Goal: Information Seeking & Learning: Find specific fact

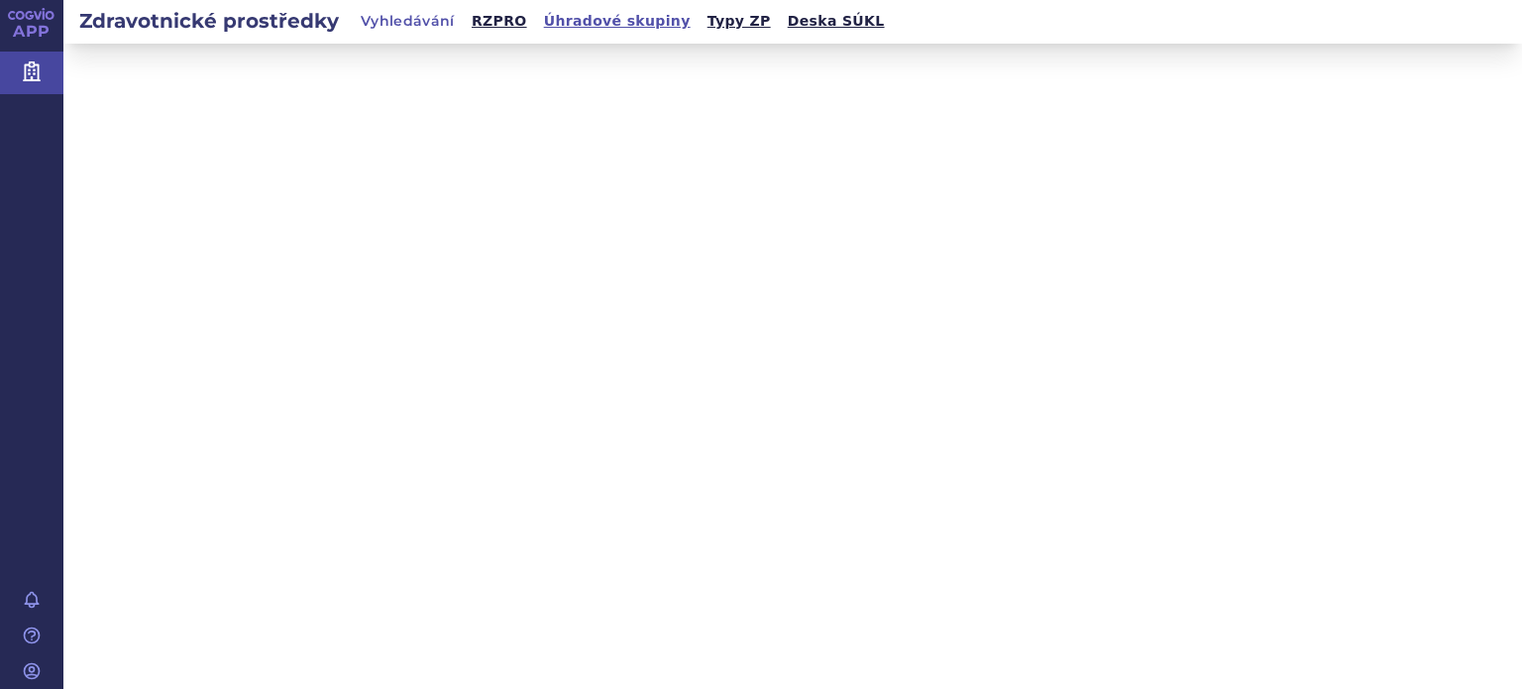
click at [566, 24] on link "Úhradové skupiny" at bounding box center [617, 21] width 159 height 27
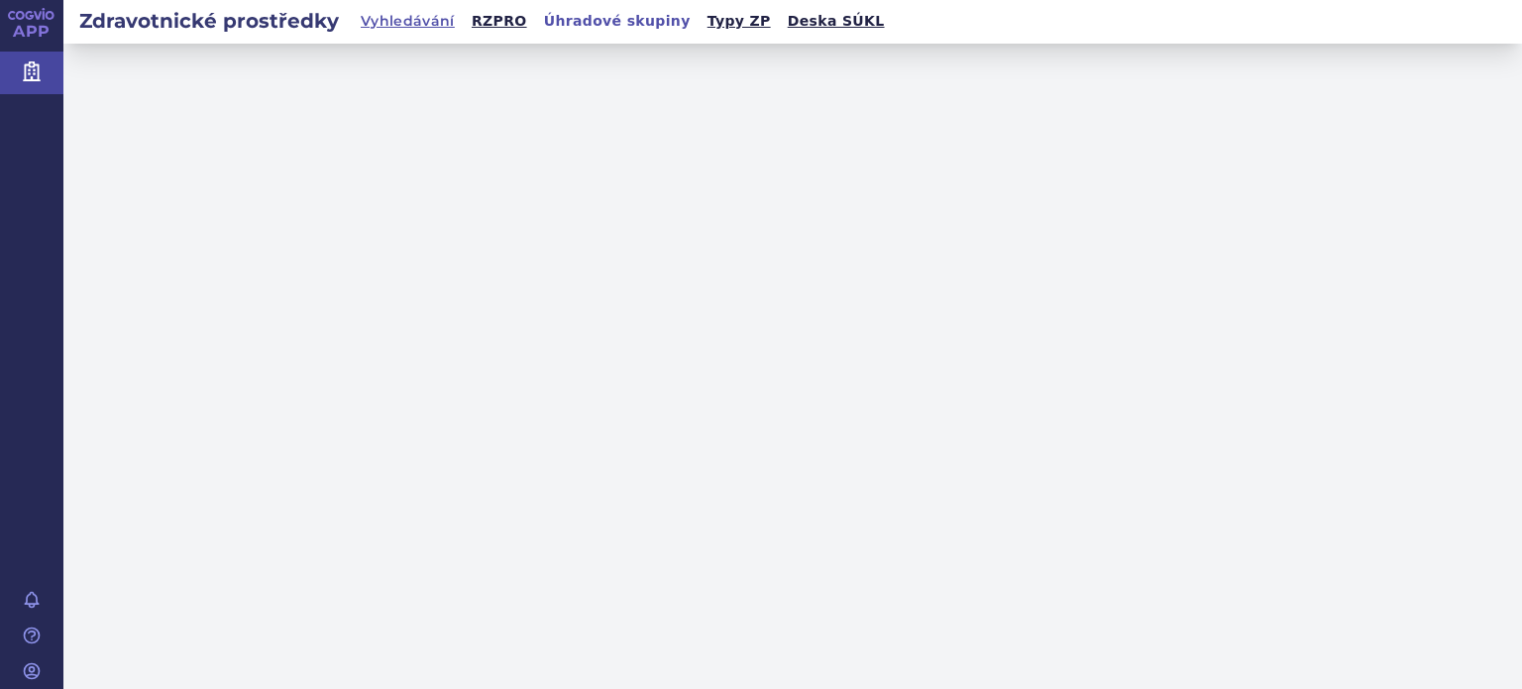
click at [411, 26] on link "Vyhledávání" at bounding box center [408, 22] width 106 height 28
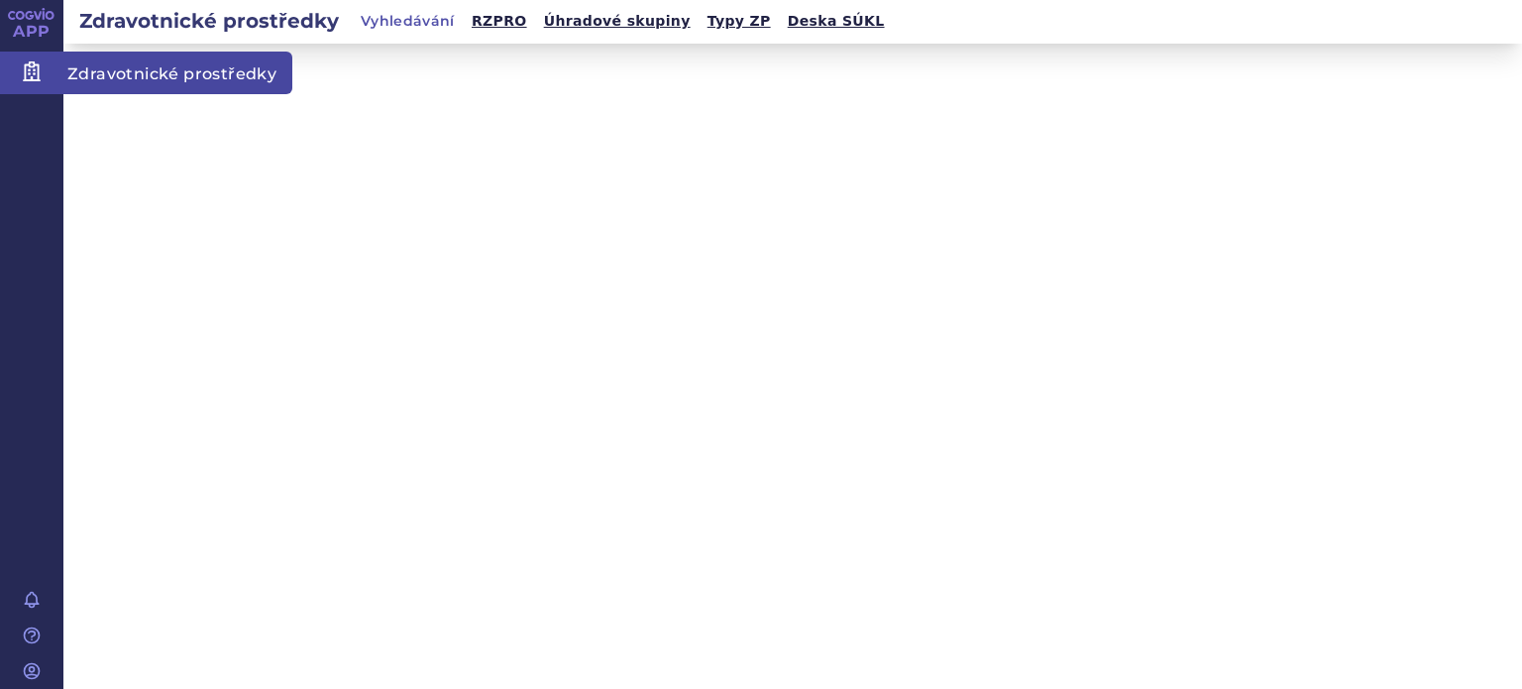
click at [114, 70] on span "Zdravotnické prostředky" at bounding box center [177, 73] width 229 height 42
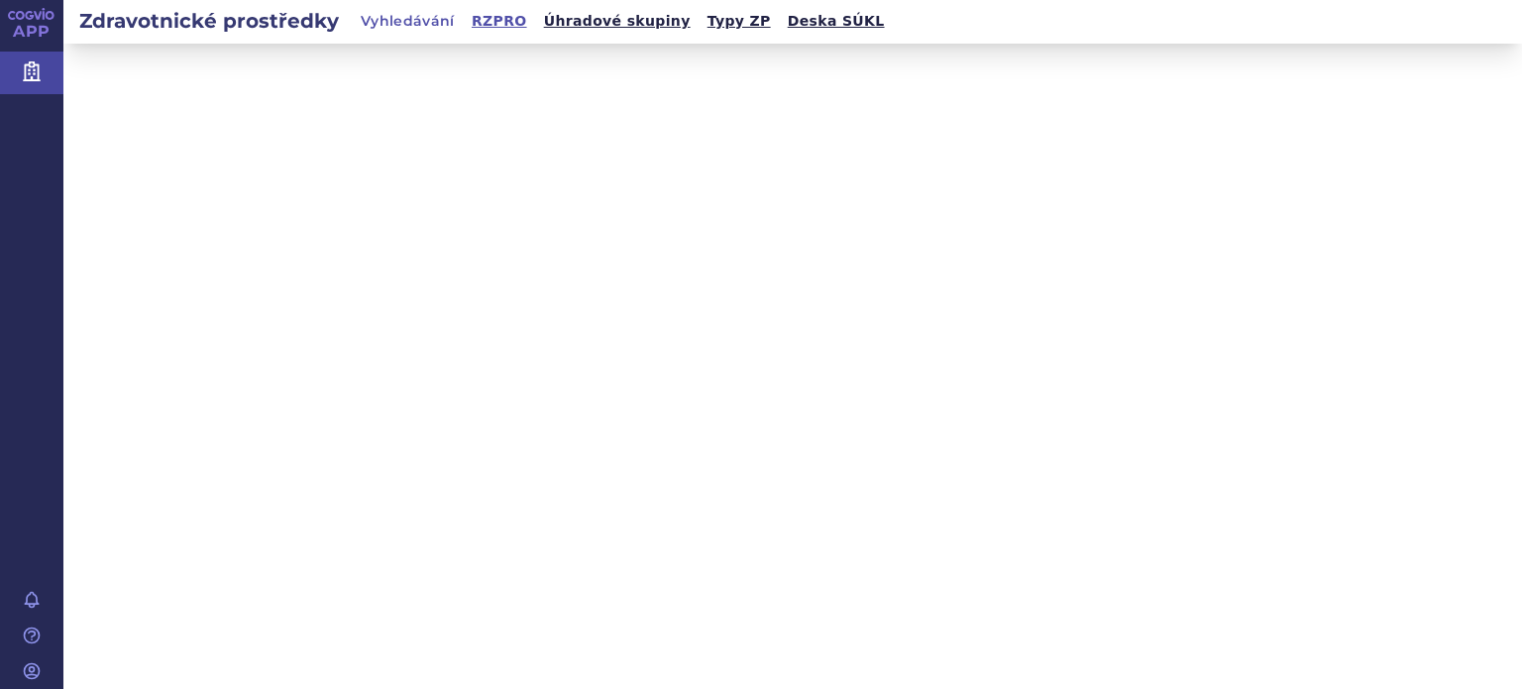
click at [486, 20] on link "RZPRO" at bounding box center [499, 21] width 67 height 27
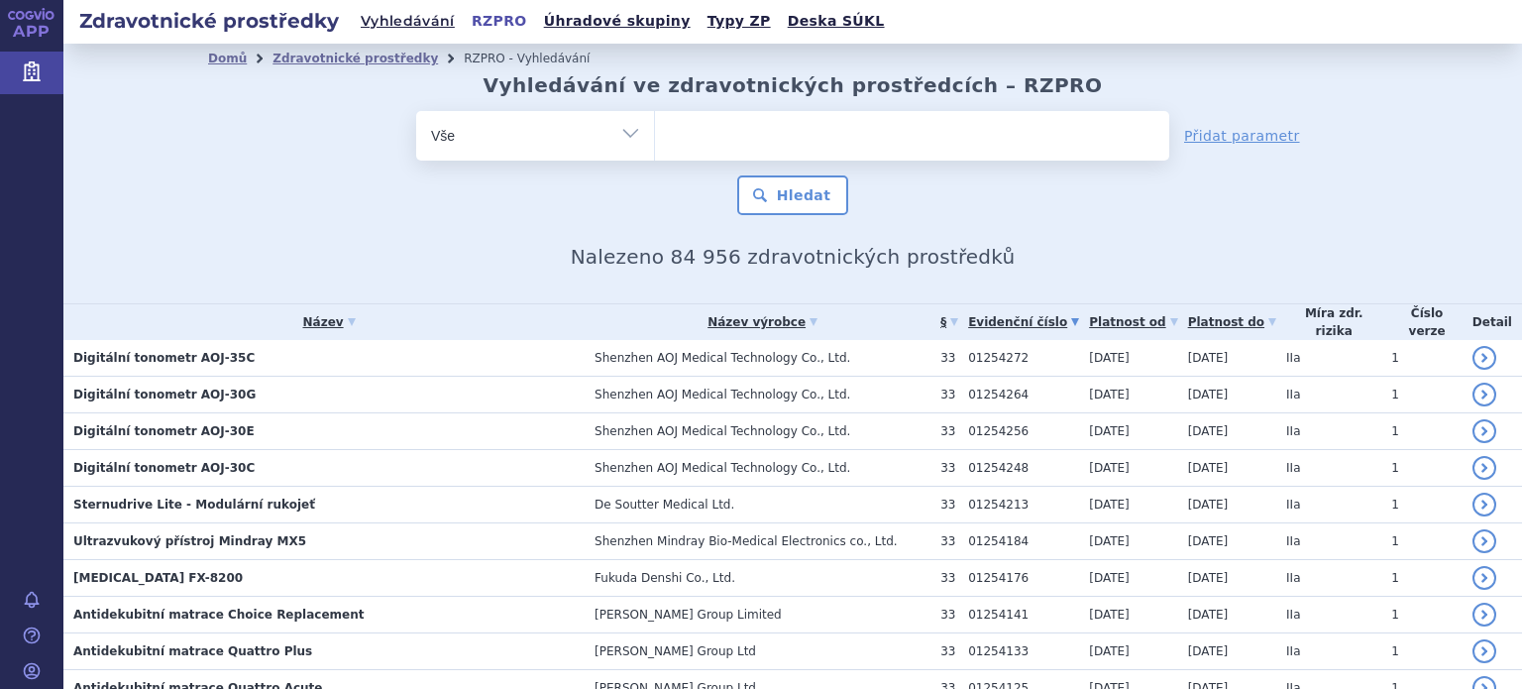
click at [628, 134] on select "Vše Výrobce/Osoba Název ZP/Evidenční číslo Určený účel použití Míra zdravotního…" at bounding box center [535, 133] width 238 height 45
click at [681, 131] on ul at bounding box center [912, 132] width 514 height 42
click at [0, 0] on input "text" at bounding box center [0, 0] width 0 height 0
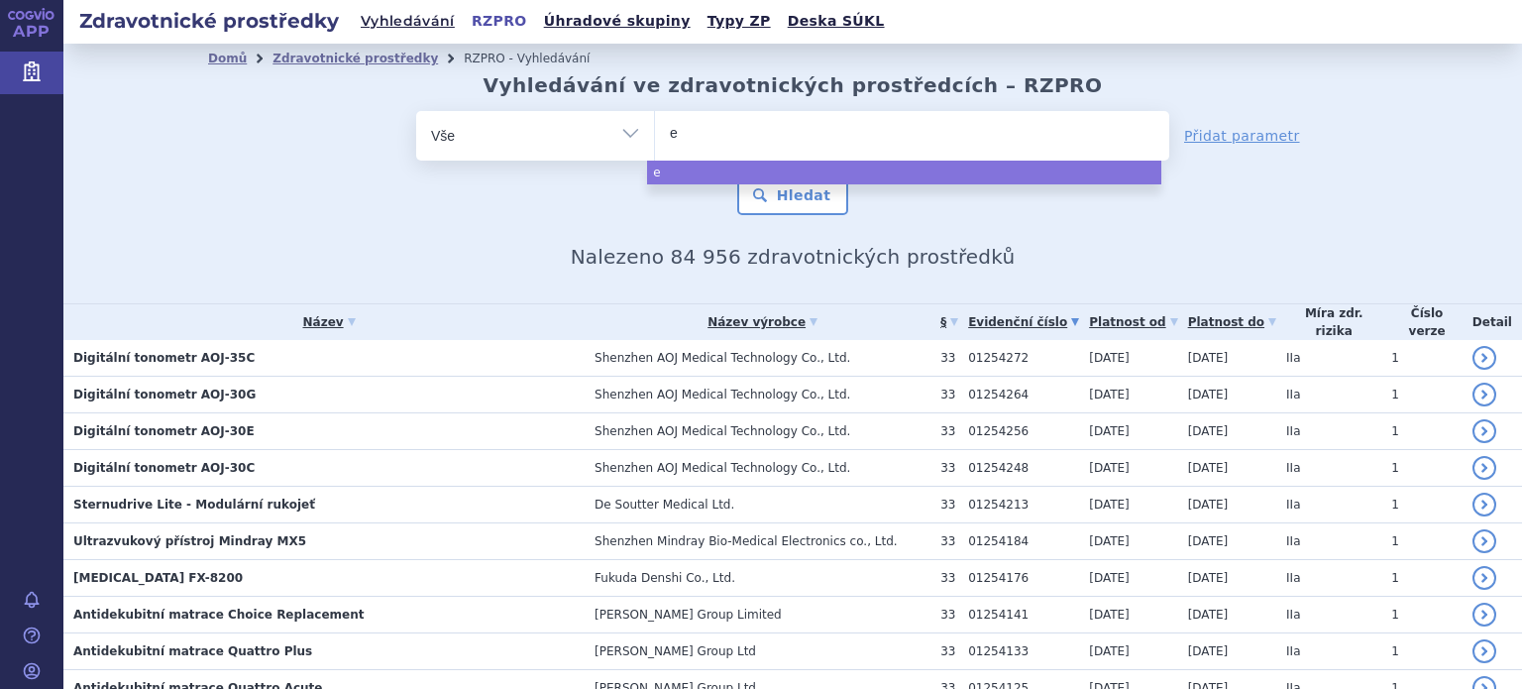
type input "em"
type input "emb"
type input "embo"
type input "emboz"
type input "emboze"
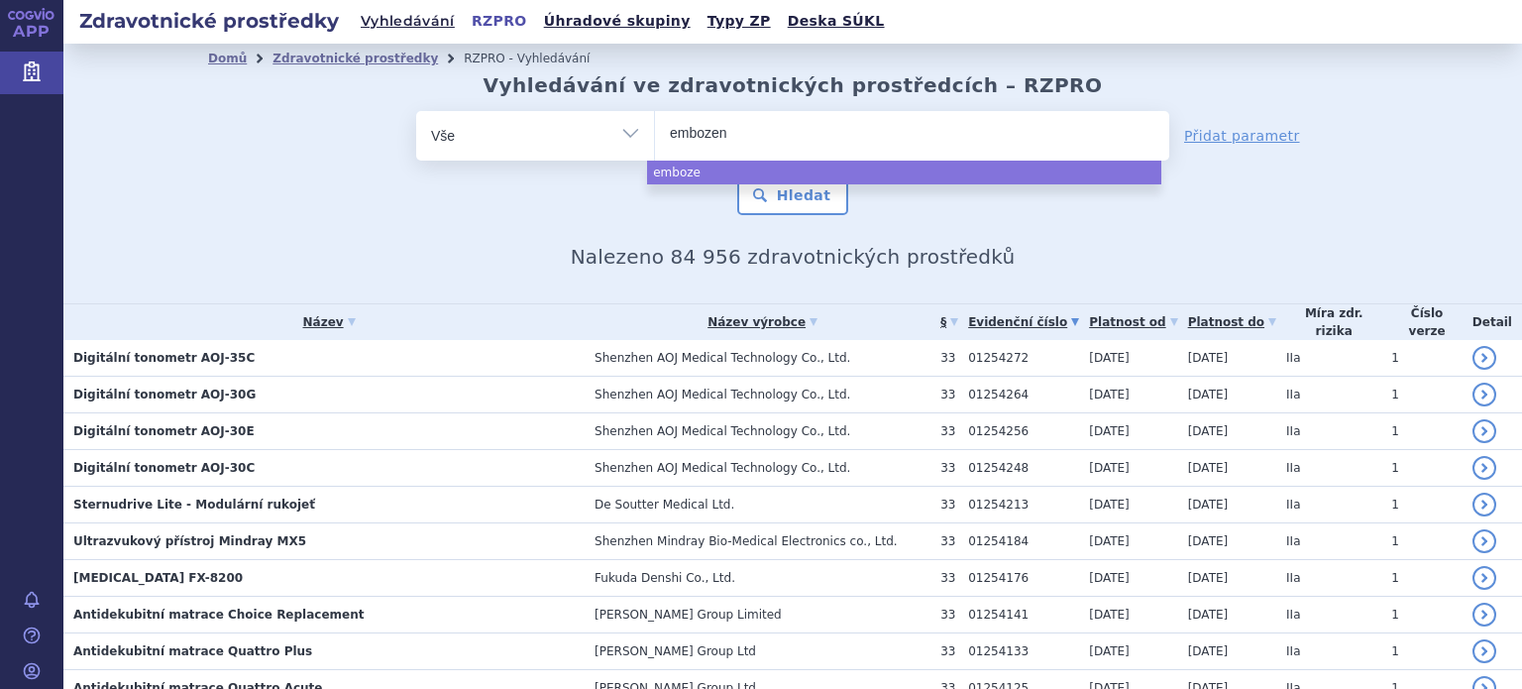
type input "embozene"
select select "embozene"
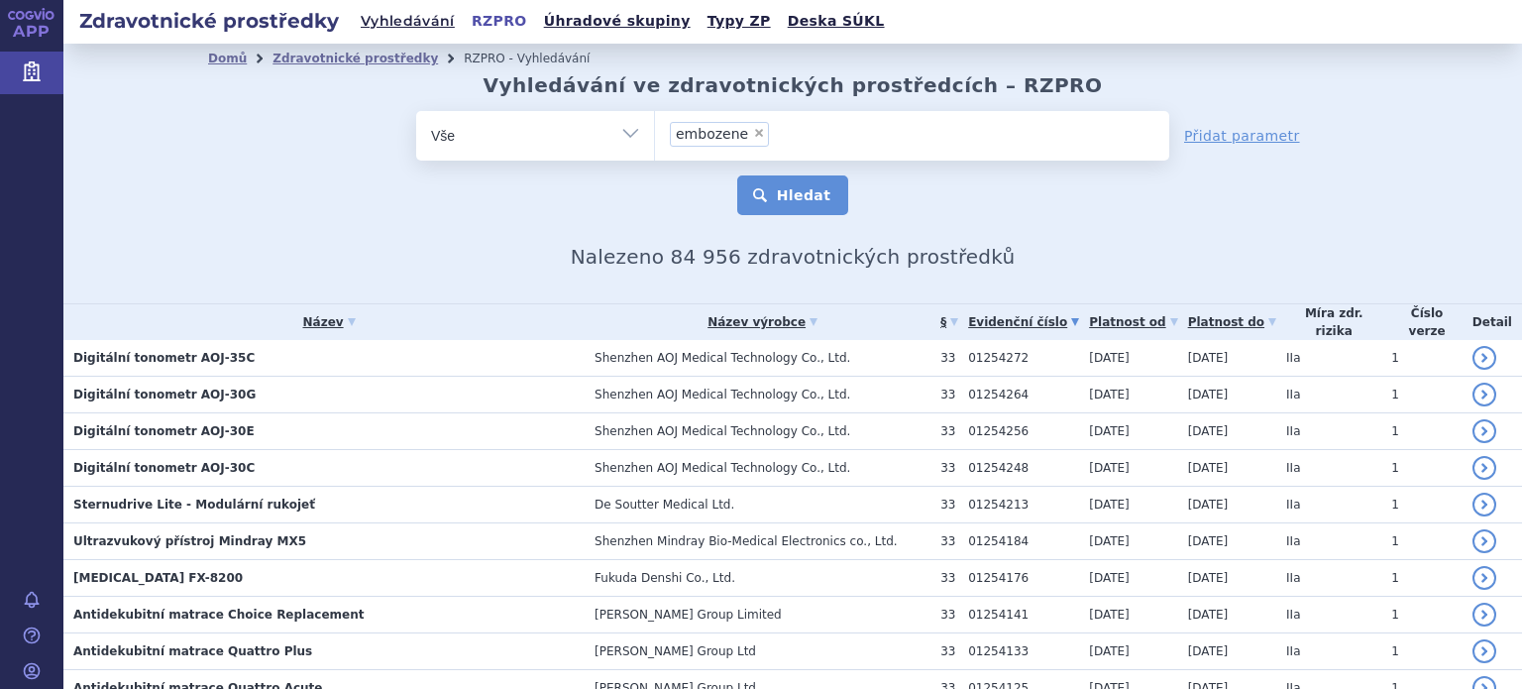
click at [797, 200] on button "Hledat" at bounding box center [793, 195] width 112 height 40
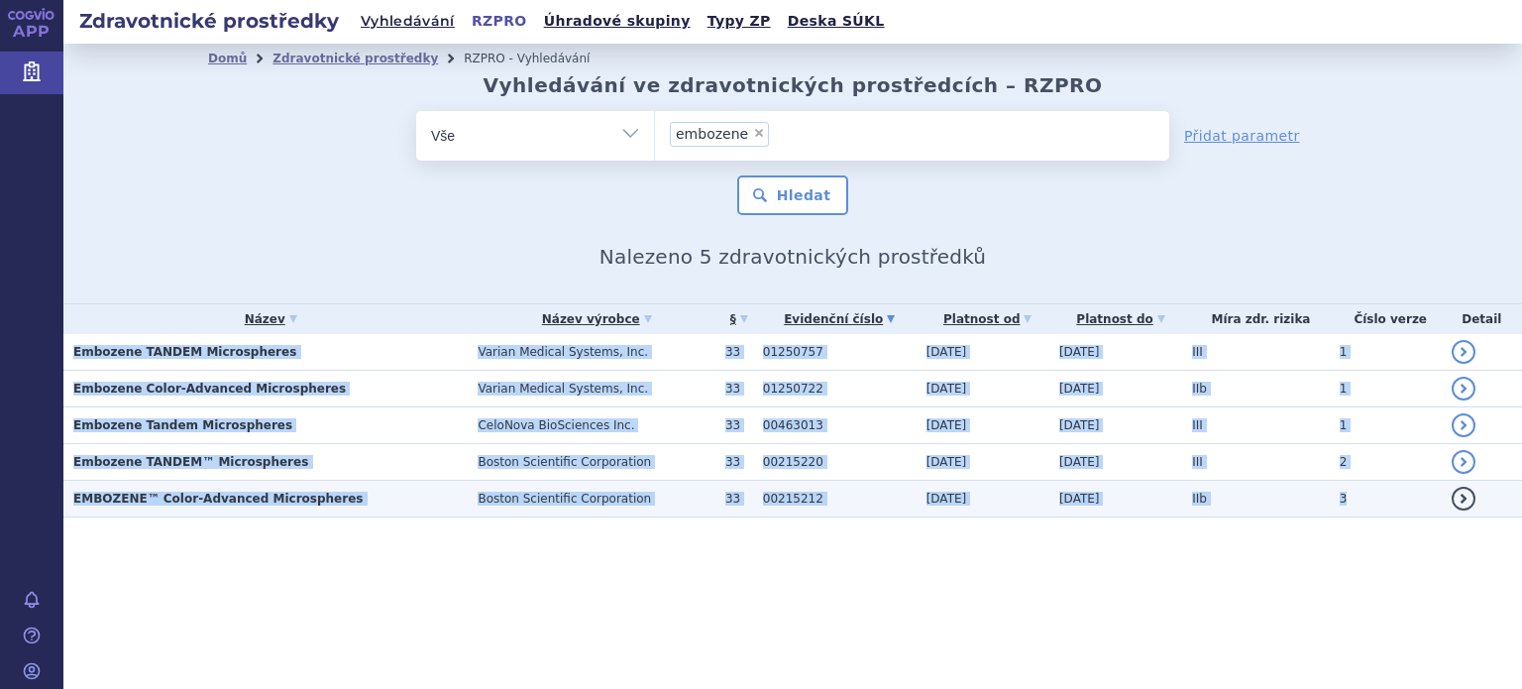
drag, startPoint x: 64, startPoint y: 347, endPoint x: 1364, endPoint y: 509, distance: 1309.9
click at [1364, 509] on tbody "Embozene TANDEM Microspheres Varian Medical Systems, Inc. 33 01250757 22.05.202…" at bounding box center [792, 425] width 1458 height 183
drag, startPoint x: 220, startPoint y: 352, endPoint x: 1351, endPoint y: 513, distance: 1142.9
click at [1351, 513] on tbody "Embozene TANDEM Microspheres Varian Medical Systems, Inc. 33 01250757 [DATE] [D…" at bounding box center [792, 425] width 1458 height 183
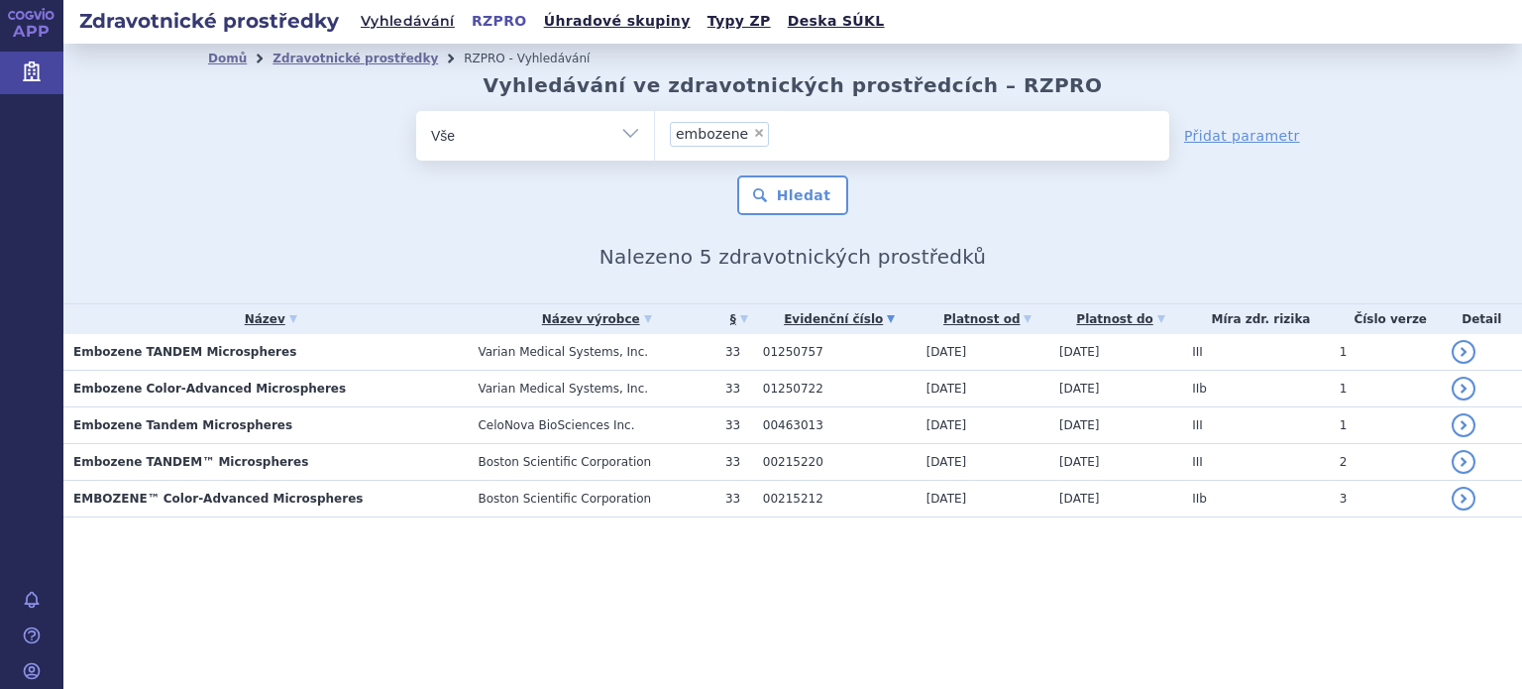
click at [776, 132] on input "embozene × embozene" at bounding box center [780, 133] width 11 height 25
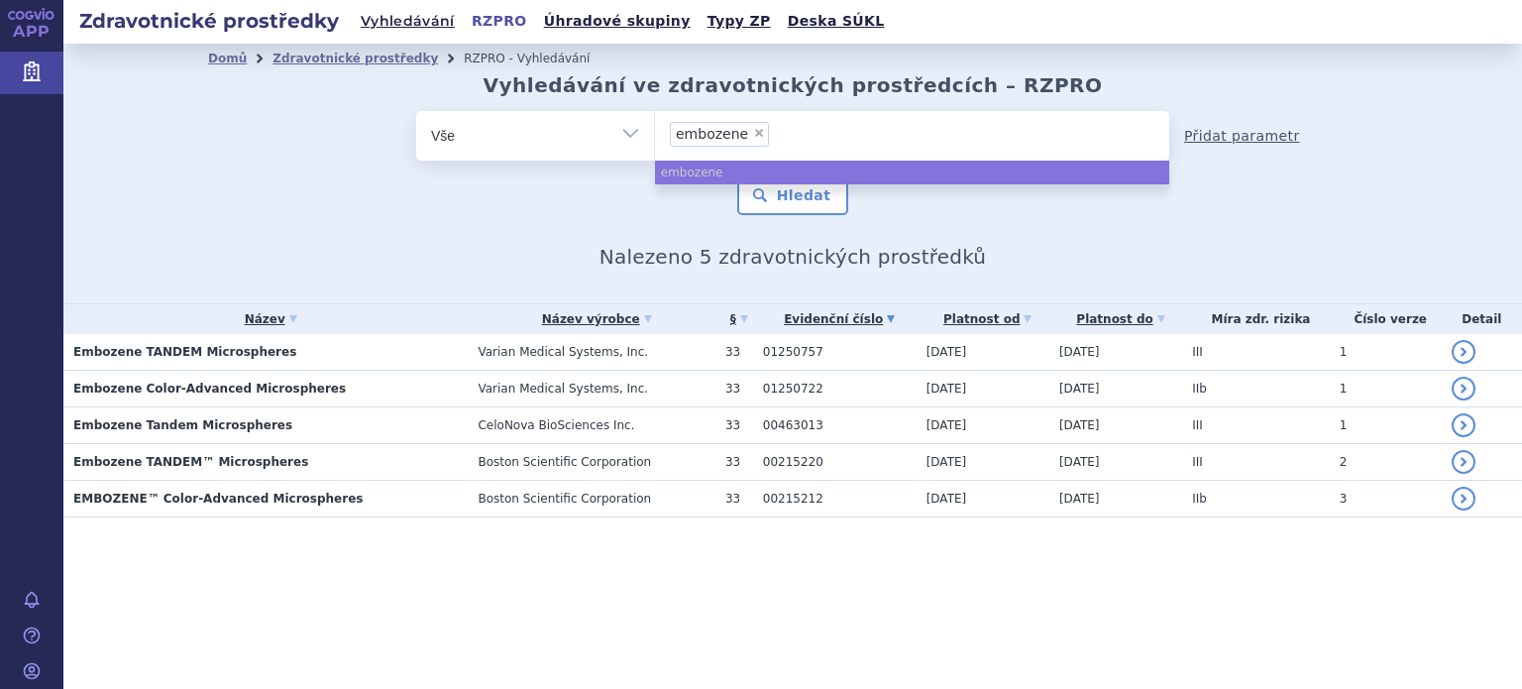
click at [1240, 129] on link "Přidat parametr" at bounding box center [1242, 136] width 116 height 20
select select "filter-entity"
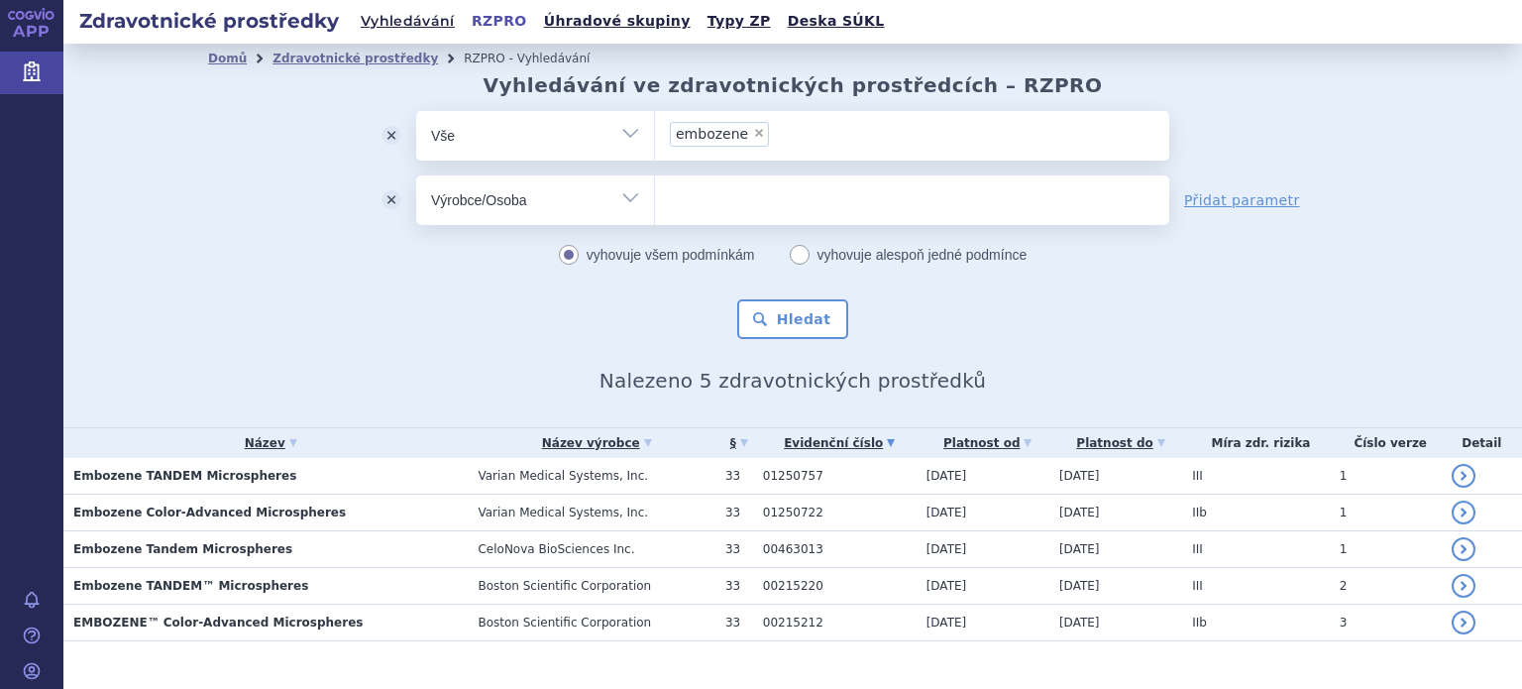
click at [385, 196] on button "odstranit" at bounding box center [392, 200] width 50 height 50
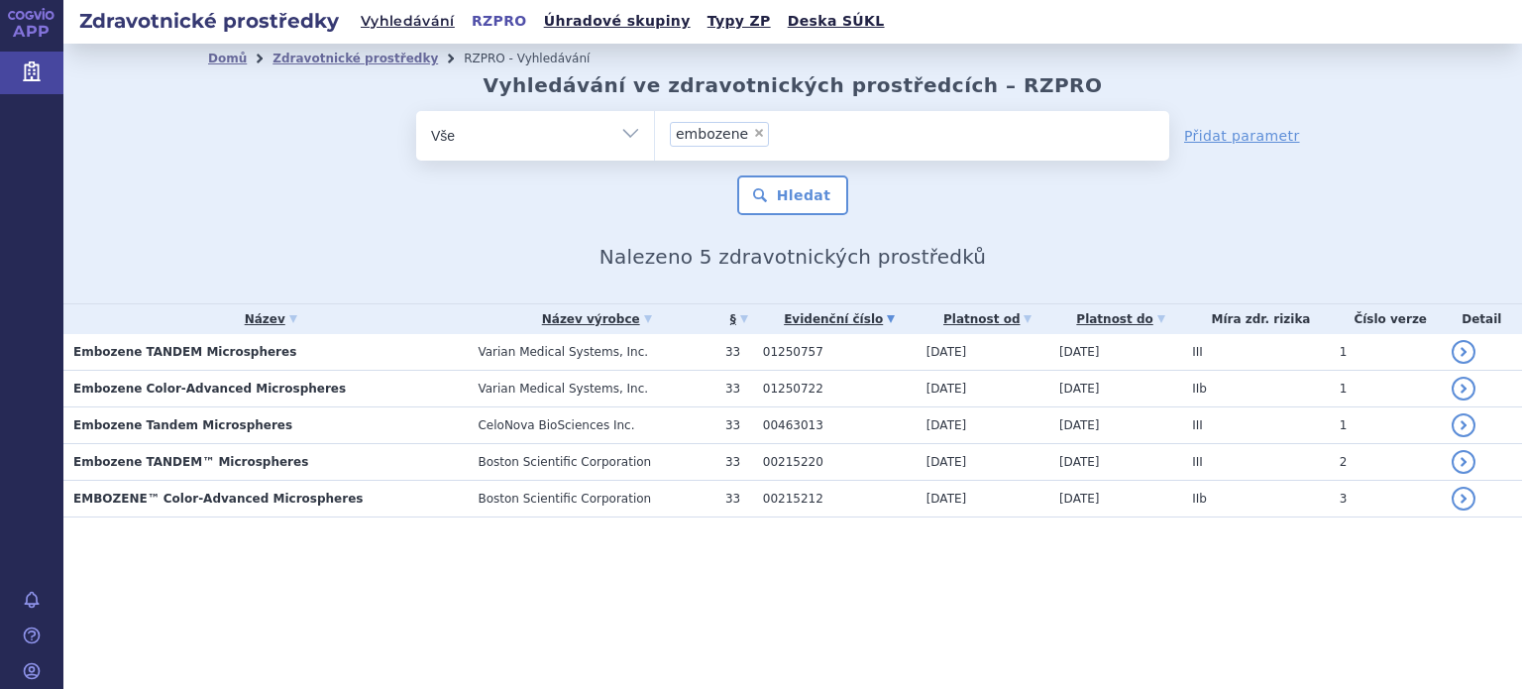
click at [806, 132] on ul "× embozene" at bounding box center [912, 133] width 514 height 44
click at [0, 0] on input "embozene × embozene" at bounding box center [0, 0] width 0 height 0
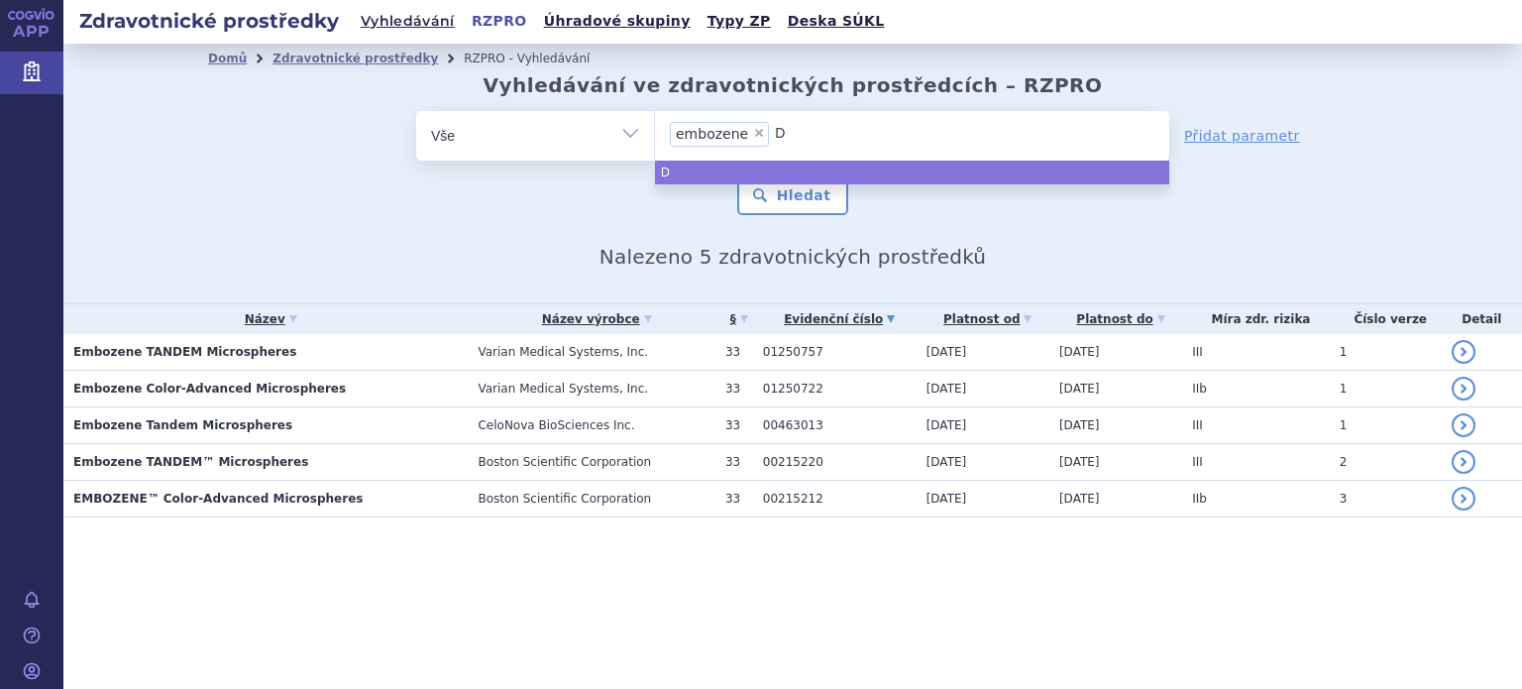
type input "DC"
type input "DC b"
type input "DC be"
type input "DC bea"
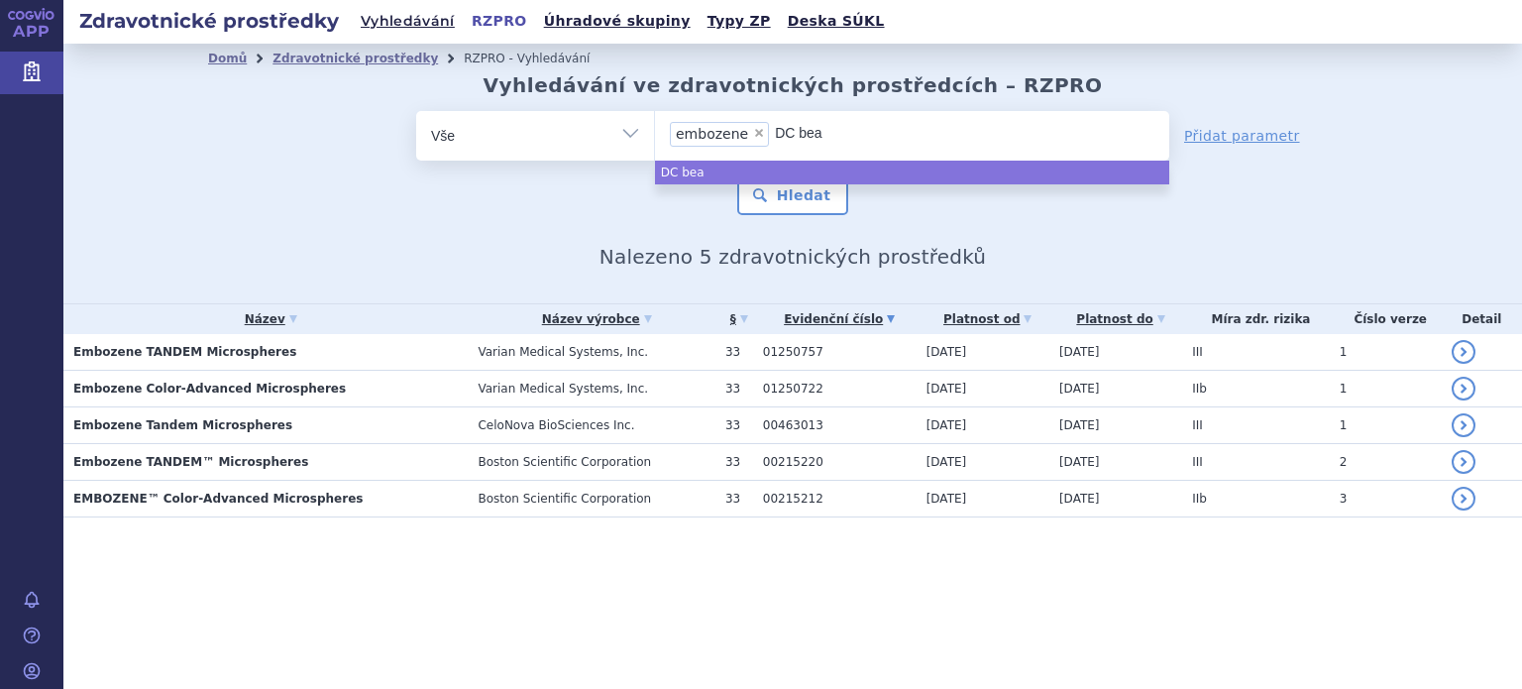
type input "DC bead"
click at [802, 200] on button "Hledat" at bounding box center [793, 195] width 112 height 40
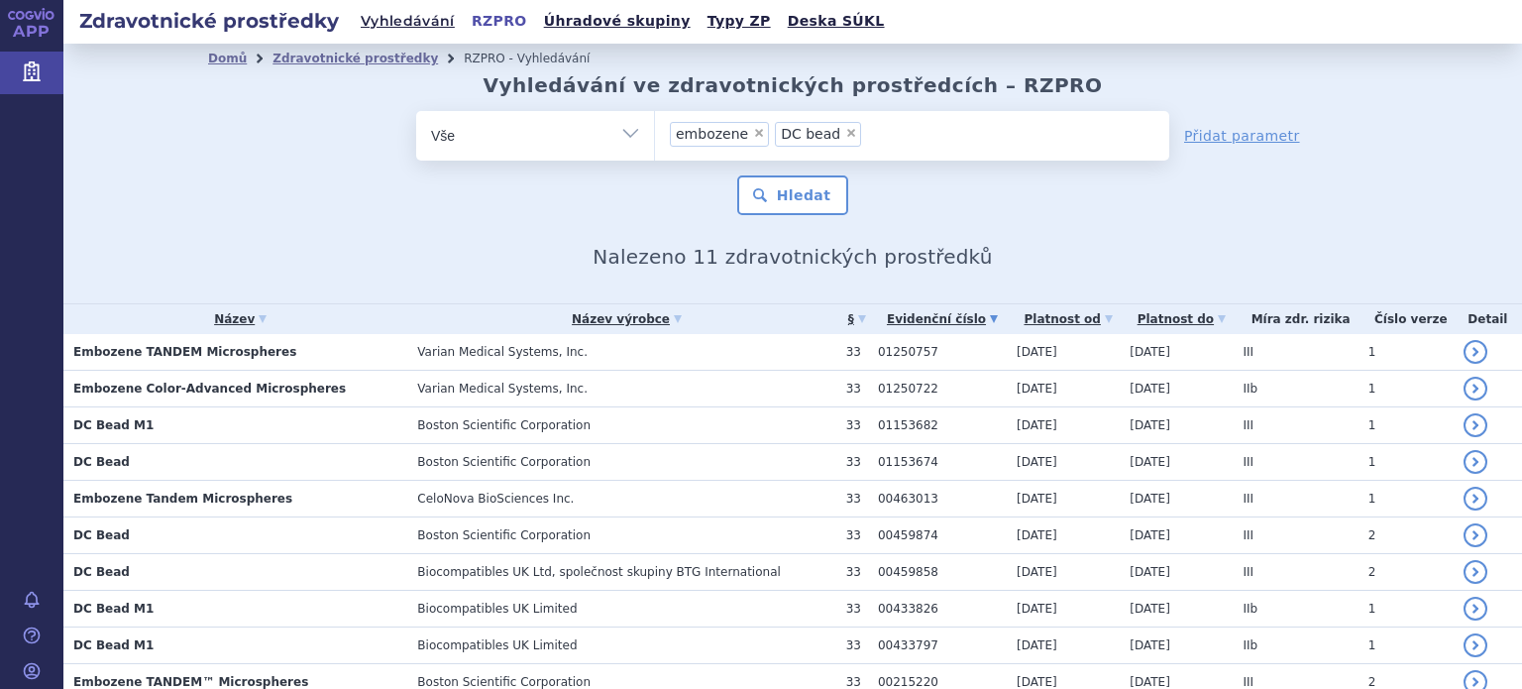
click at [880, 141] on ul "× embozene × DC bead" at bounding box center [912, 133] width 514 height 44
click at [0, 0] on input "embozene DC bead × embozene × DC bead" at bounding box center [0, 0] width 0 height 0
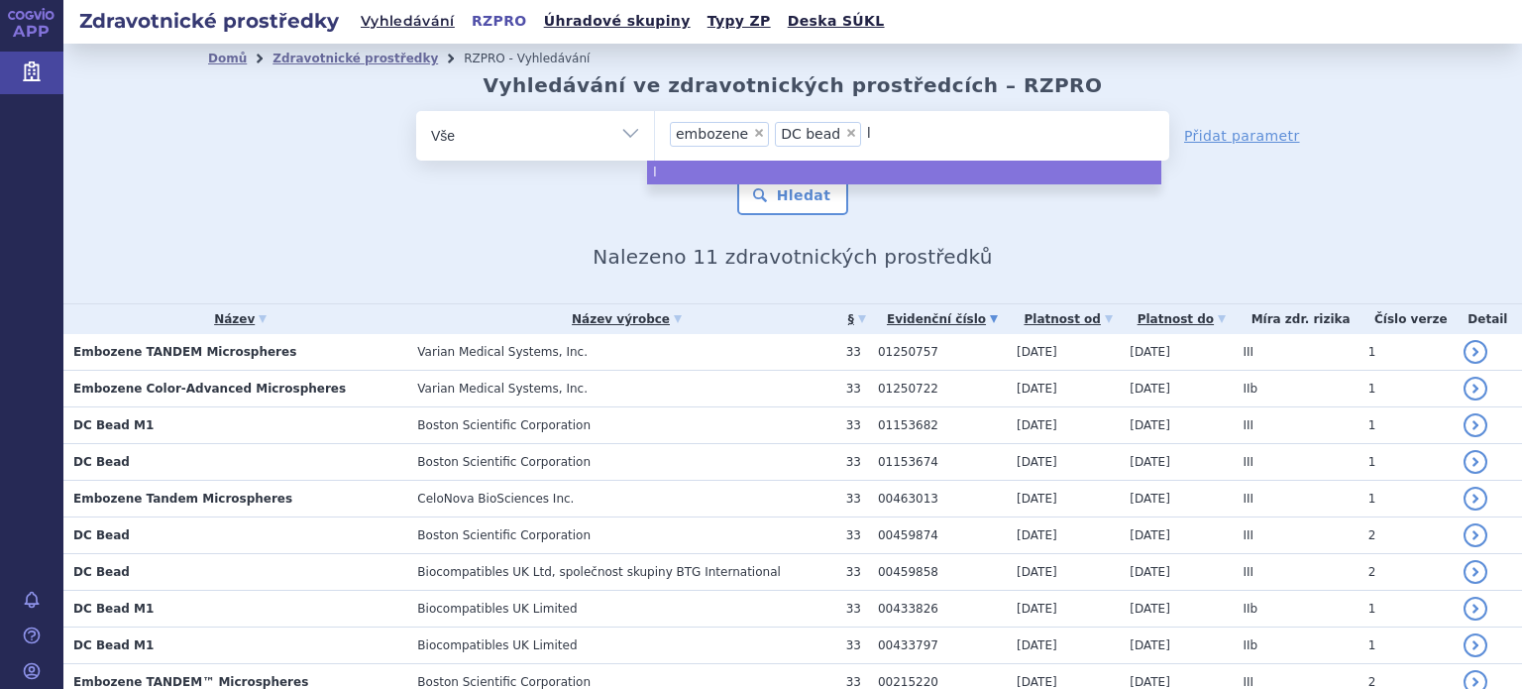
type input "li"
type input "lif"
type input "life"
type input "lifep"
type input "lifepe"
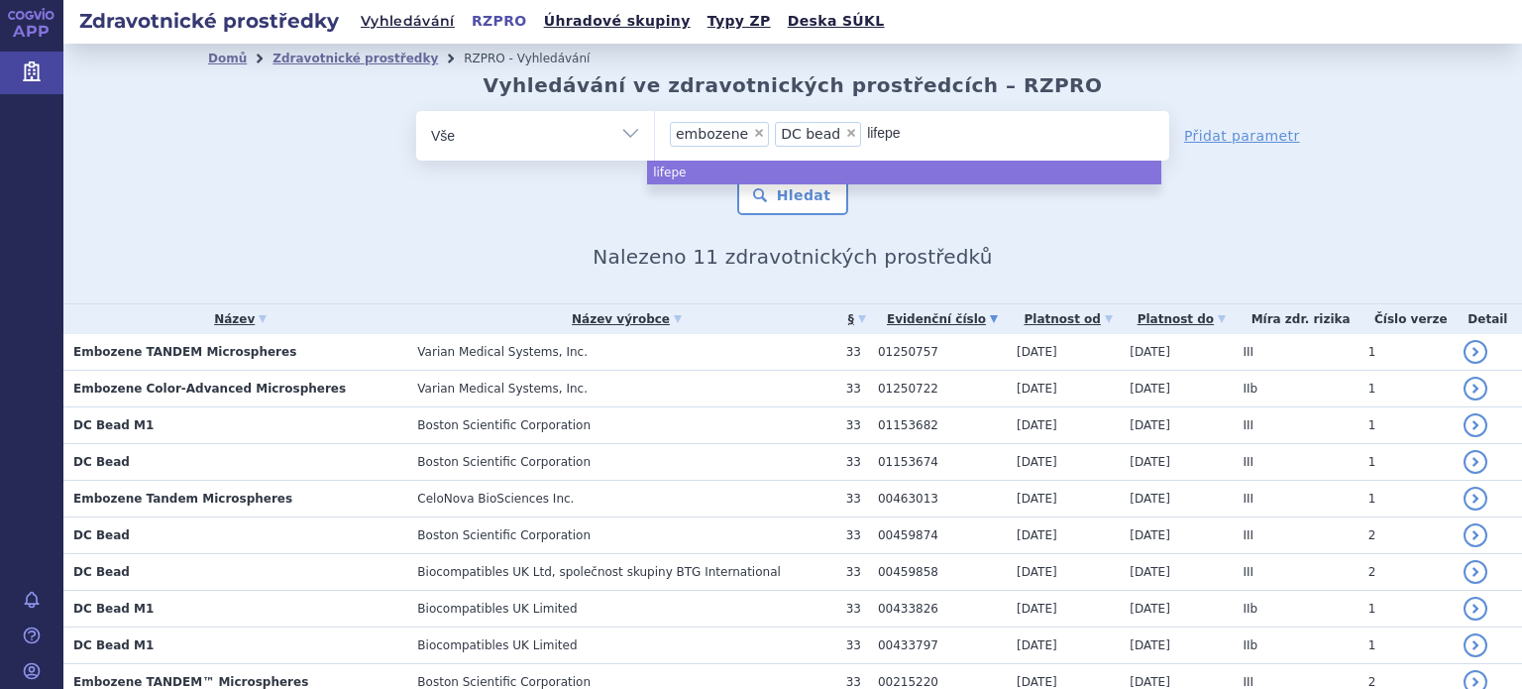
type input "lifepea"
type input "lifepear"
type input "lifepearl"
click at [784, 200] on button "Hledat" at bounding box center [793, 195] width 112 height 40
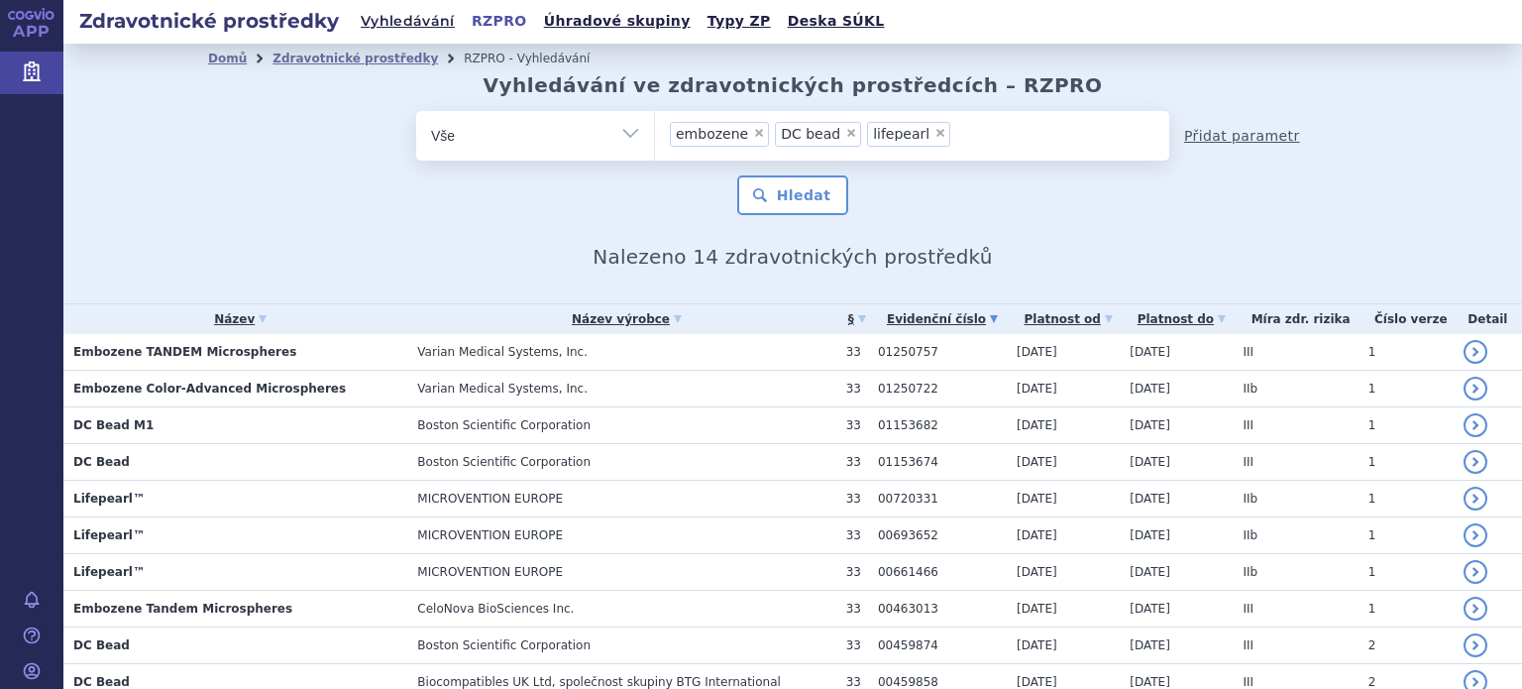
click at [1225, 136] on link "Přidat parametr" at bounding box center [1242, 136] width 116 height 20
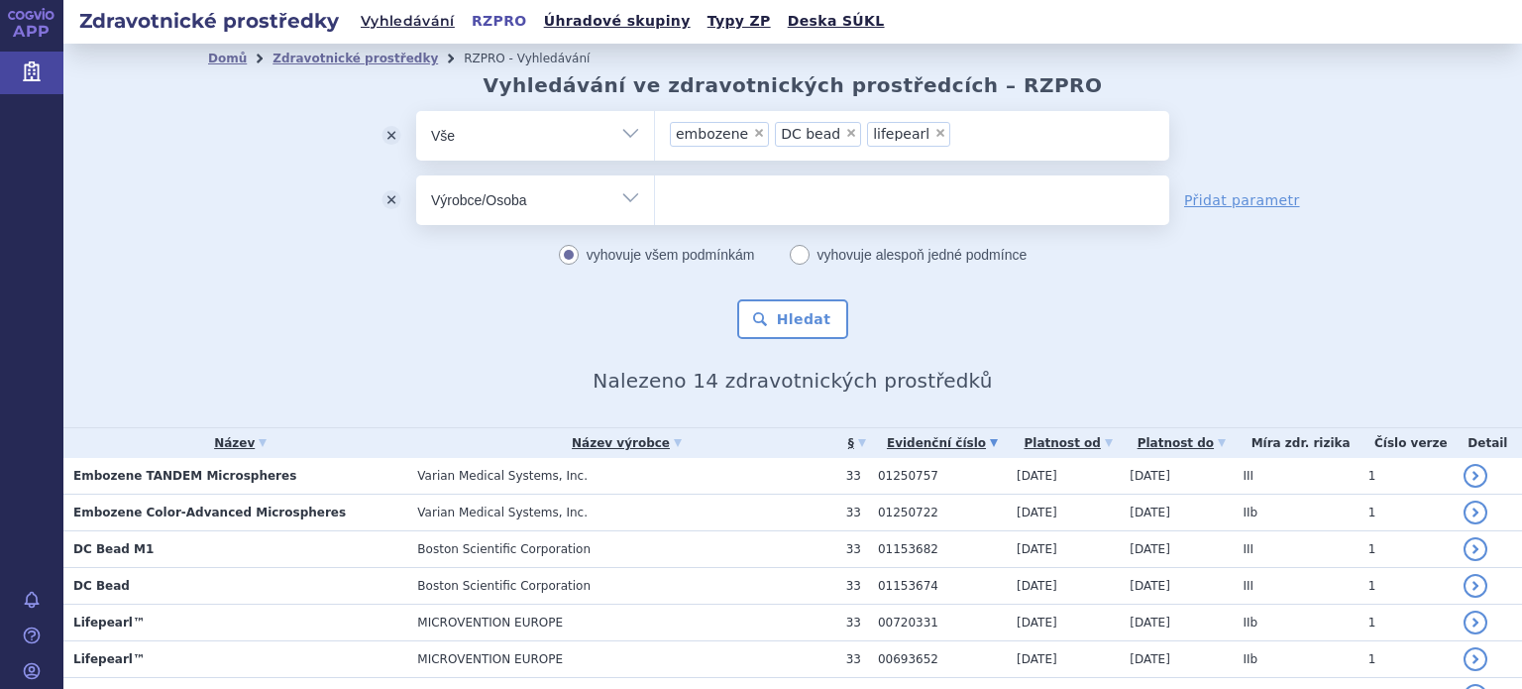
click at [628, 194] on select "Vše Výrobce/Osoba Název ZP/Evidenční číslo Určený účel použití Míra zdravotního…" at bounding box center [535, 197] width 238 height 45
select select "filter-valid-to"
click at [416, 175] on select "Vše Výrobce/Osoba Název ZP/Evidenční číslo Určený účel použití Míra zdravotního…" at bounding box center [535, 197] width 238 height 45
click at [921, 203] on input "do" at bounding box center [1018, 200] width 194 height 50
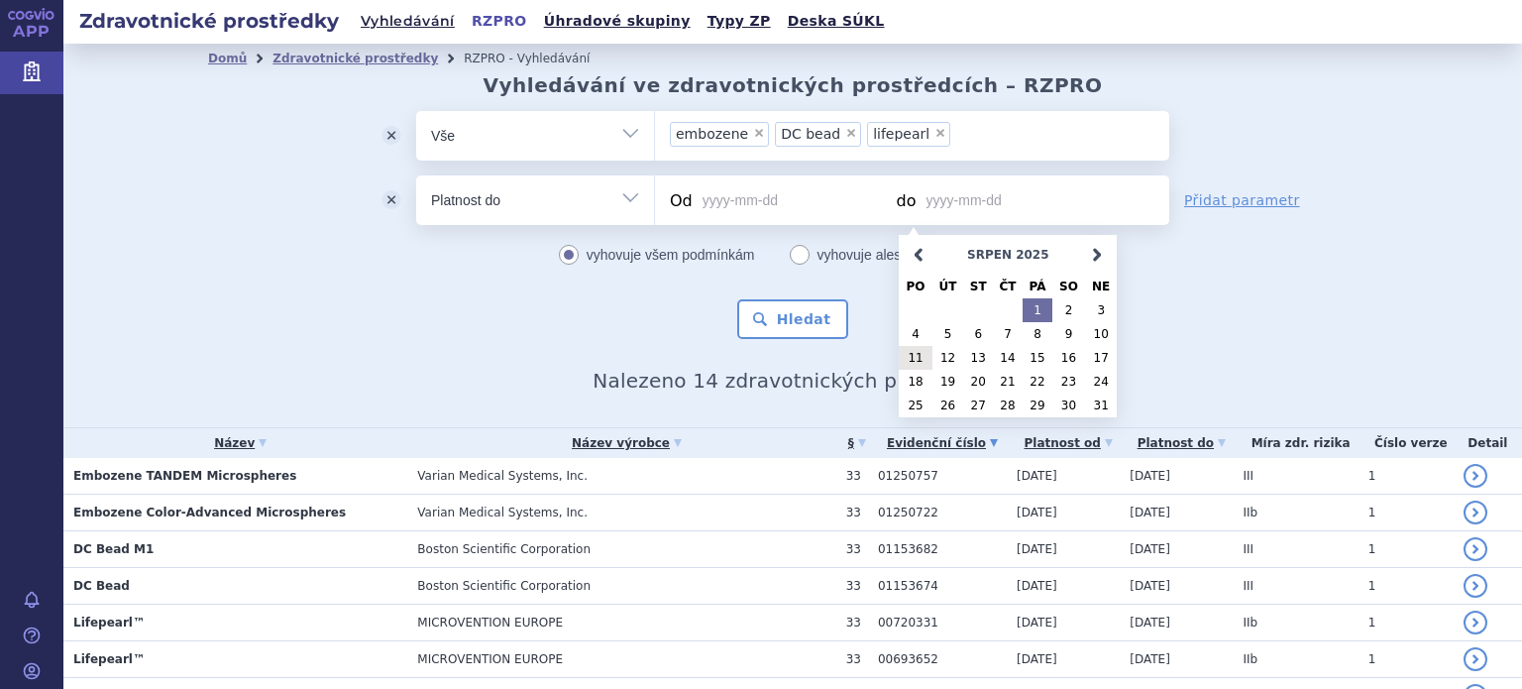
click at [1039, 312] on link "1" at bounding box center [1037, 310] width 30 height 24
type input "2025-08-01"
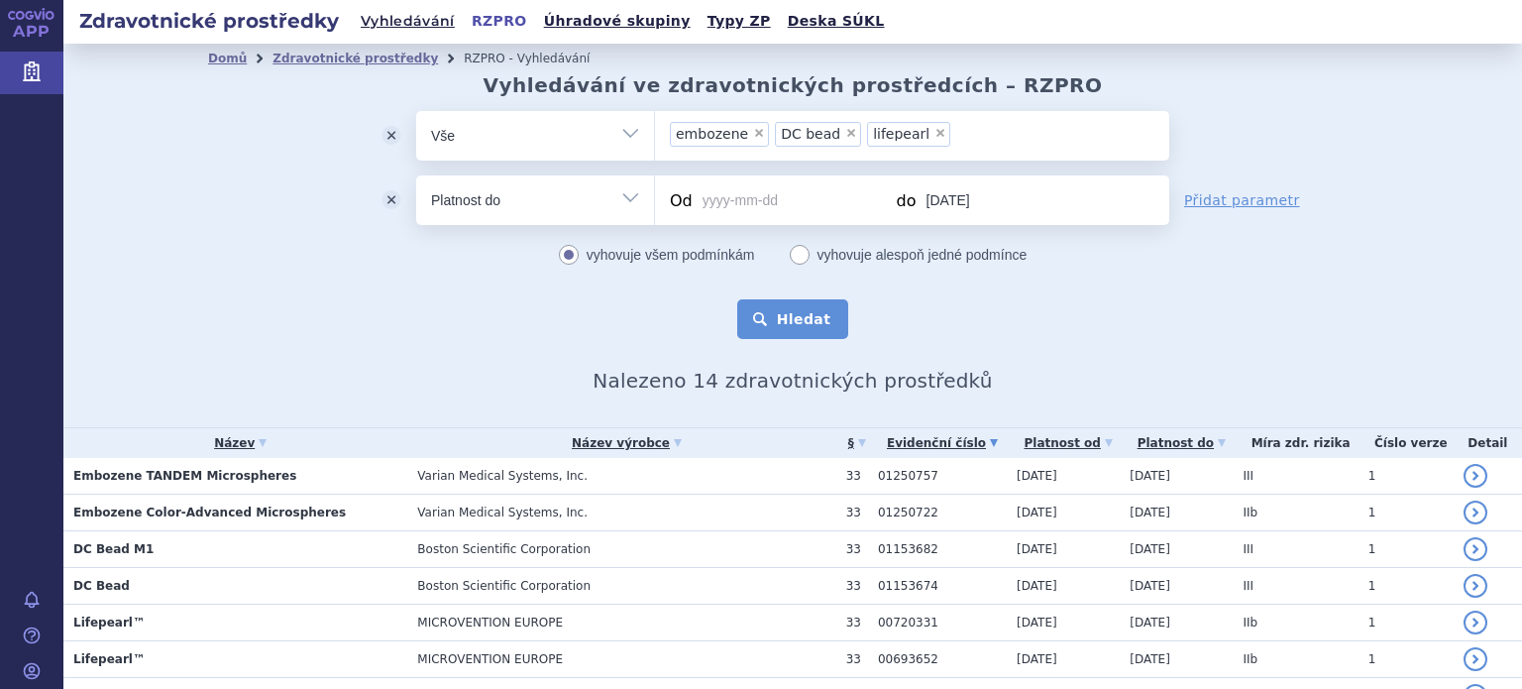
click at [794, 318] on button "Hledat" at bounding box center [793, 319] width 112 height 40
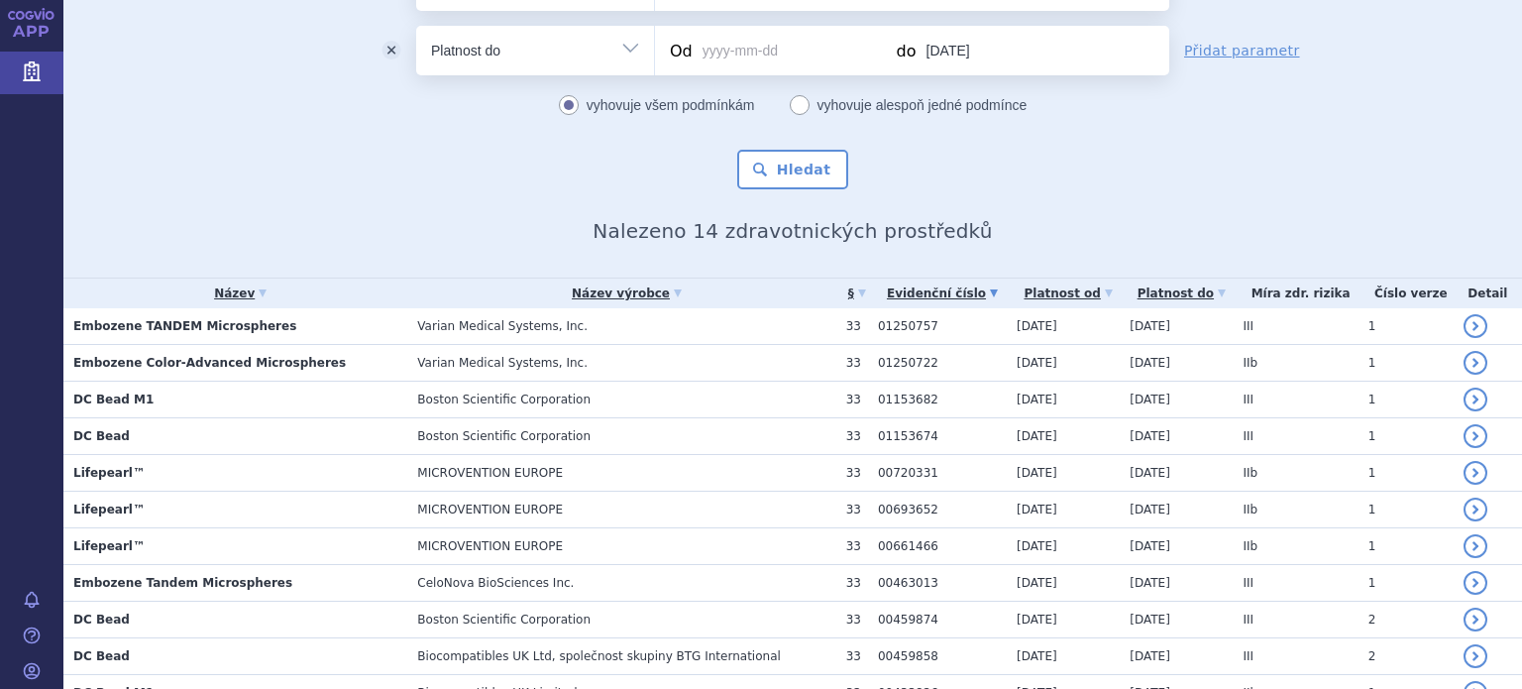
scroll to position [198, 0]
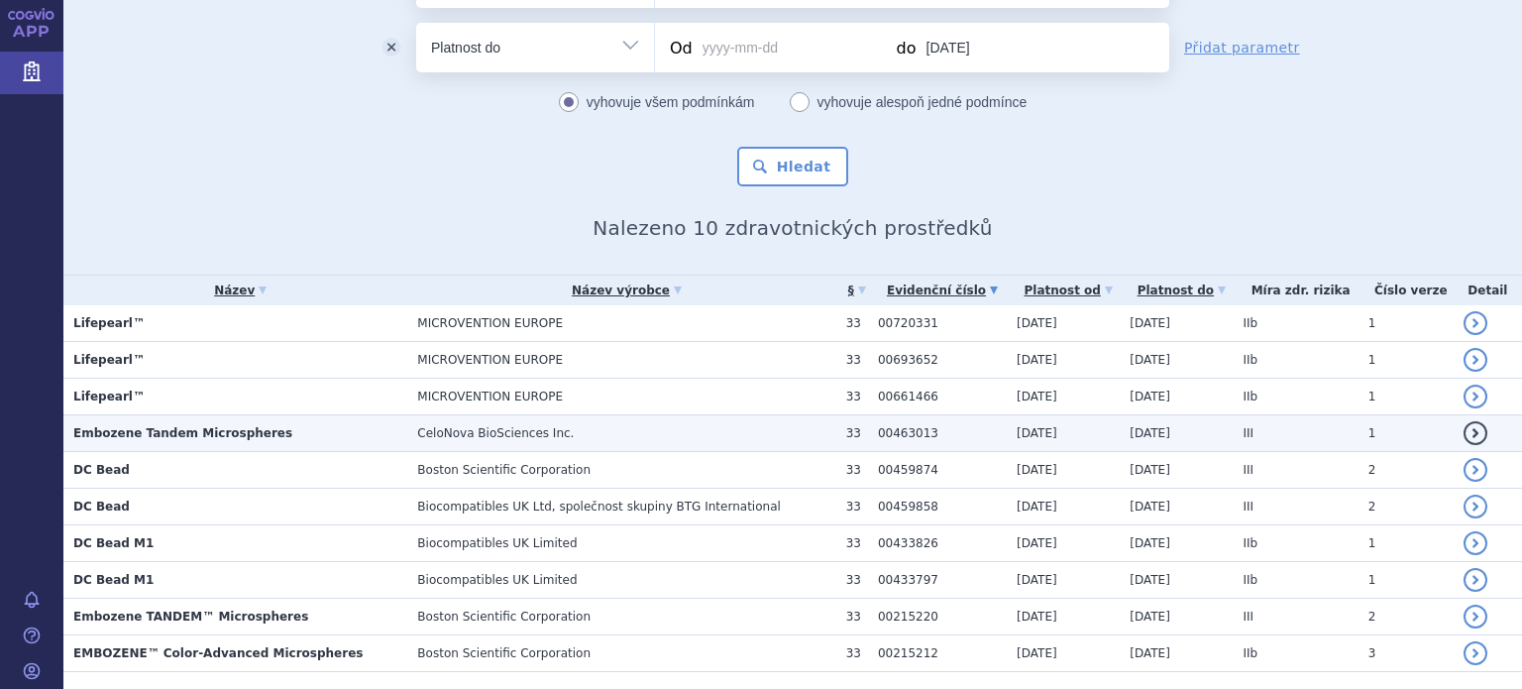
scroll to position [213, 0]
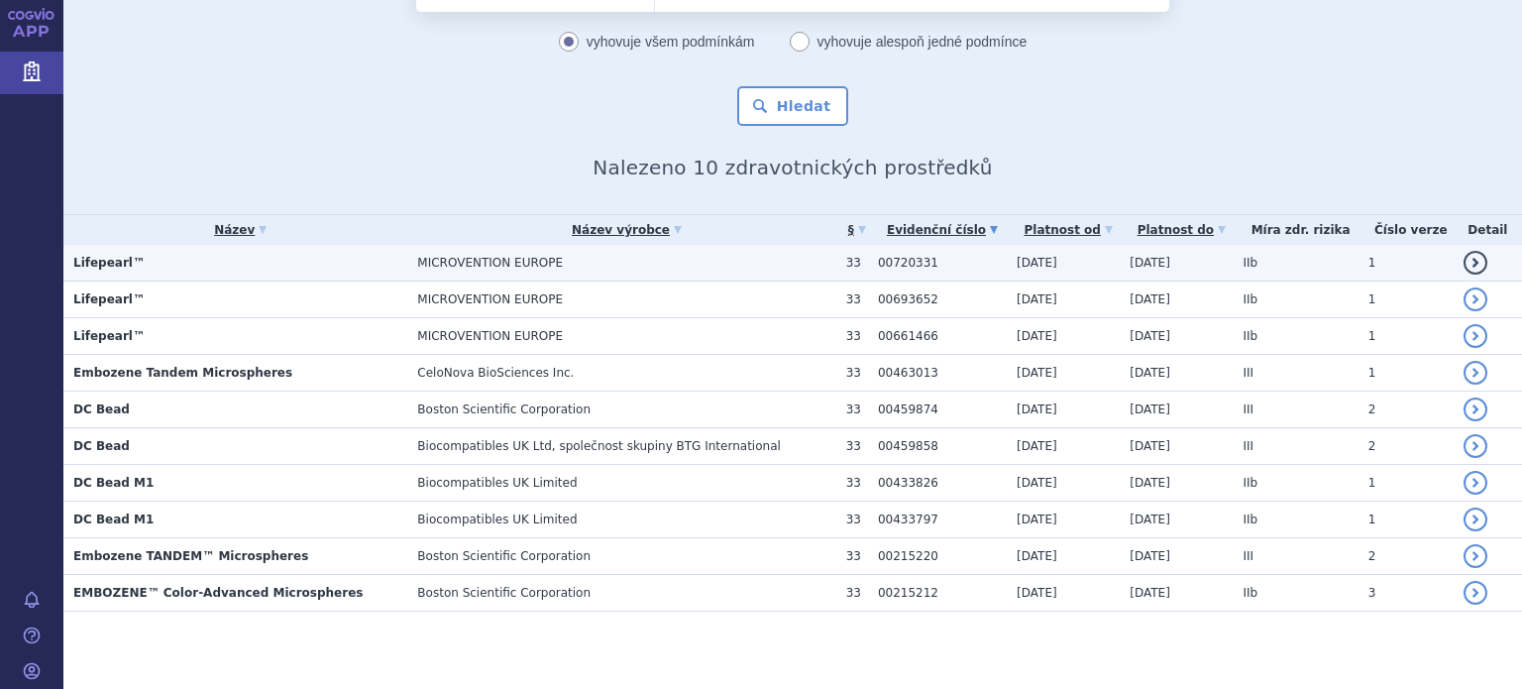
click at [1463, 253] on link "detail" at bounding box center [1475, 263] width 24 height 24
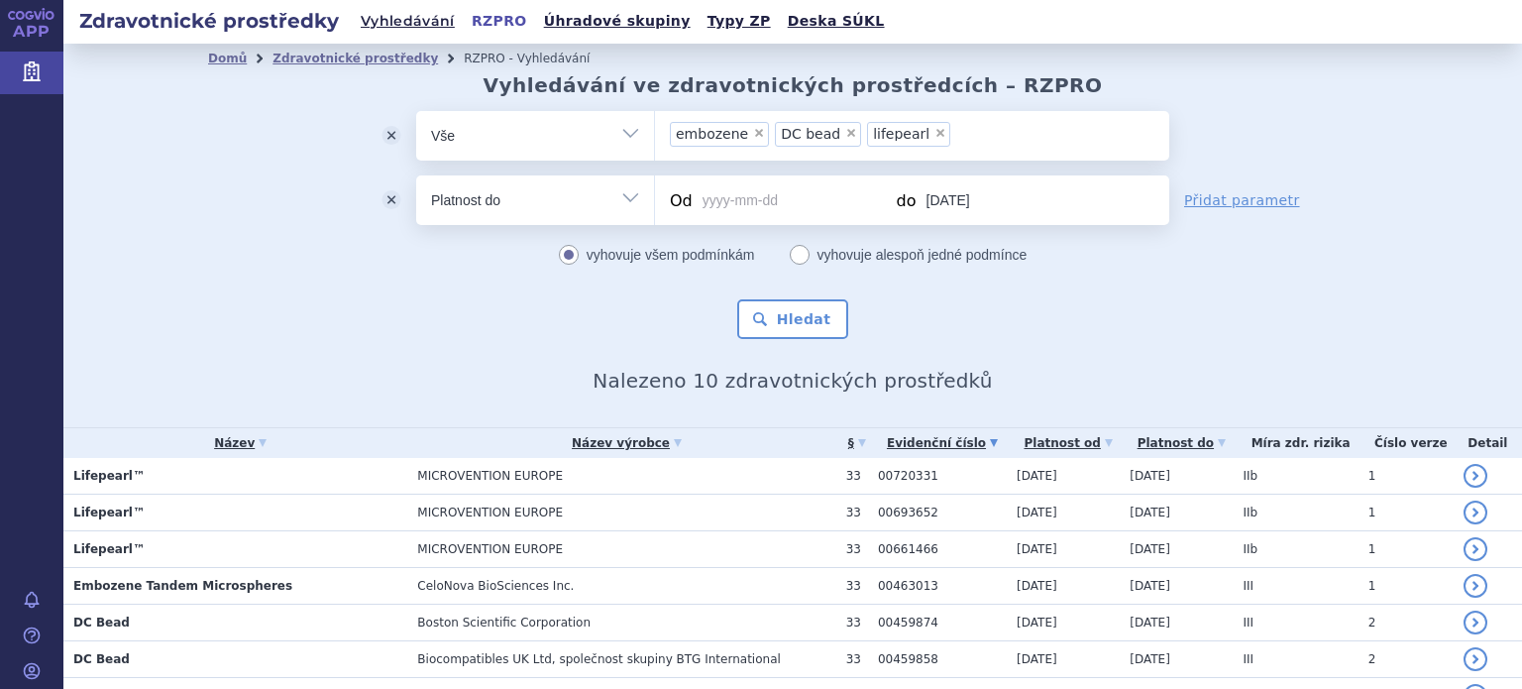
scroll to position [213, 0]
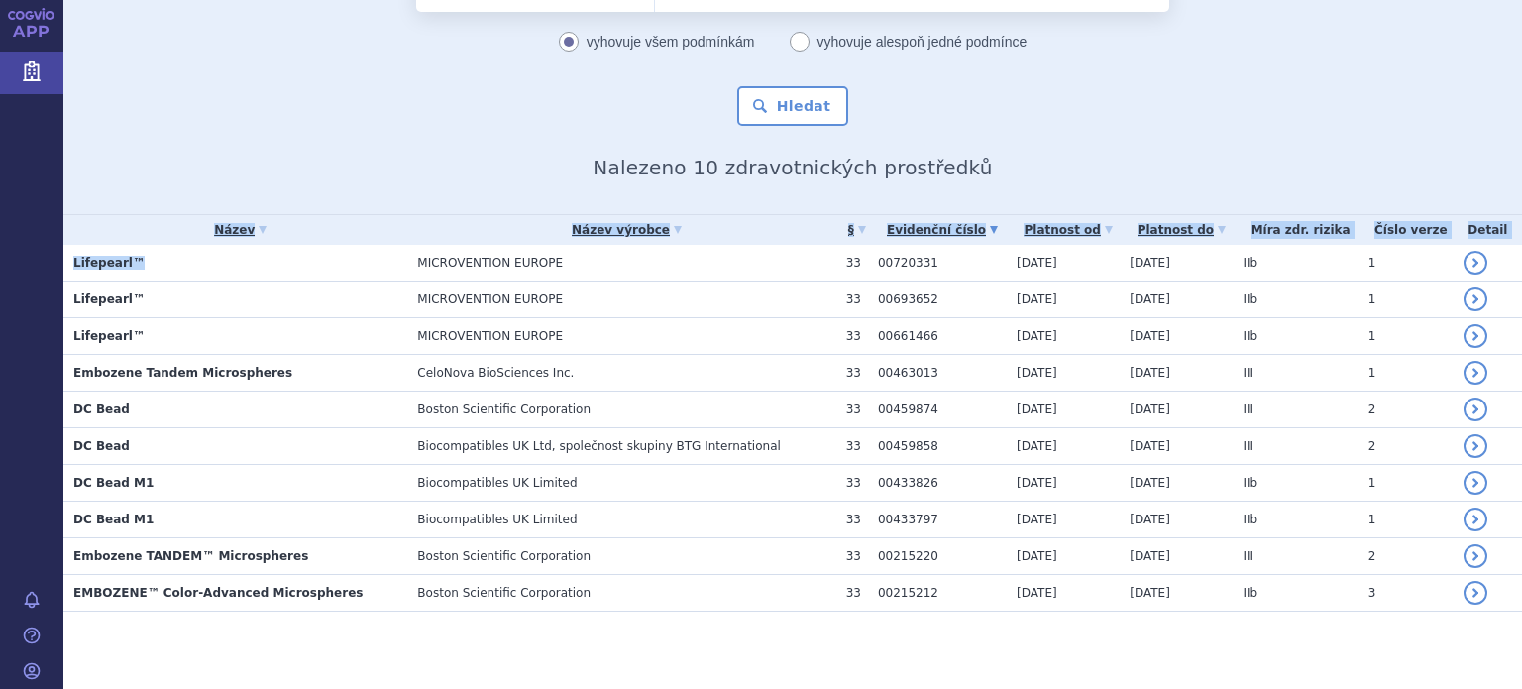
drag, startPoint x: 303, startPoint y: 267, endPoint x: 488, endPoint y: 654, distance: 429.4
click at [478, 653] on section "Domů Zdravotnické prostředky RZPRO - Vyhledávání Vyhledávání ve zdravotnických …" at bounding box center [792, 261] width 1458 height 860
click at [488, 654] on section "Domů Zdravotnické prostředky RZPRO - Vyhledávání Vyhledávání ve zdravotnických …" at bounding box center [792, 261] width 1458 height 860
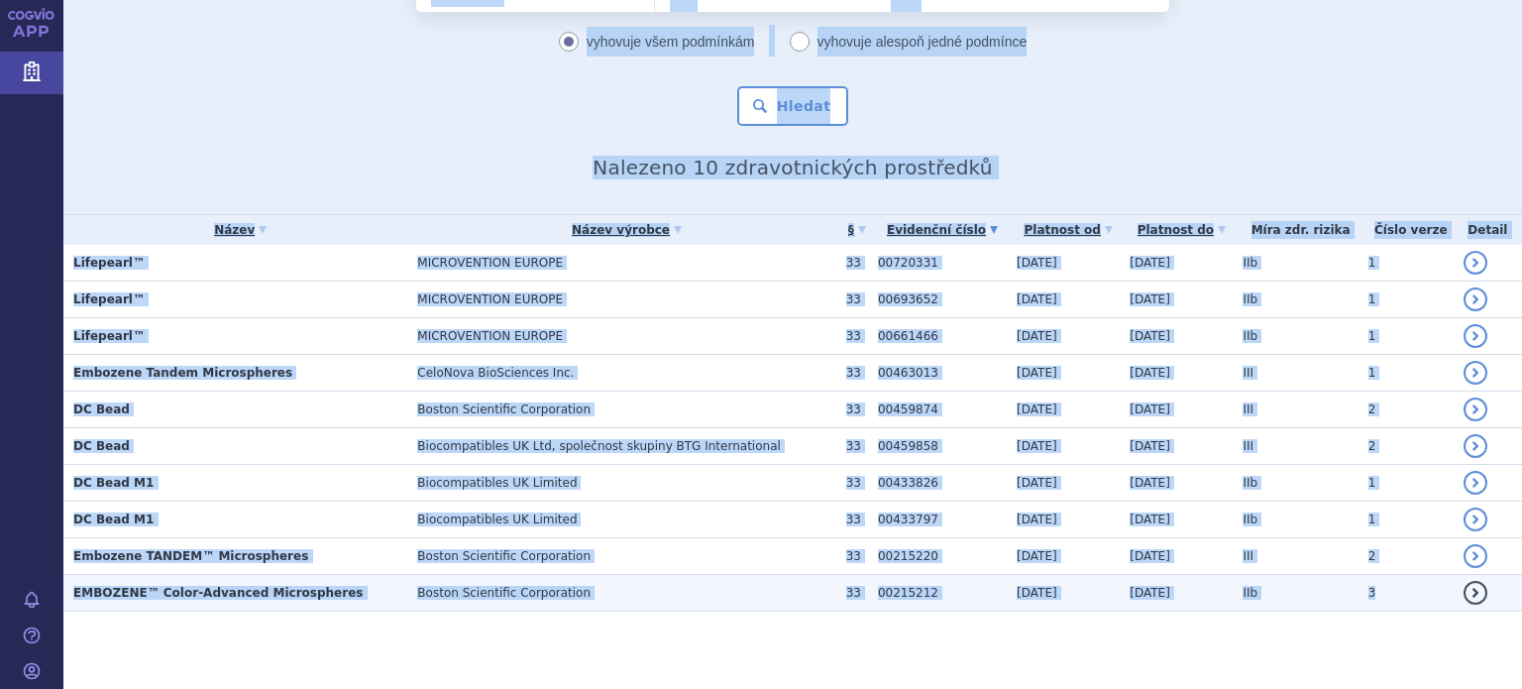
drag, startPoint x: 54, startPoint y: 265, endPoint x: 1364, endPoint y: 600, distance: 1352.1
click at [1364, 600] on div "APP Zdravotnické prostředky Notifikace Nápověda Radek Nešpor Zdravotnické prost…" at bounding box center [761, 344] width 1522 height 689
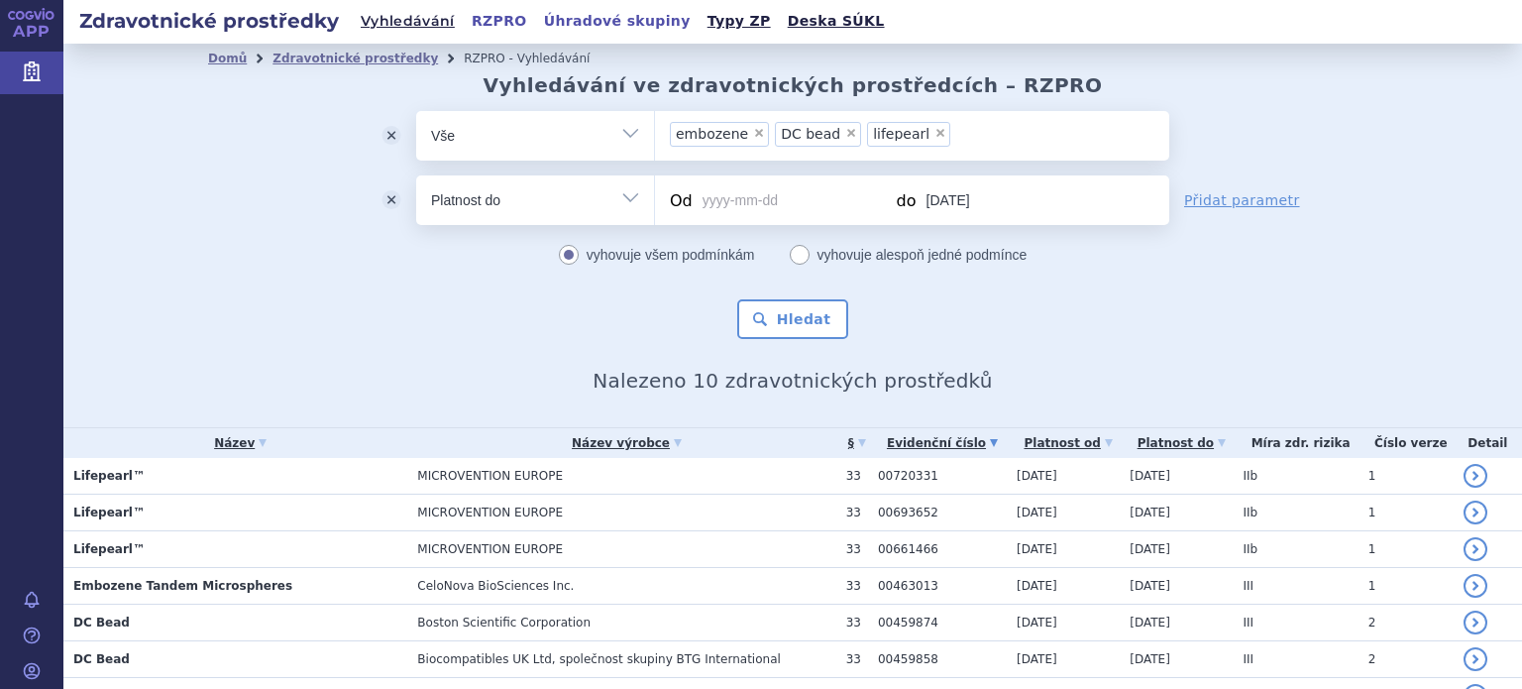
click at [594, 21] on link "Úhradové skupiny" at bounding box center [617, 21] width 159 height 27
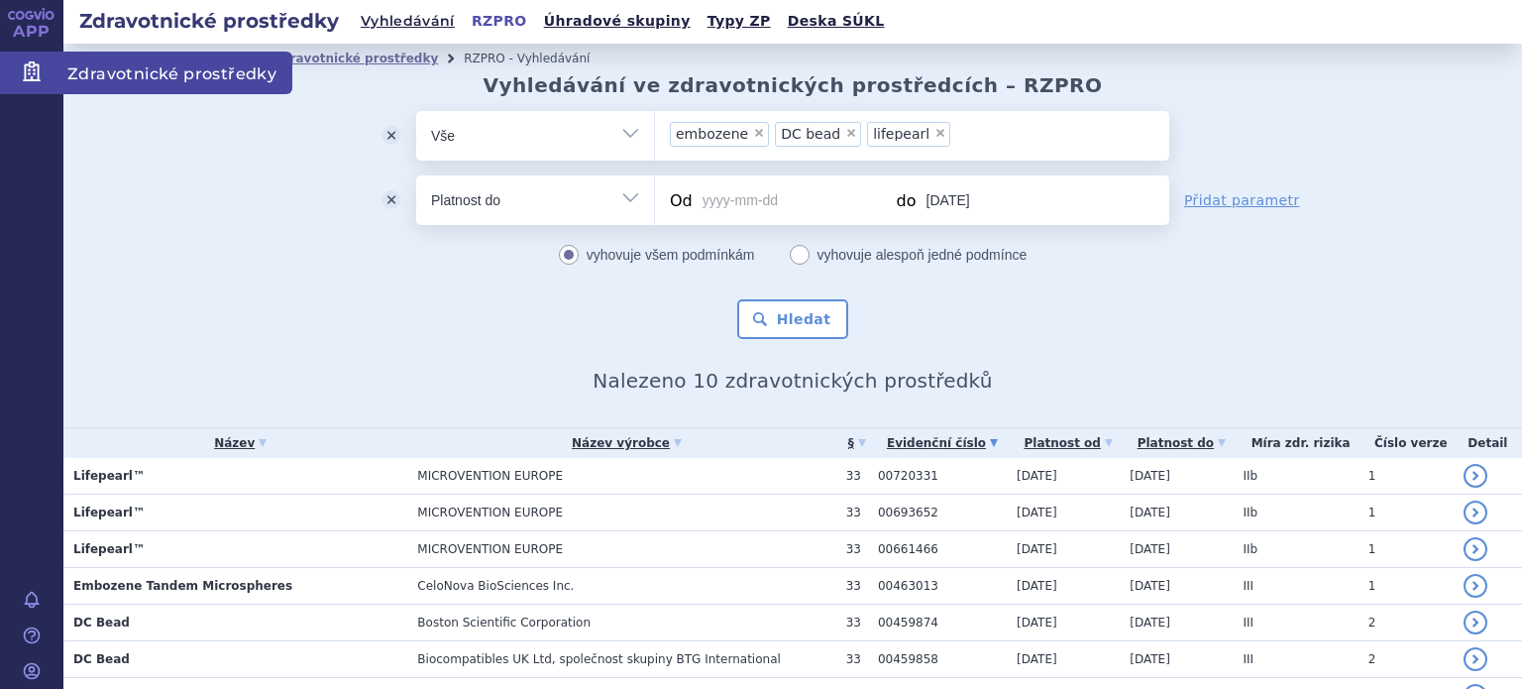
click at [151, 70] on span "Zdravotnické prostředky" at bounding box center [177, 73] width 229 height 42
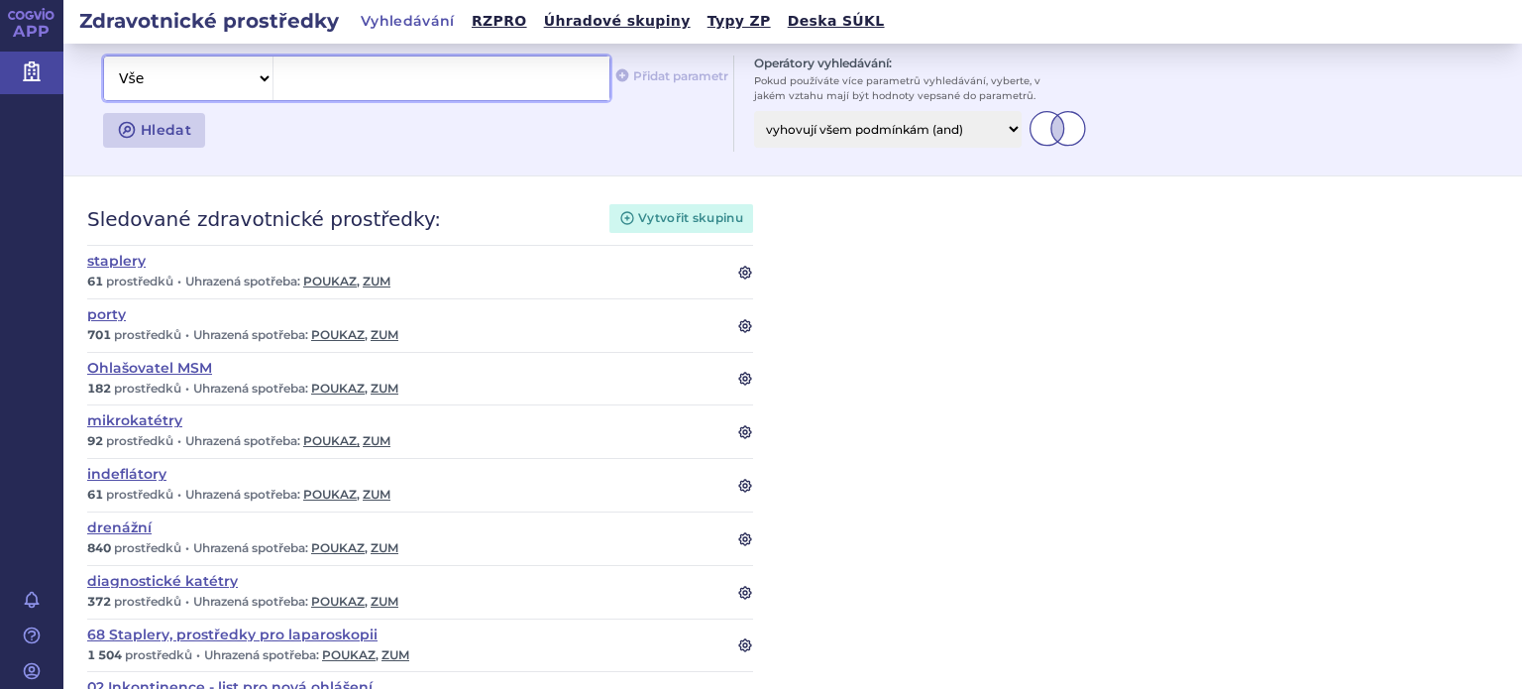
click at [264, 79] on select "Vše Název/Kód ZP Výrobce Ohlašovatel Typ ZP Úhradová skupina Kategorie ZUM Spis…" at bounding box center [188, 78] width 168 height 44
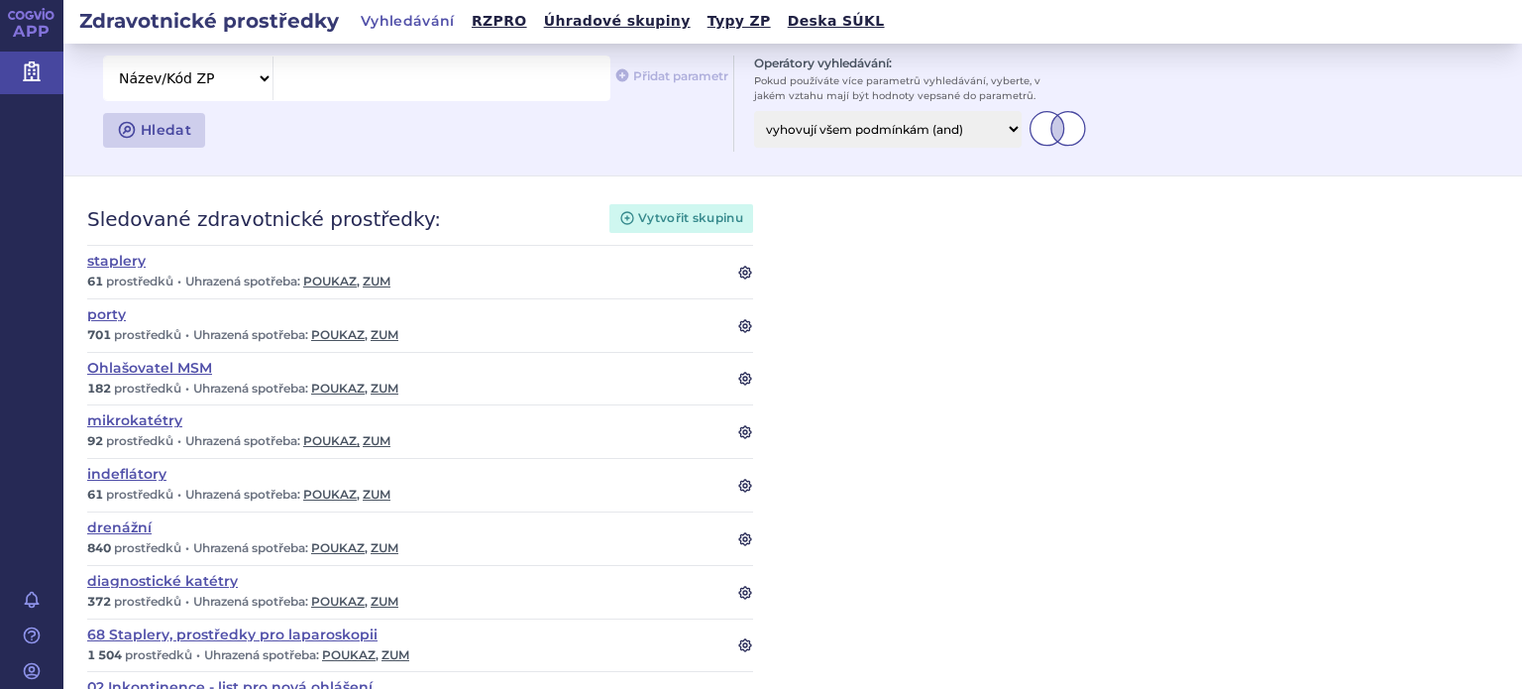
select select "filter-name-code"
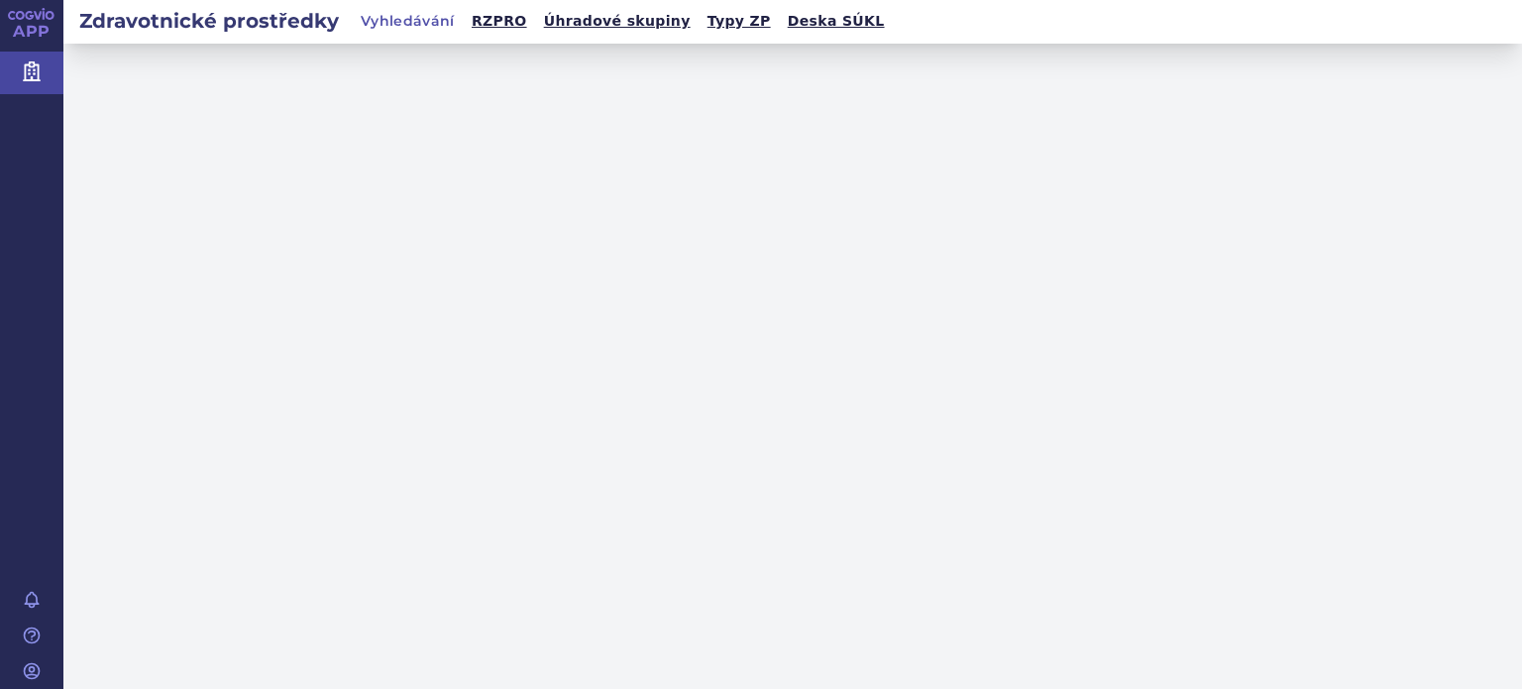
select select "filter-name-code"
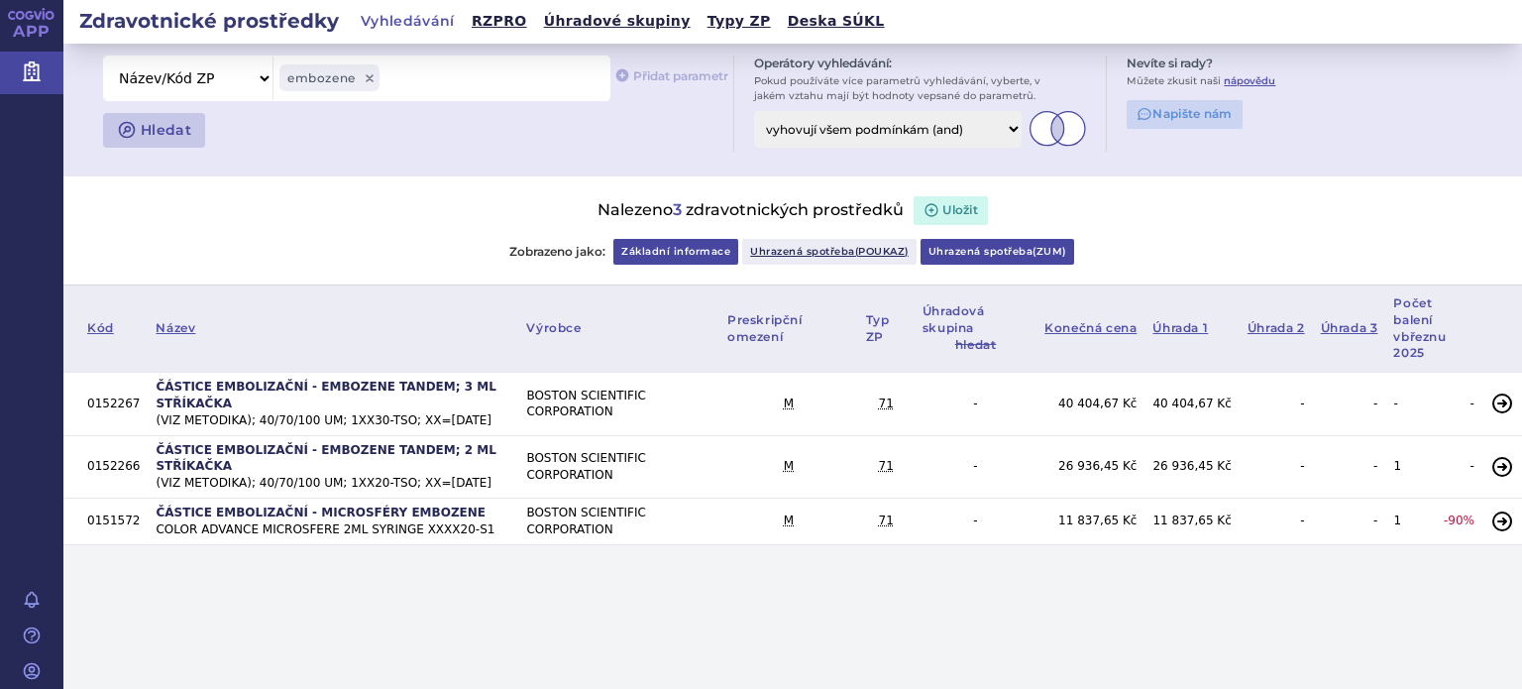
click at [982, 245] on link "Uhrazená spotřeba ( zum )" at bounding box center [997, 252] width 154 height 26
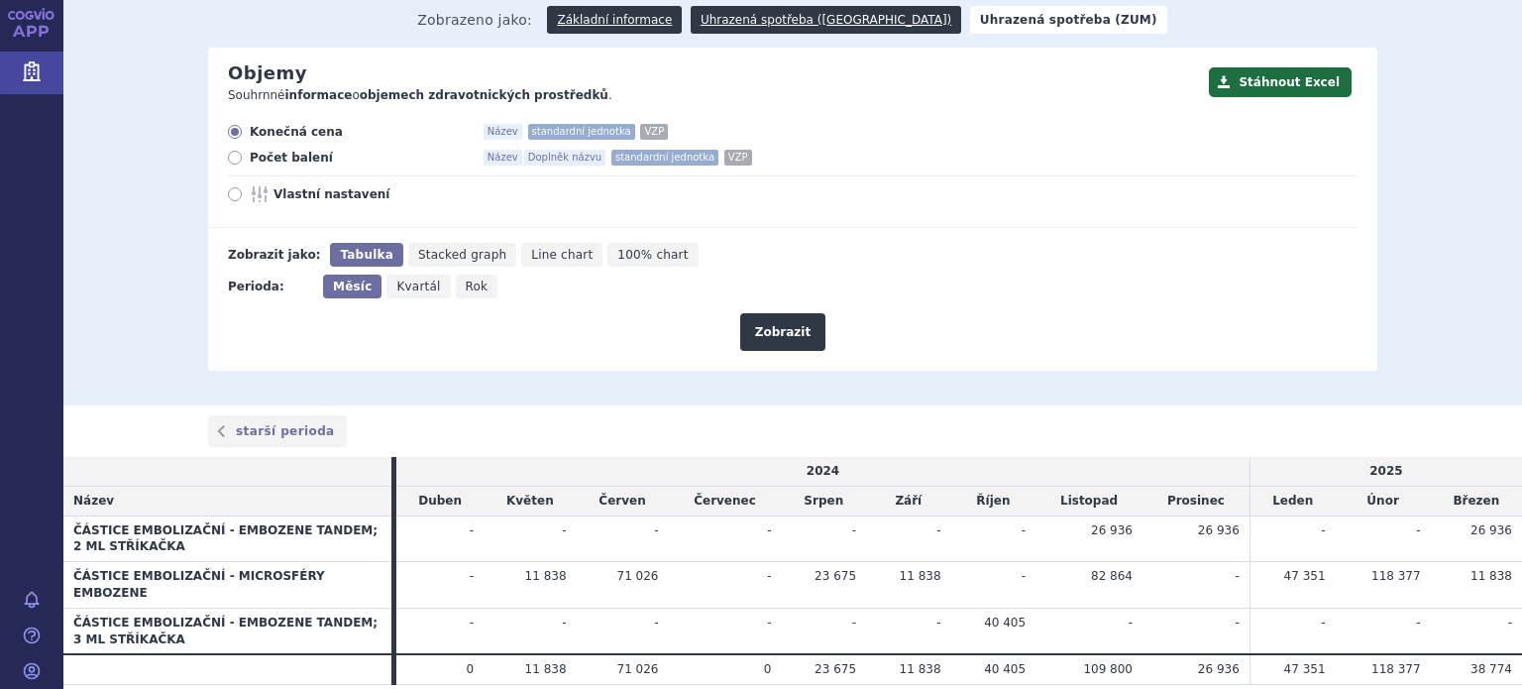
scroll to position [223, 0]
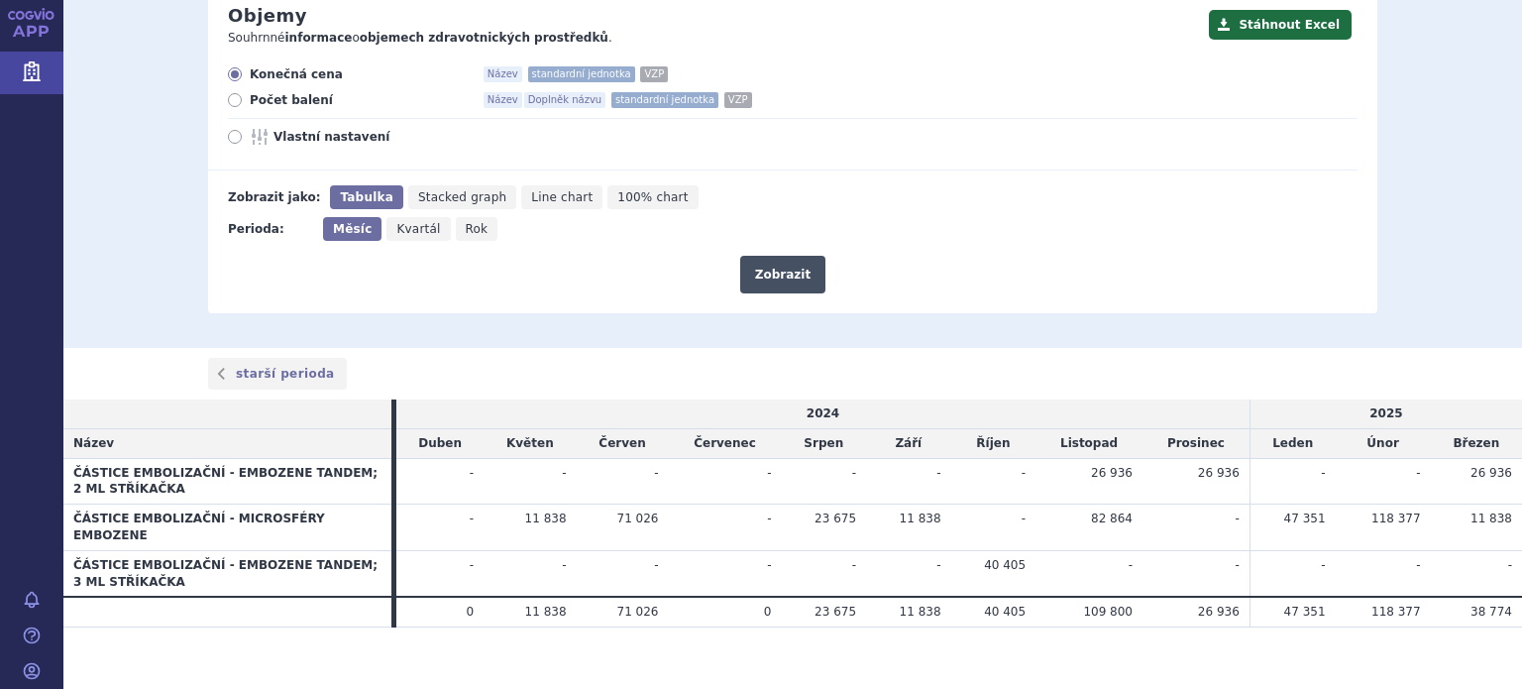
click at [775, 265] on button "Zobrazit" at bounding box center [782, 275] width 85 height 38
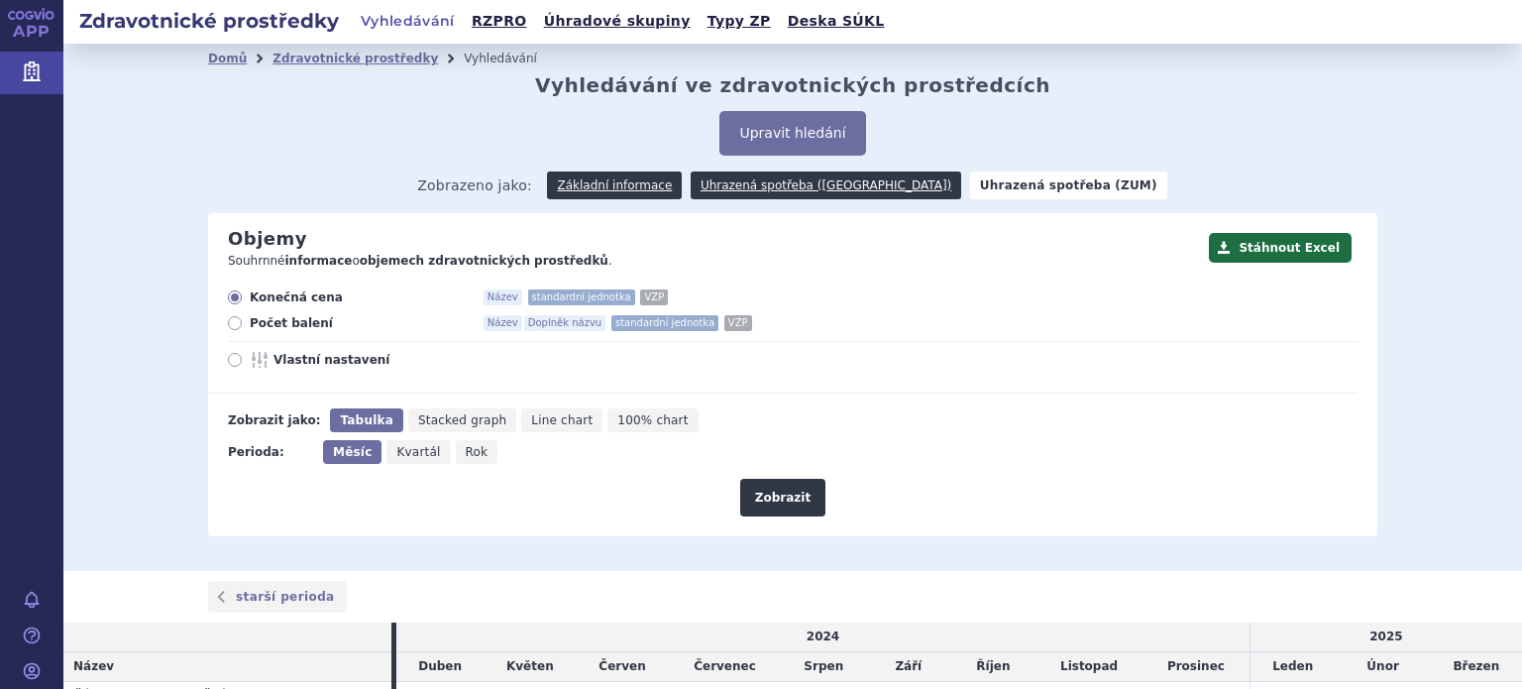
scroll to position [223, 0]
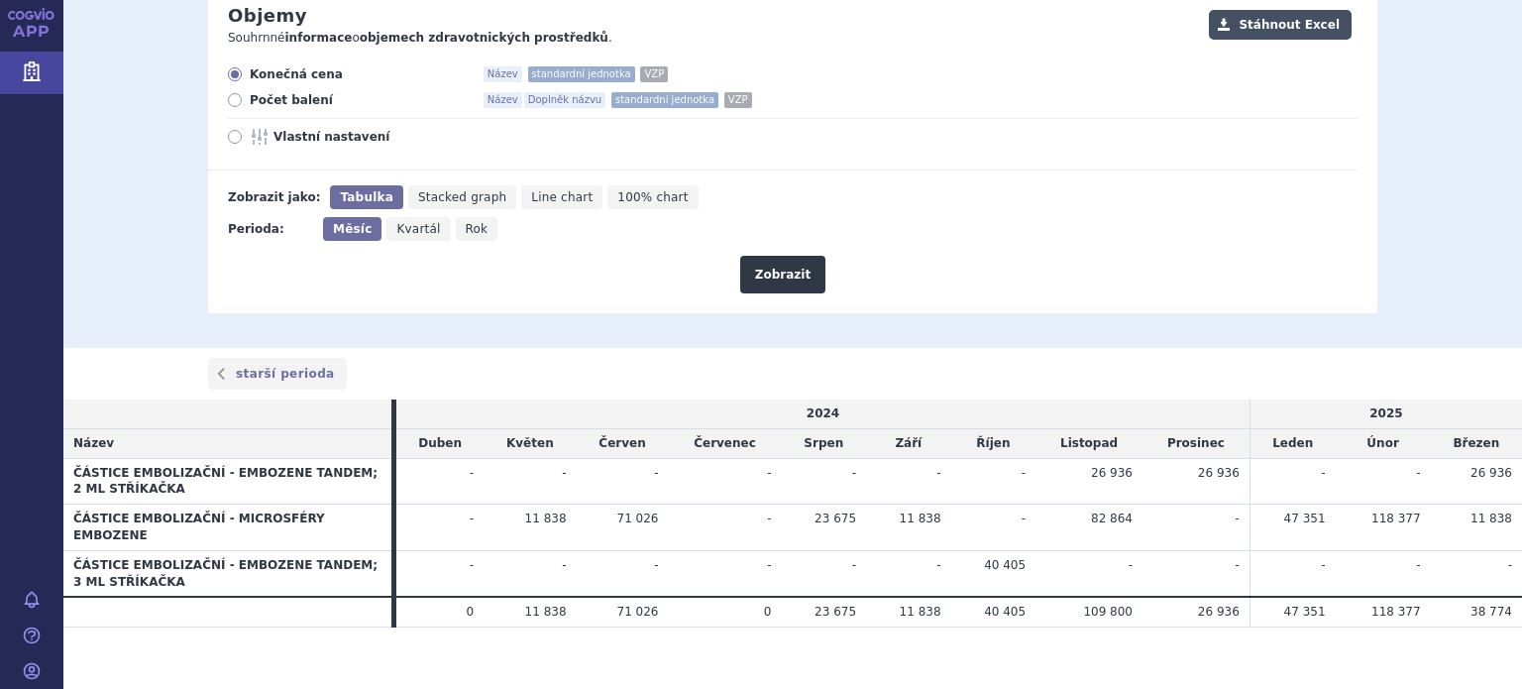
click at [1258, 16] on button "Stáhnout Excel" at bounding box center [1280, 25] width 143 height 30
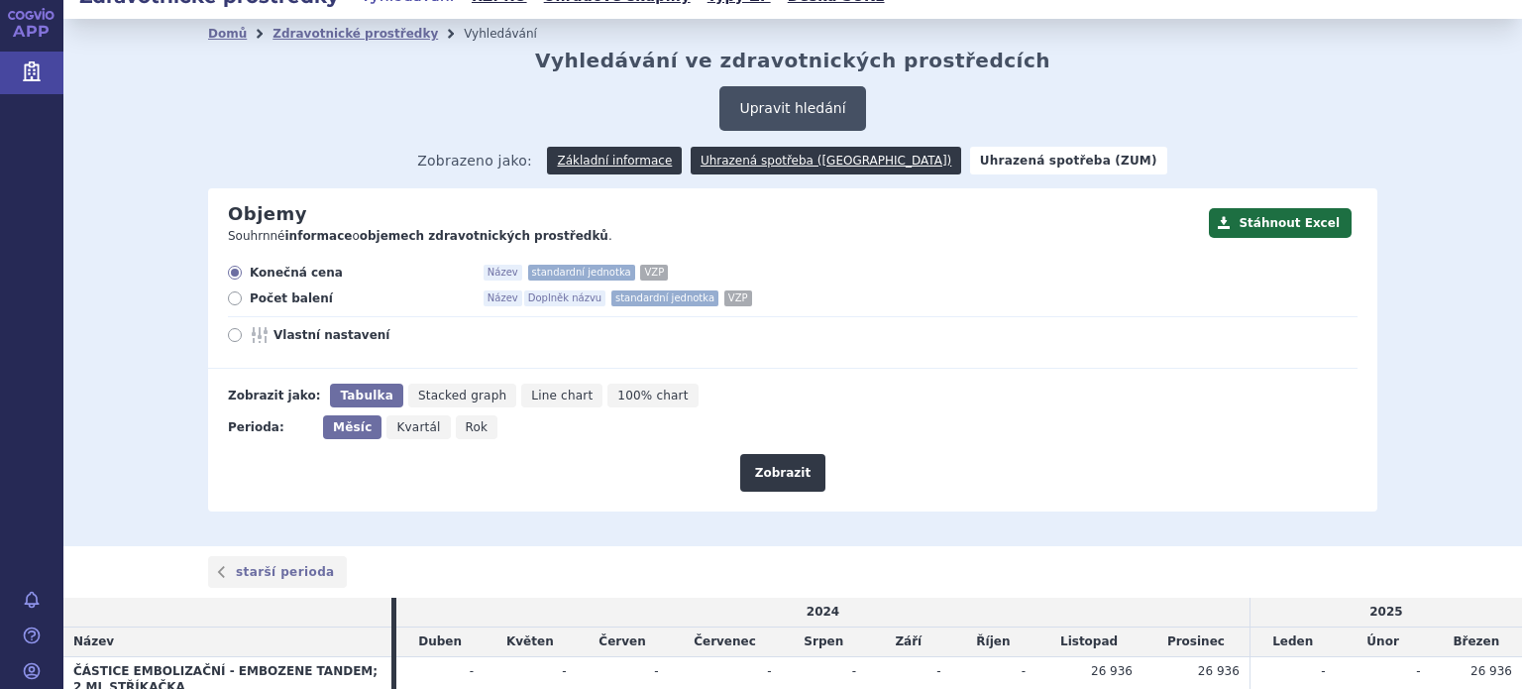
click at [797, 98] on button "Upravit hledání" at bounding box center [792, 108] width 146 height 45
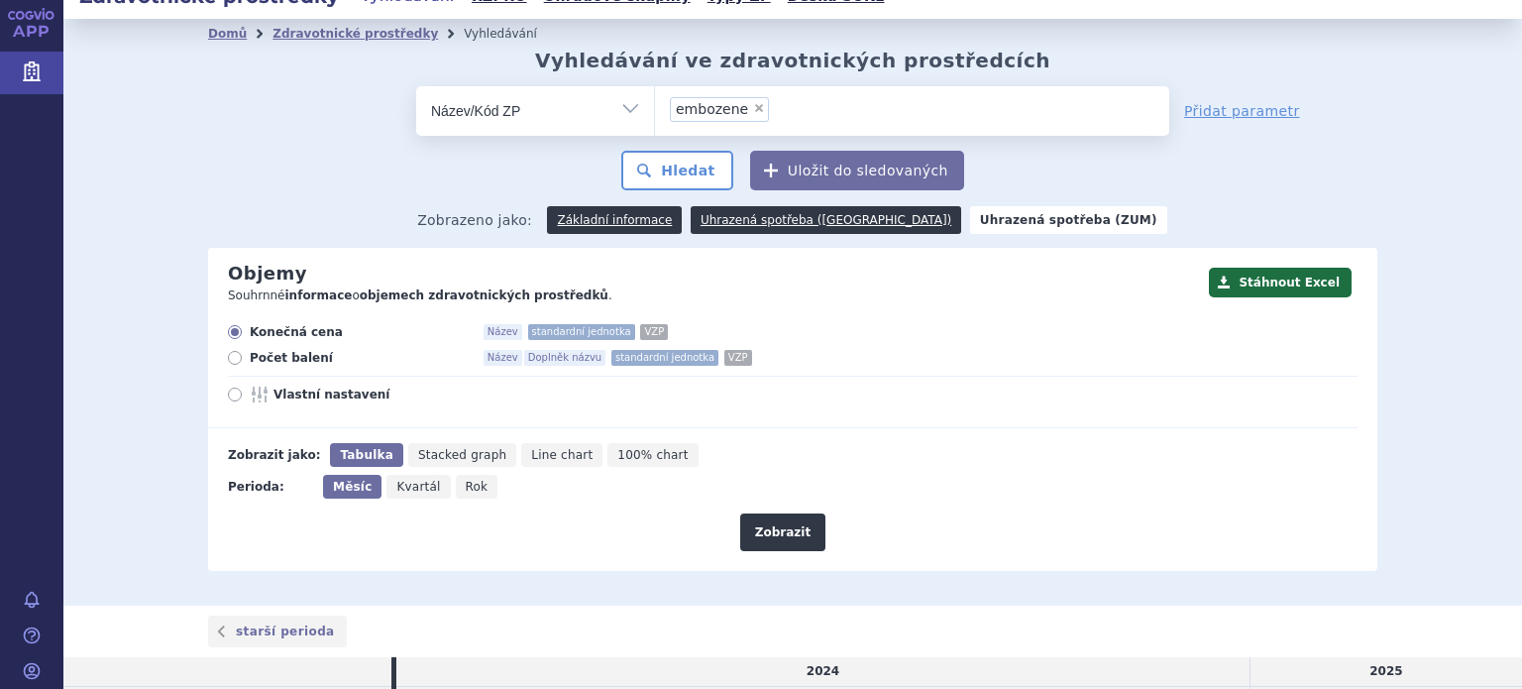
click at [753, 110] on span "×" at bounding box center [759, 108] width 12 height 12
click at [655, 110] on select "embozene" at bounding box center [654, 110] width 1 height 50
select select
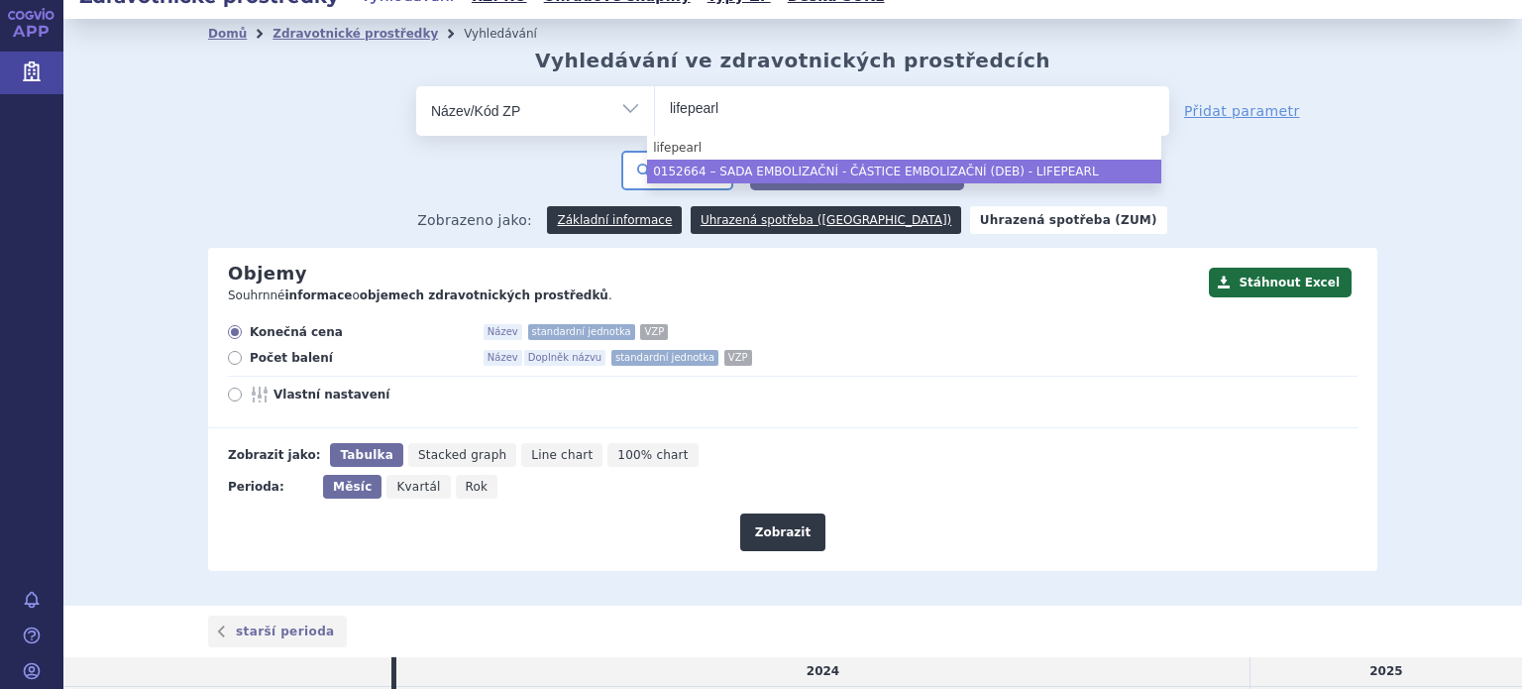
type input "lifepearl"
click at [1366, 186] on div "odstranit Vše Název/Kód ZP Výrobce Ohlašovatel Hledat" at bounding box center [792, 138] width 1169 height 104
select select "SADA EMBOLIZAČNÍ - ČÁSTICE EMBOLIZAČNÍ (DEB) - LIFEPEARL"
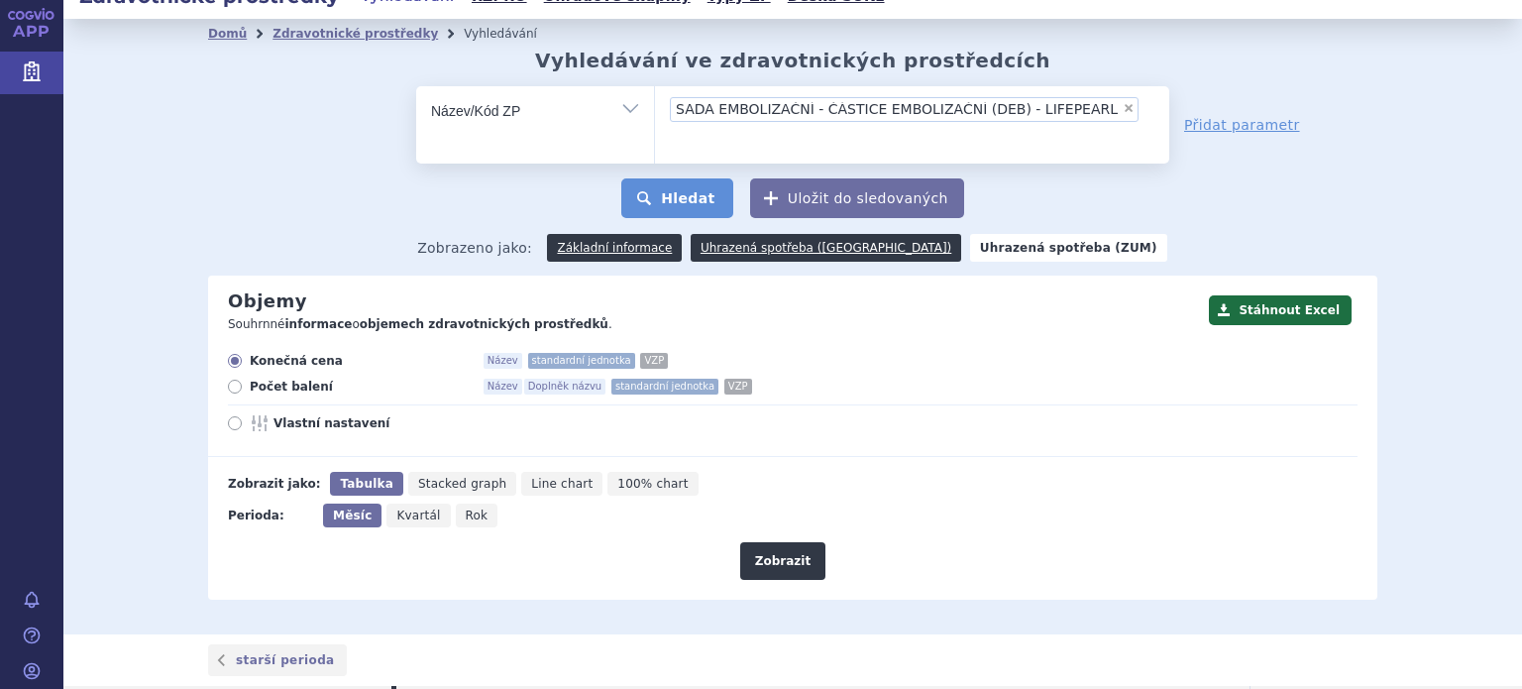
click at [657, 178] on button "Hledat" at bounding box center [677, 198] width 112 height 40
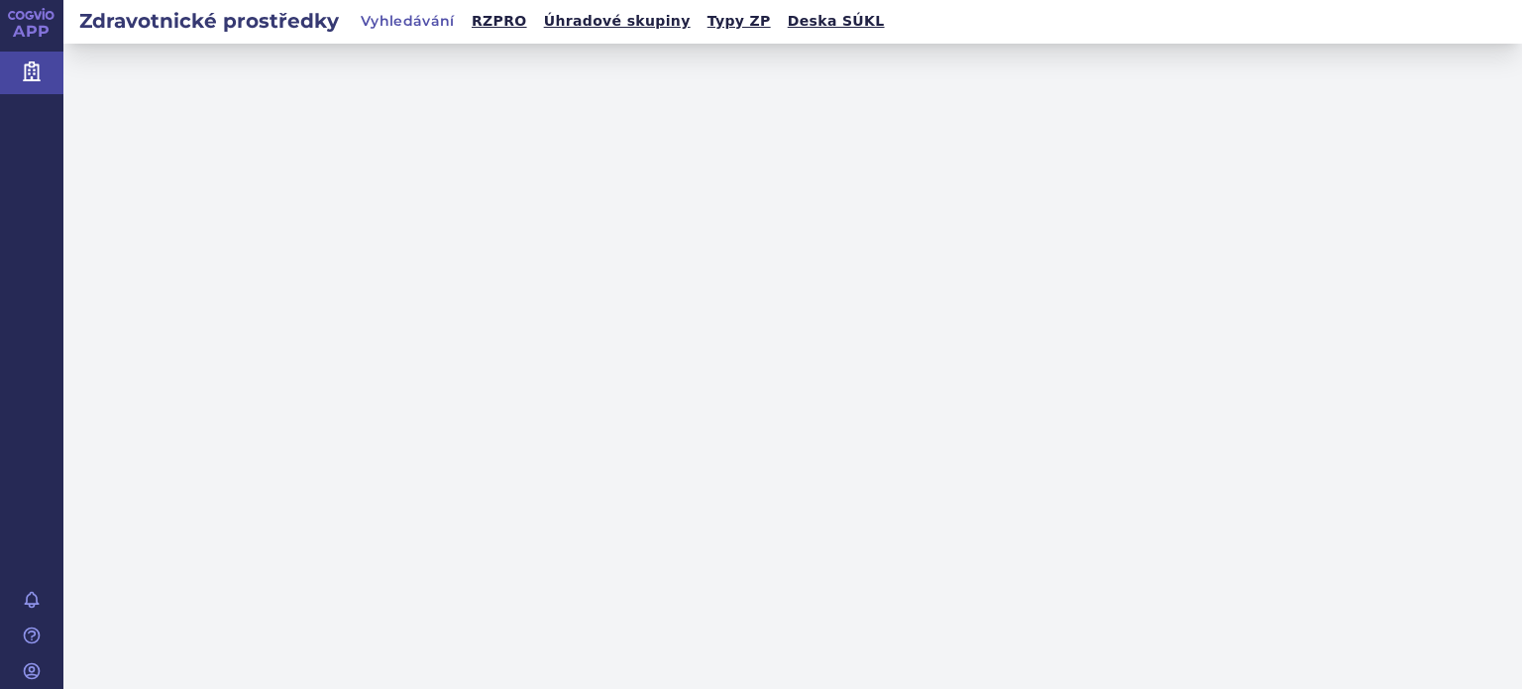
select select "filter-name-code"
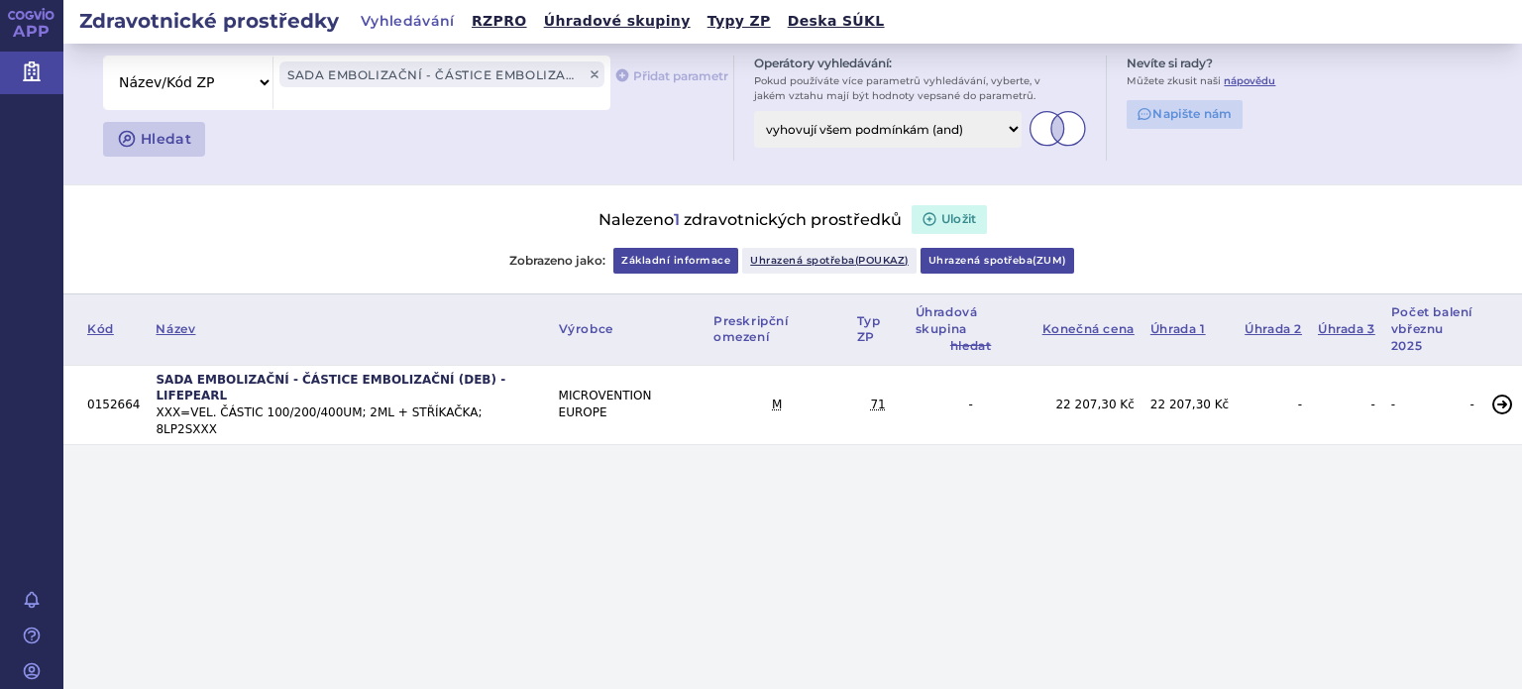
click at [978, 265] on link "Uhrazená spotřeba ( zum )" at bounding box center [997, 261] width 154 height 26
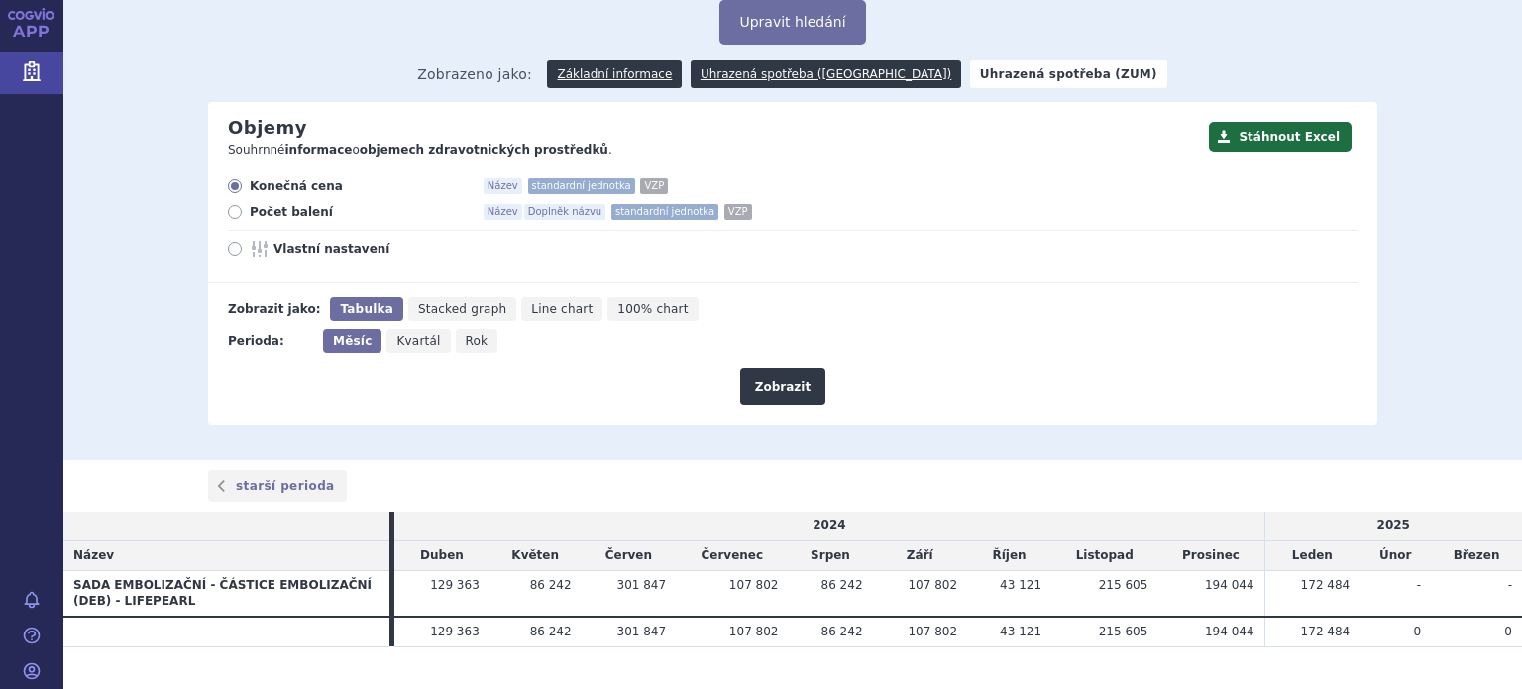
scroll to position [148, 0]
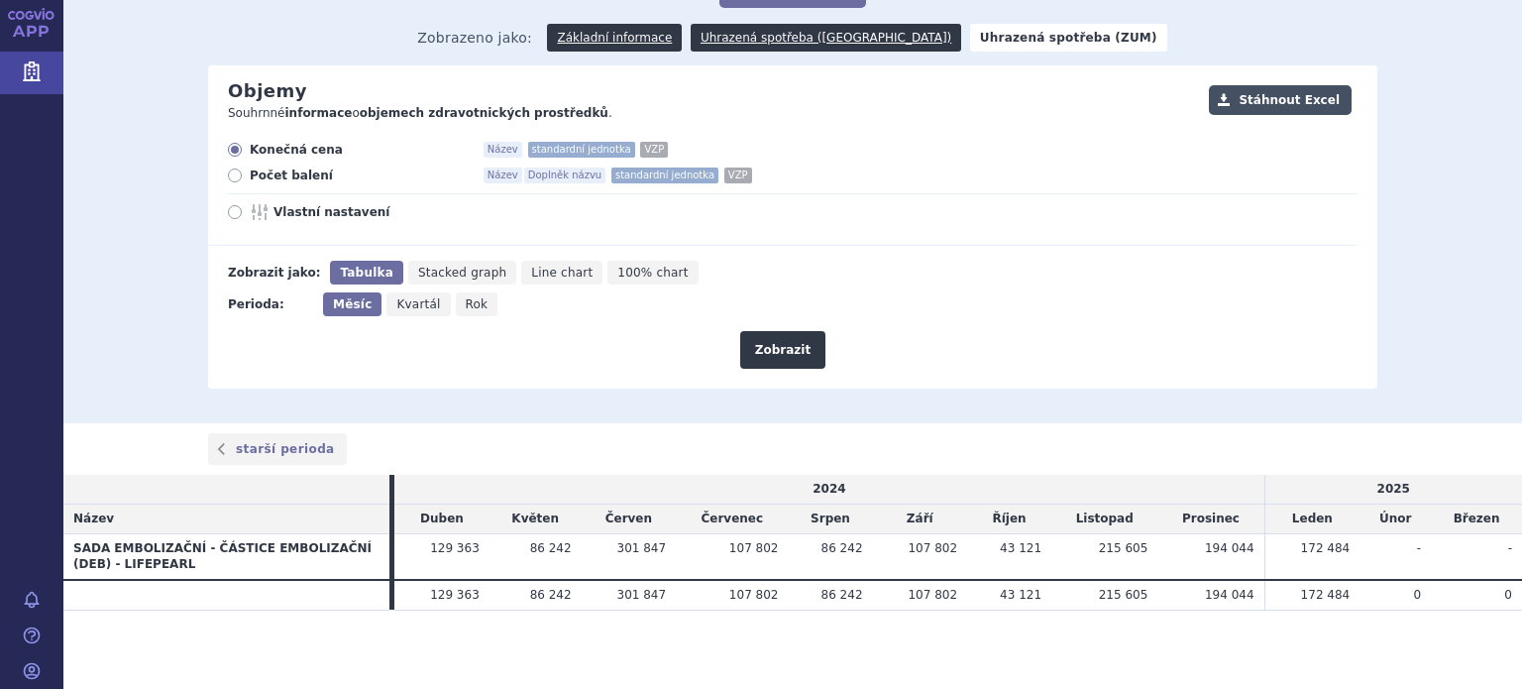
click at [1260, 101] on button "Stáhnout Excel" at bounding box center [1280, 100] width 143 height 30
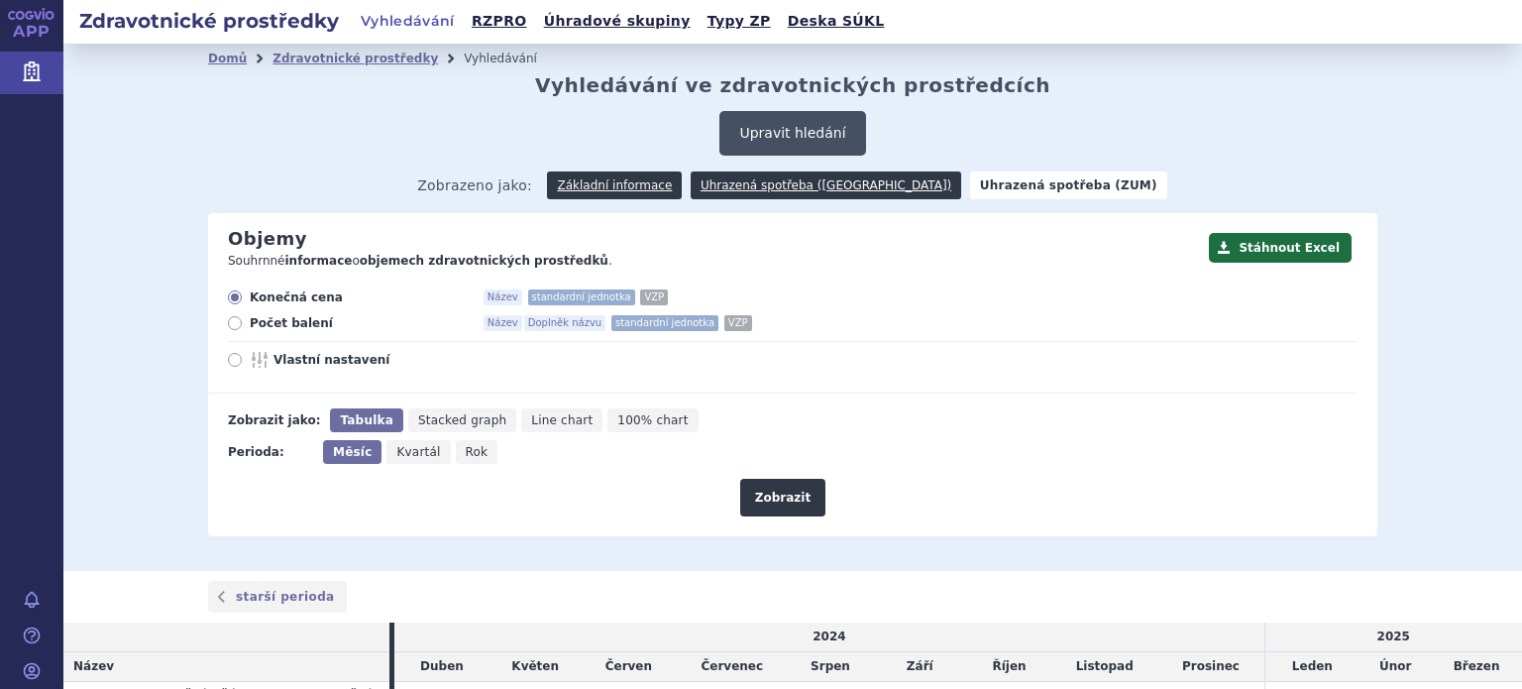
click at [793, 132] on button "Upravit hledání" at bounding box center [792, 133] width 146 height 45
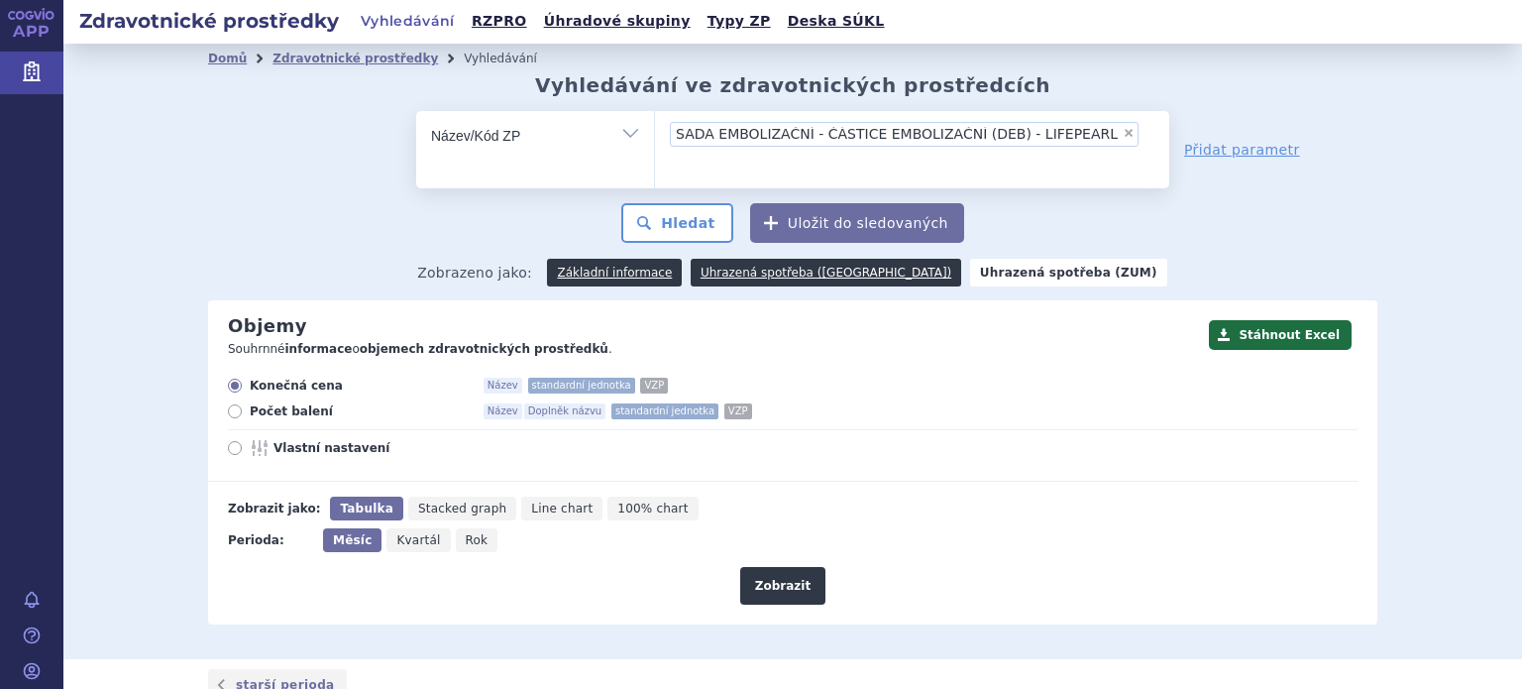
click at [1122, 134] on span "×" at bounding box center [1128, 133] width 12 height 12
click at [655, 134] on select "SADA EMBOLIZAČNÍ - ČÁSTICE EMBOLIZAČNÍ (DEB) - LIFEPEARL" at bounding box center [654, 135] width 1 height 50
select select
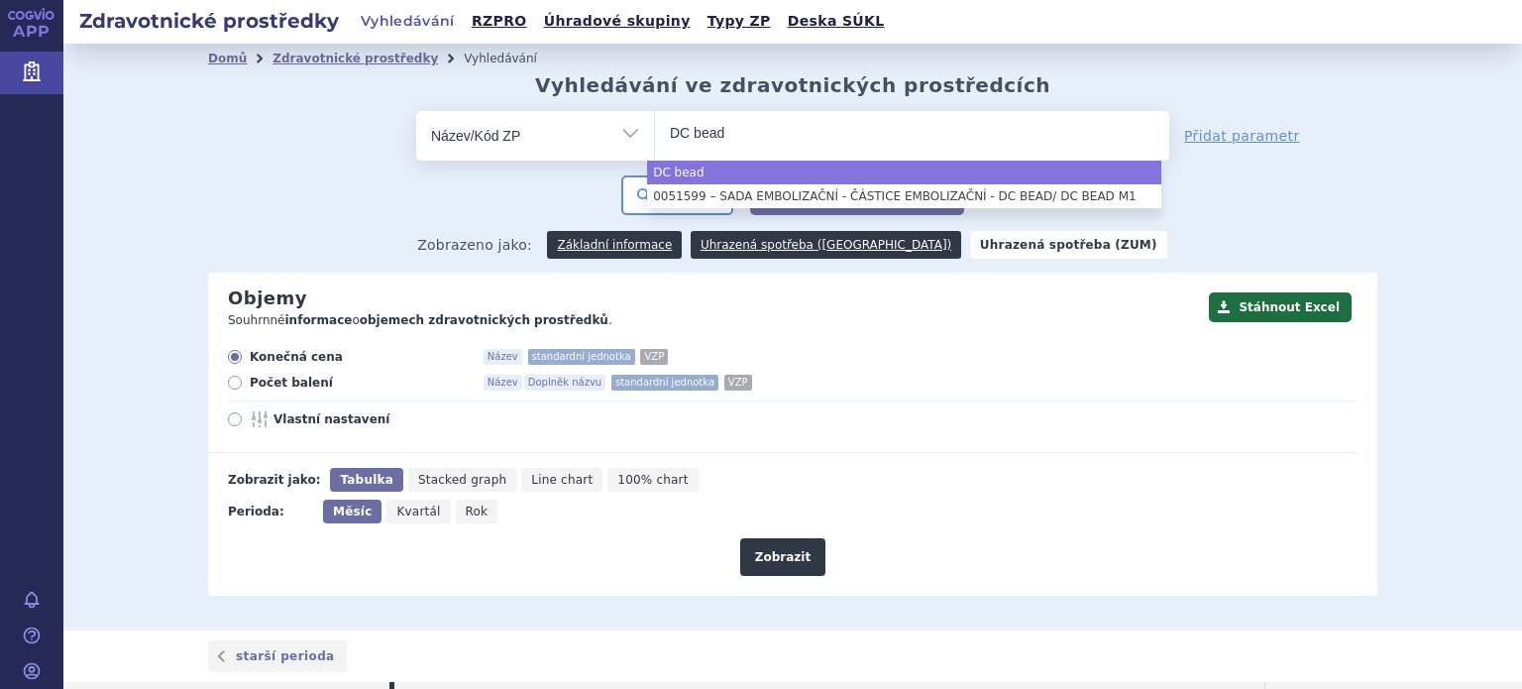
type input "DC bead"
click at [1240, 213] on div "odstranit Vše Název/Kód ZP Výrobce Ohlašovatel Hledat" at bounding box center [792, 163] width 1169 height 104
select select "DC bead"
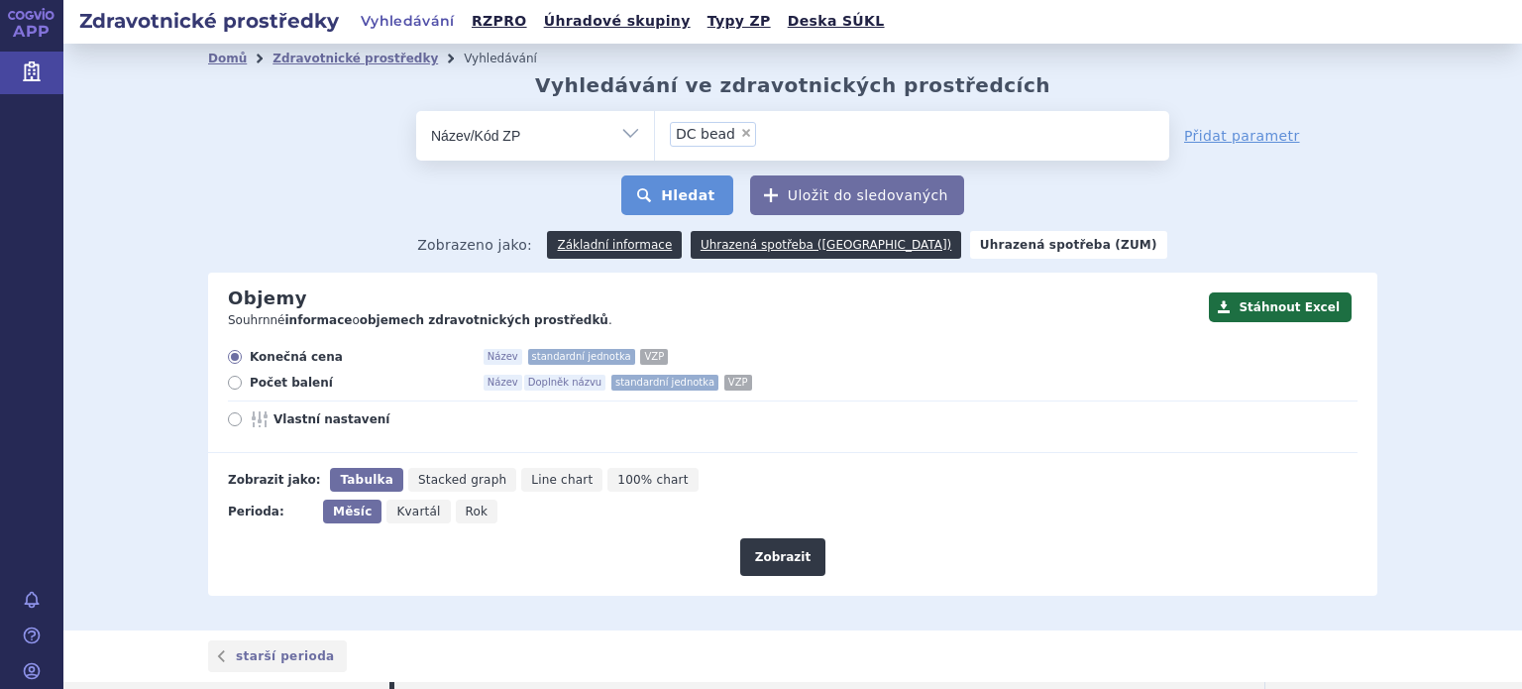
click at [686, 189] on button "Hledat" at bounding box center [677, 195] width 112 height 40
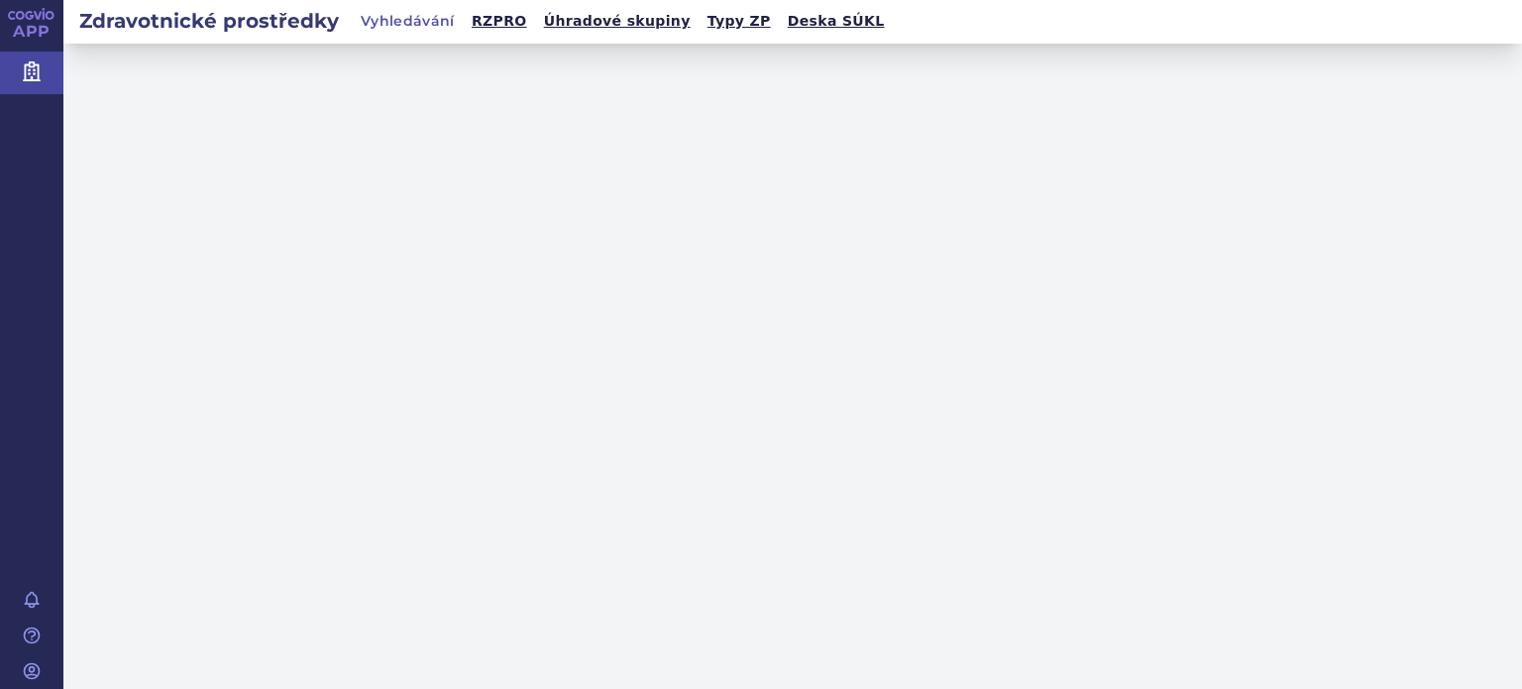
select select "filter-name-code"
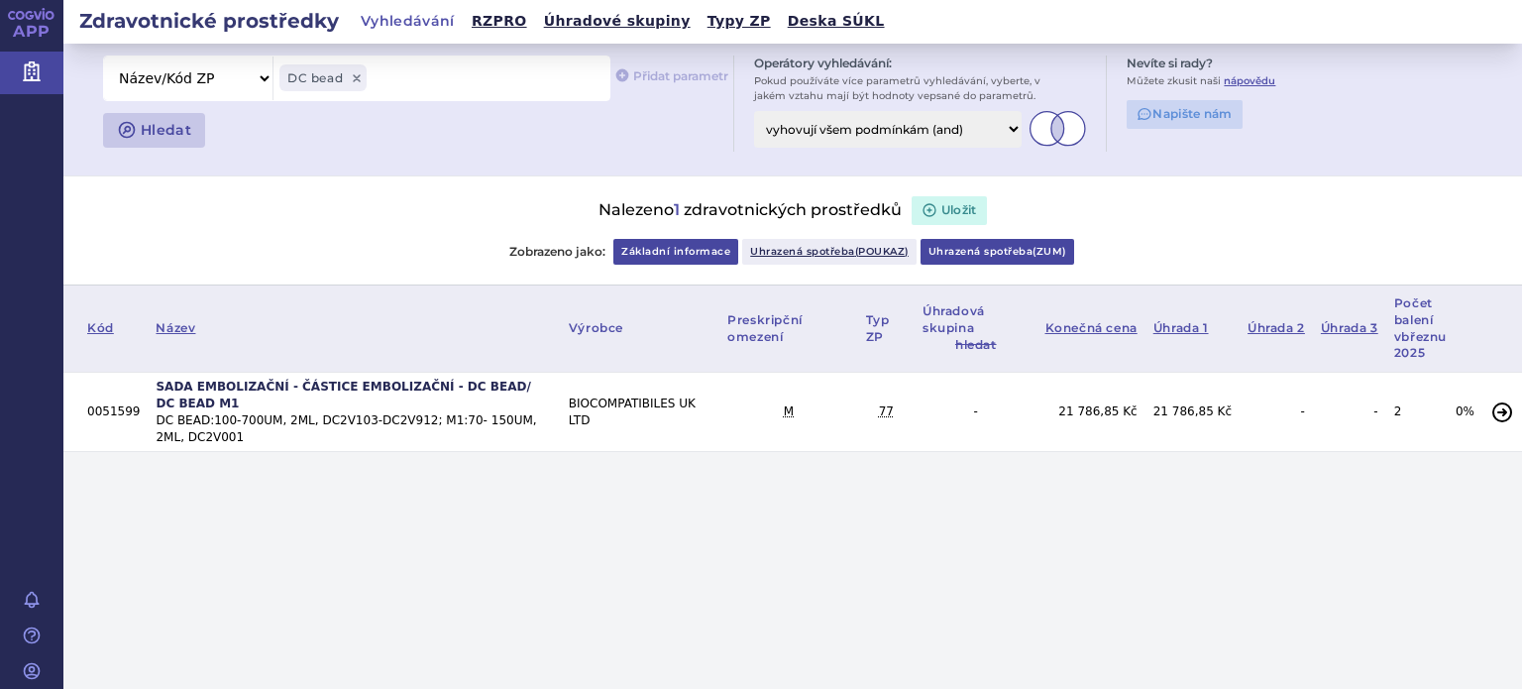
click at [1010, 257] on link "Uhrazená spotřeba ( zum )" at bounding box center [997, 252] width 154 height 26
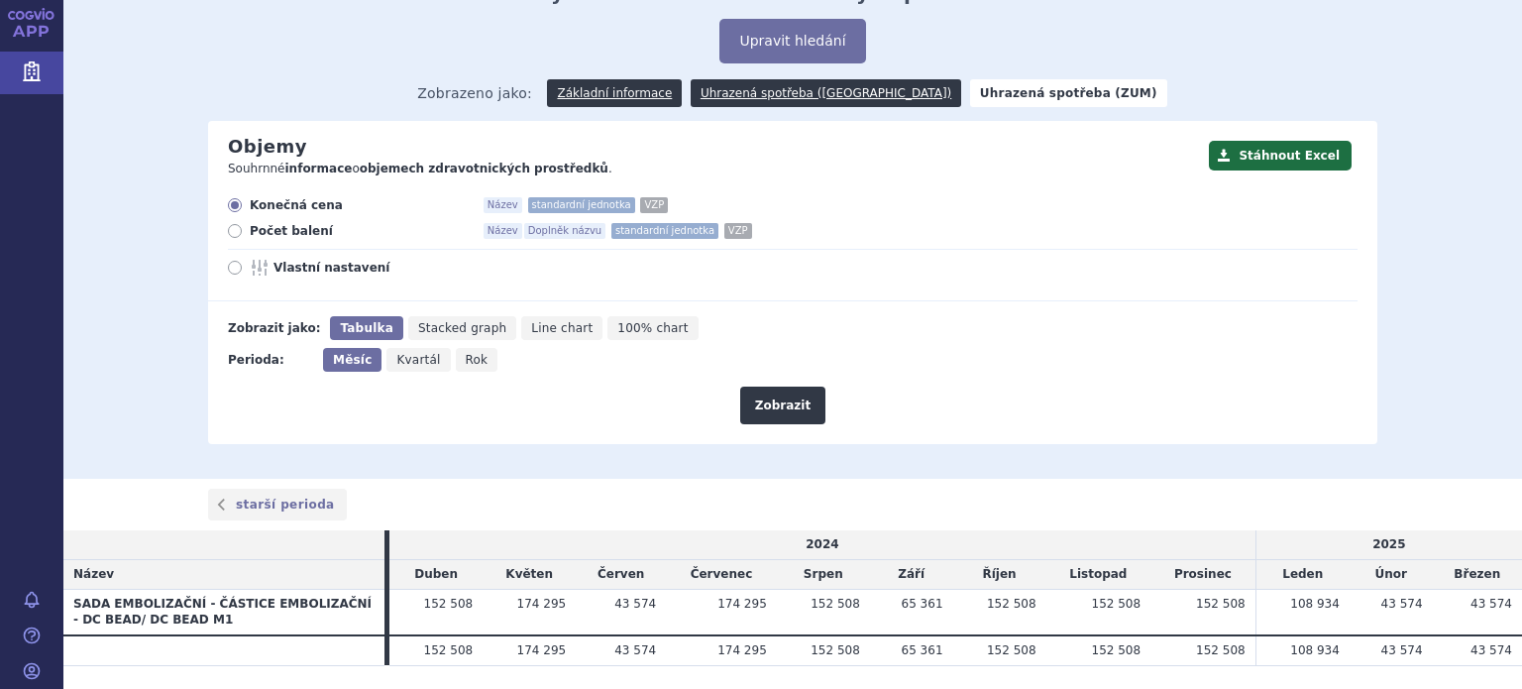
scroll to position [148, 0]
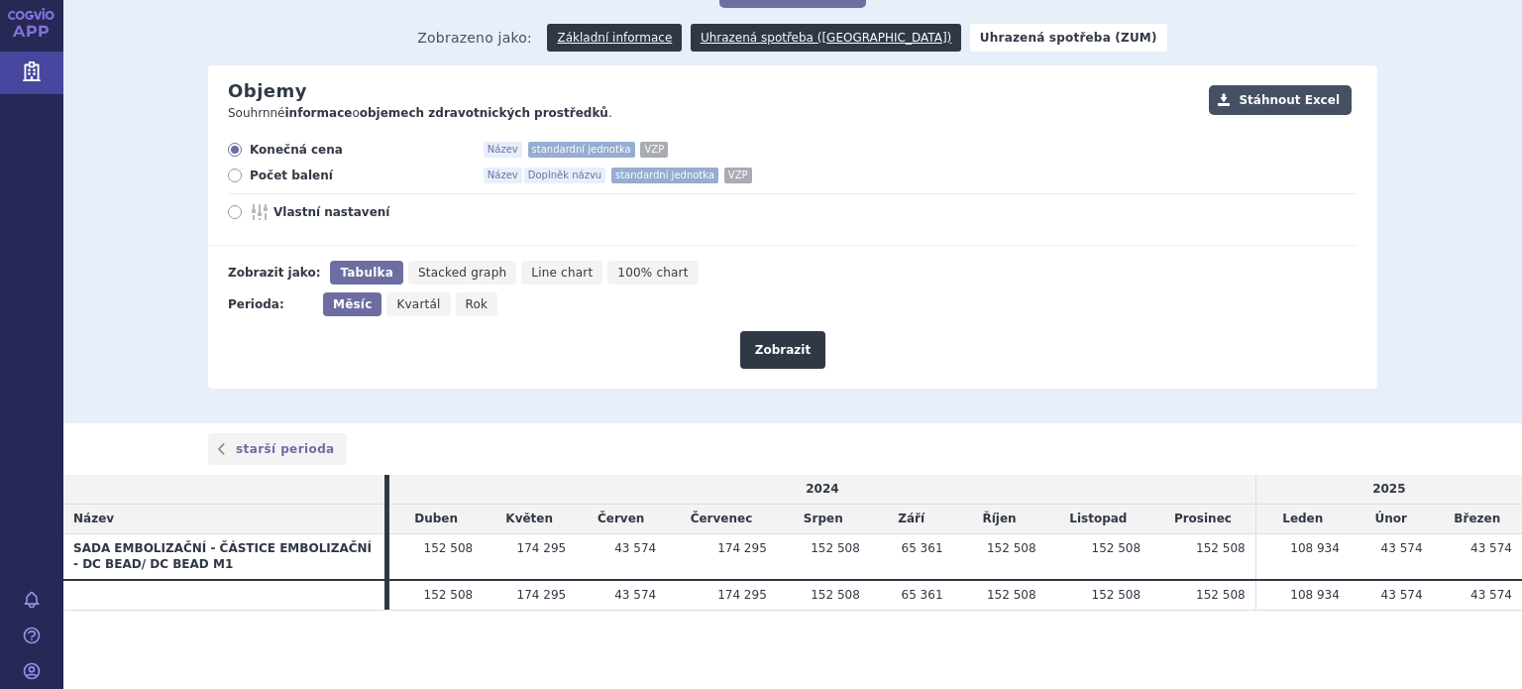
click at [1275, 94] on button "Stáhnout Excel" at bounding box center [1280, 100] width 143 height 30
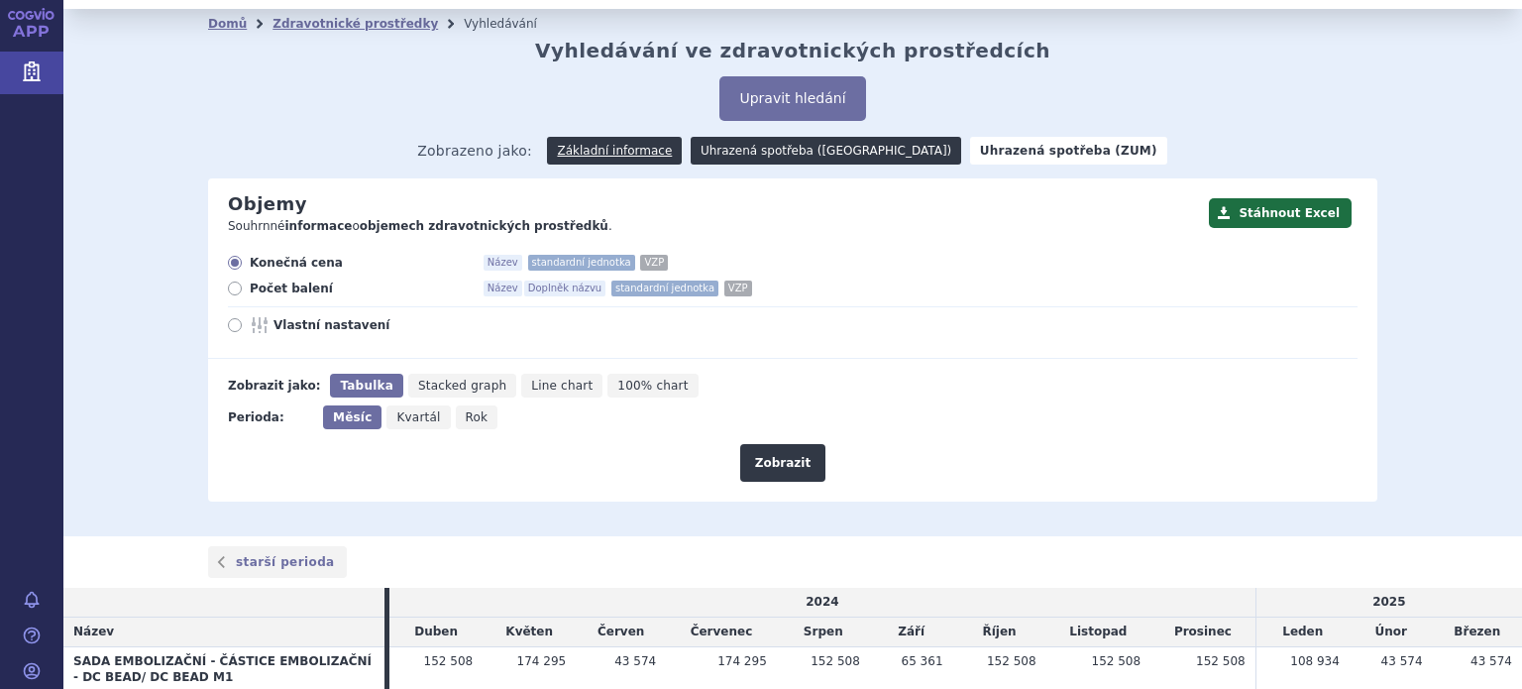
scroll to position [0, 0]
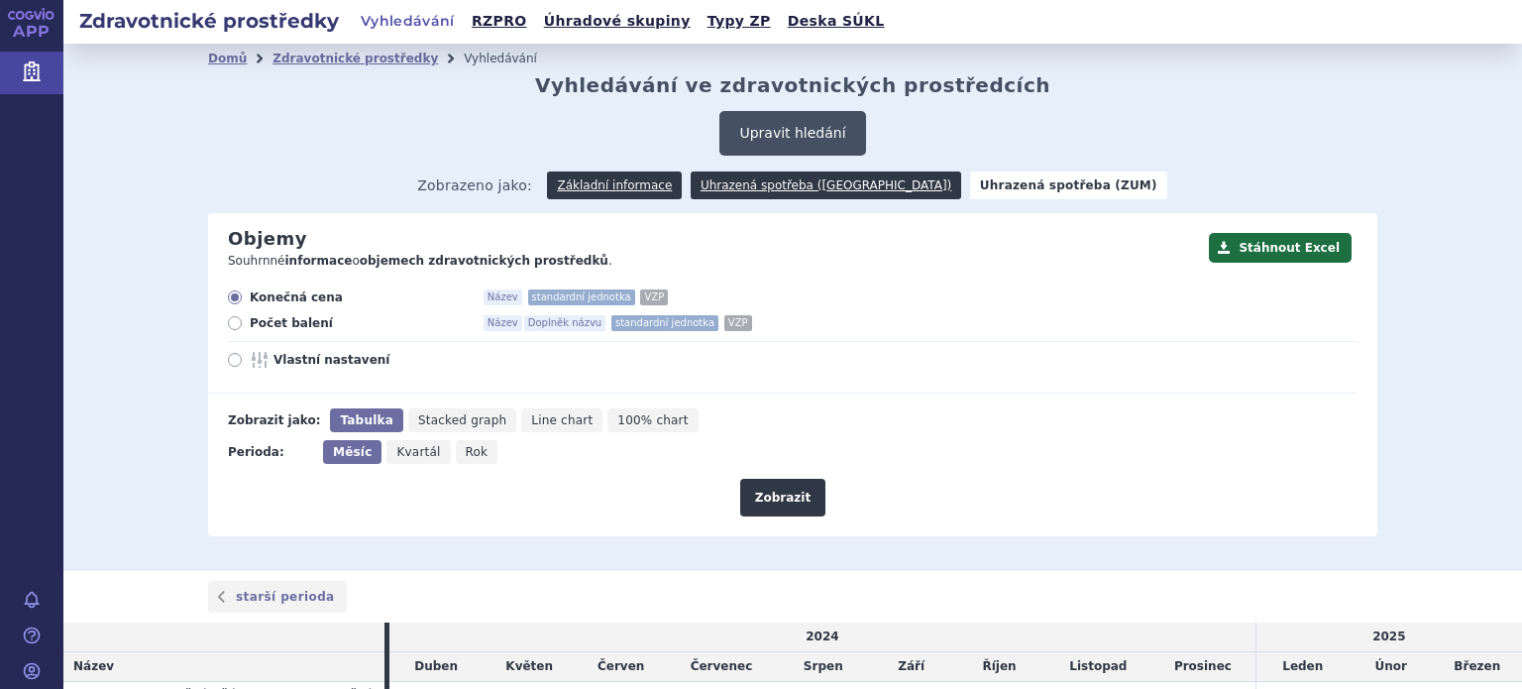
click at [793, 134] on button "Upravit hledání" at bounding box center [792, 133] width 146 height 45
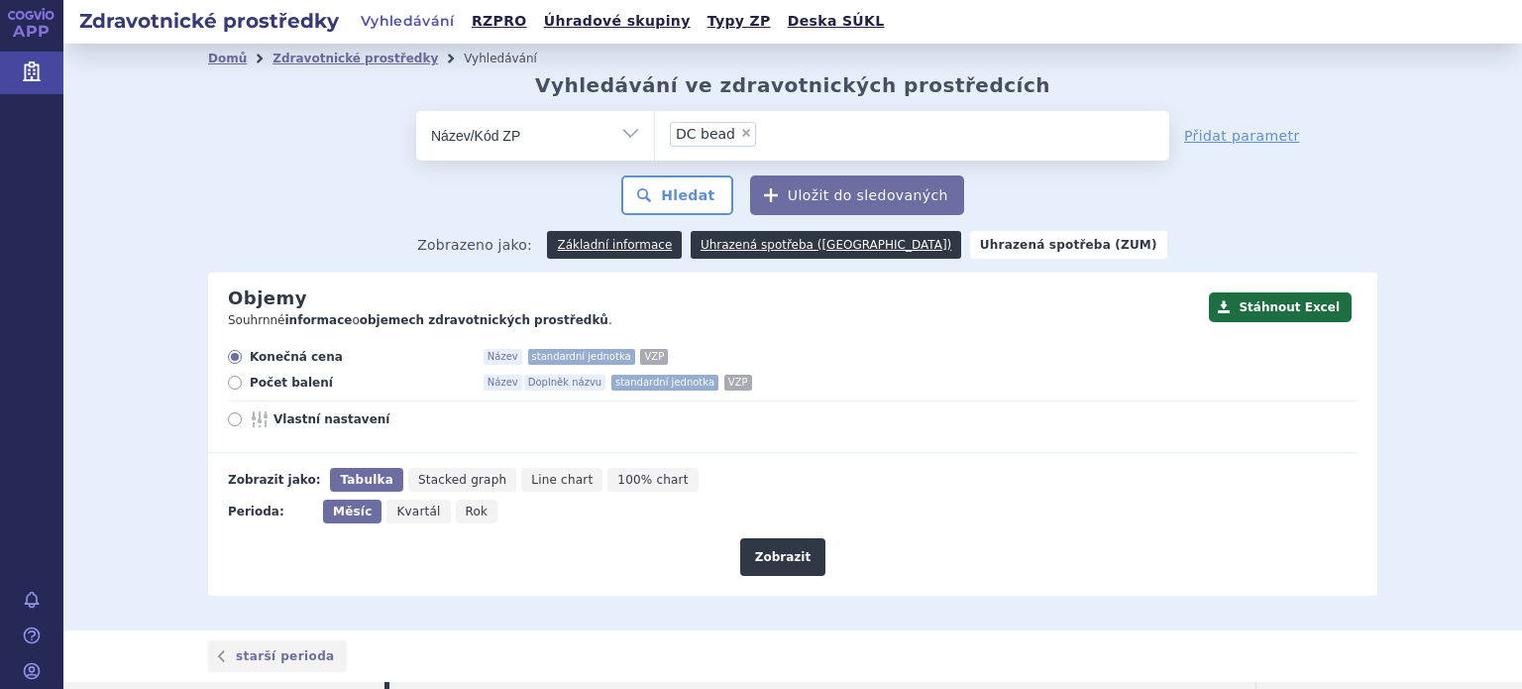
click at [740, 131] on span "×" at bounding box center [746, 133] width 12 height 12
click at [655, 131] on select "DC bead" at bounding box center [654, 135] width 1 height 50
select select
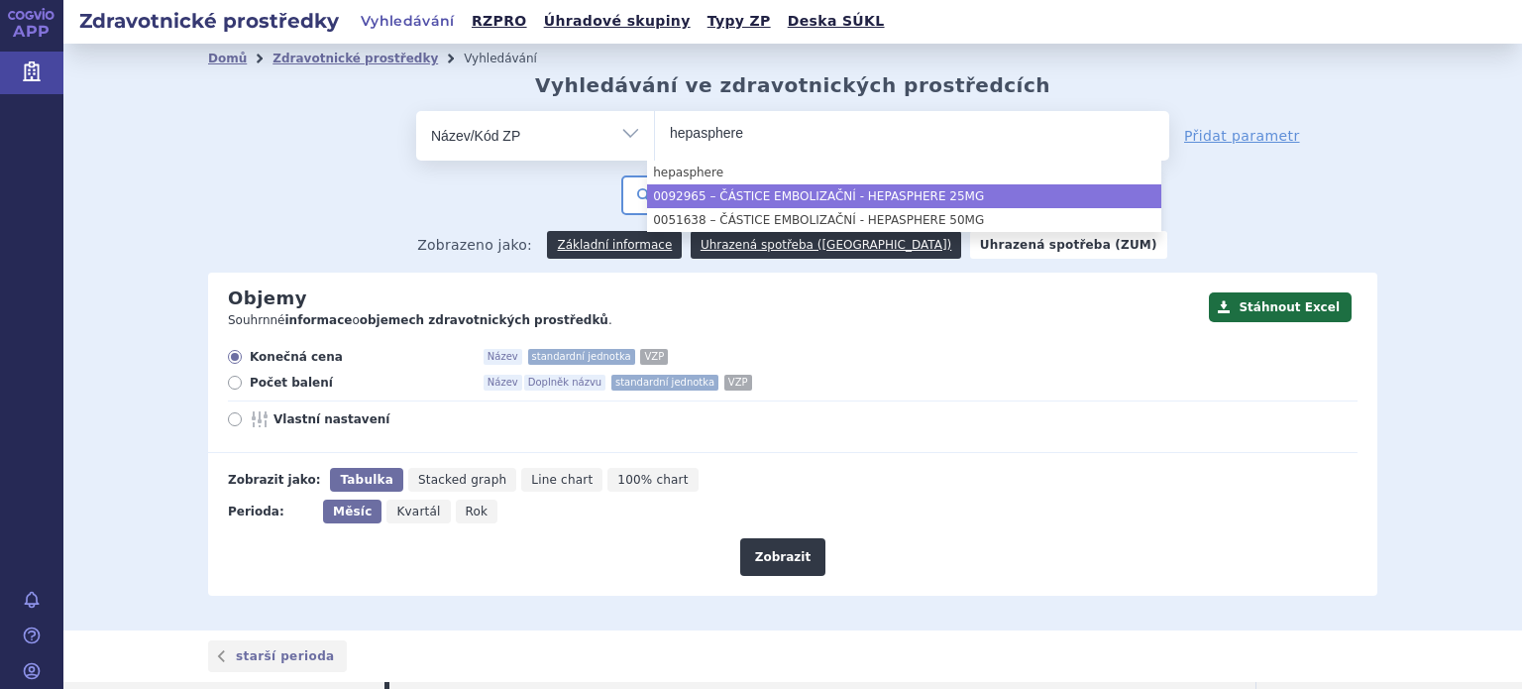
type input "hepasphere"
click at [1299, 182] on div "odstranit Vše Název/Kód ZP Výrobce Ohlašovatel Hledat" at bounding box center [792, 163] width 1169 height 104
select select "ČÁSTICE EMBOLIZAČNÍ - HEPASPHERE 25MG"
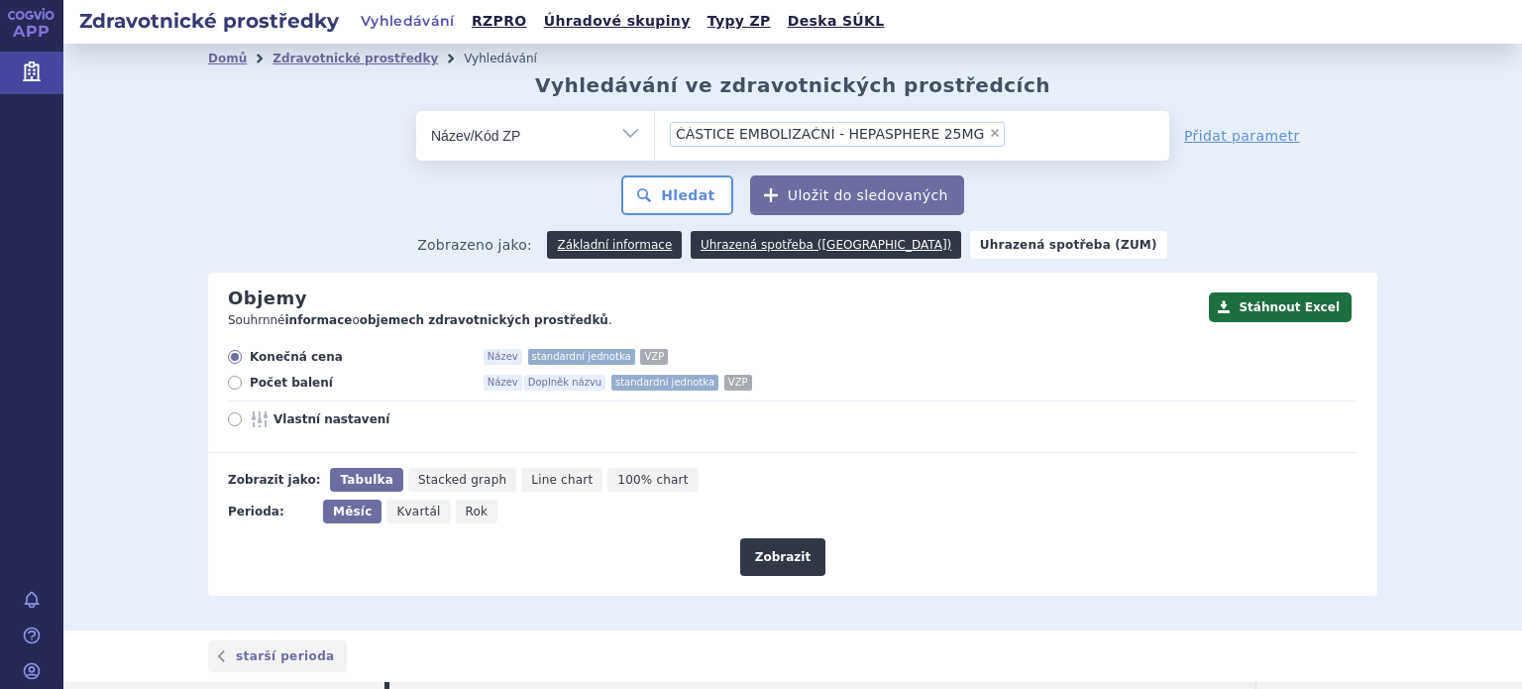
click at [980, 243] on strong "Uhrazená spotřeba (ZUM)" at bounding box center [1068, 245] width 197 height 28
click at [679, 185] on button "Hledat" at bounding box center [677, 195] width 112 height 40
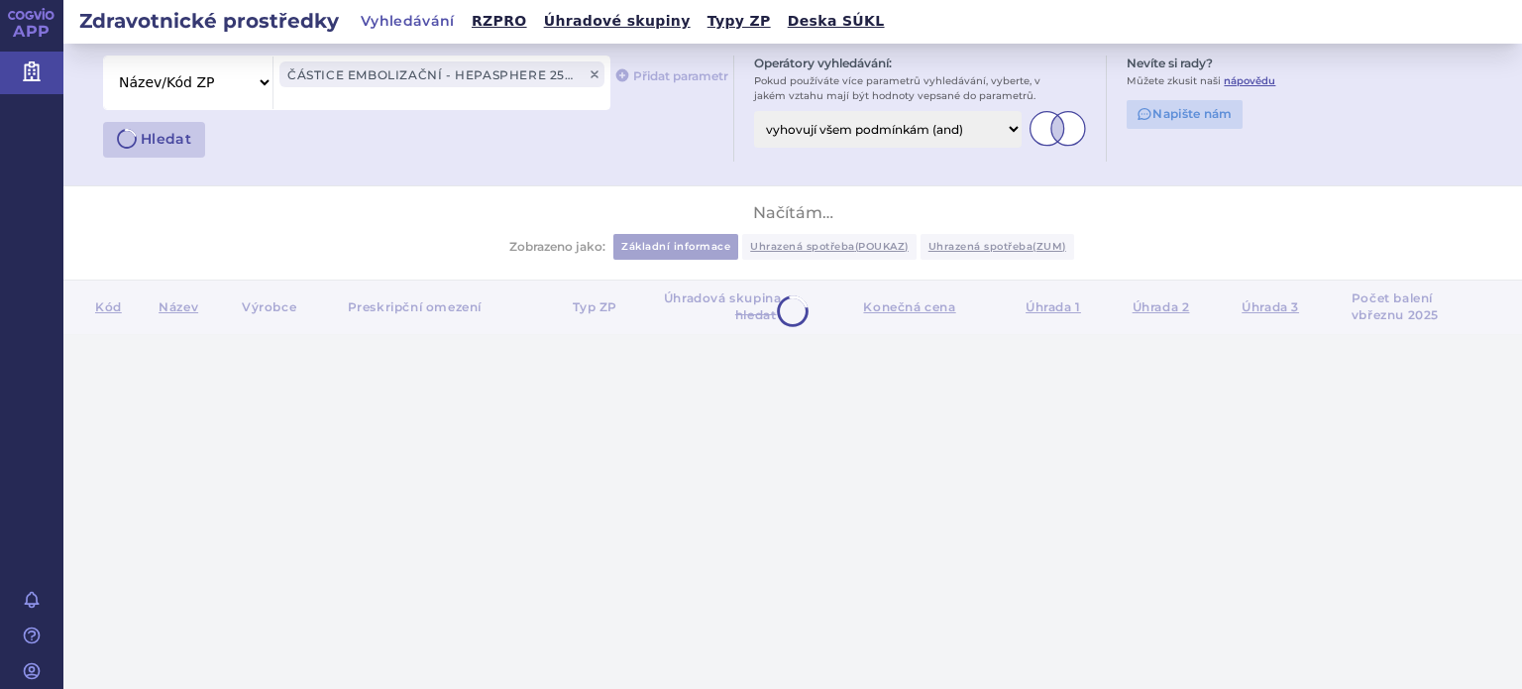
select select "filter-name-code"
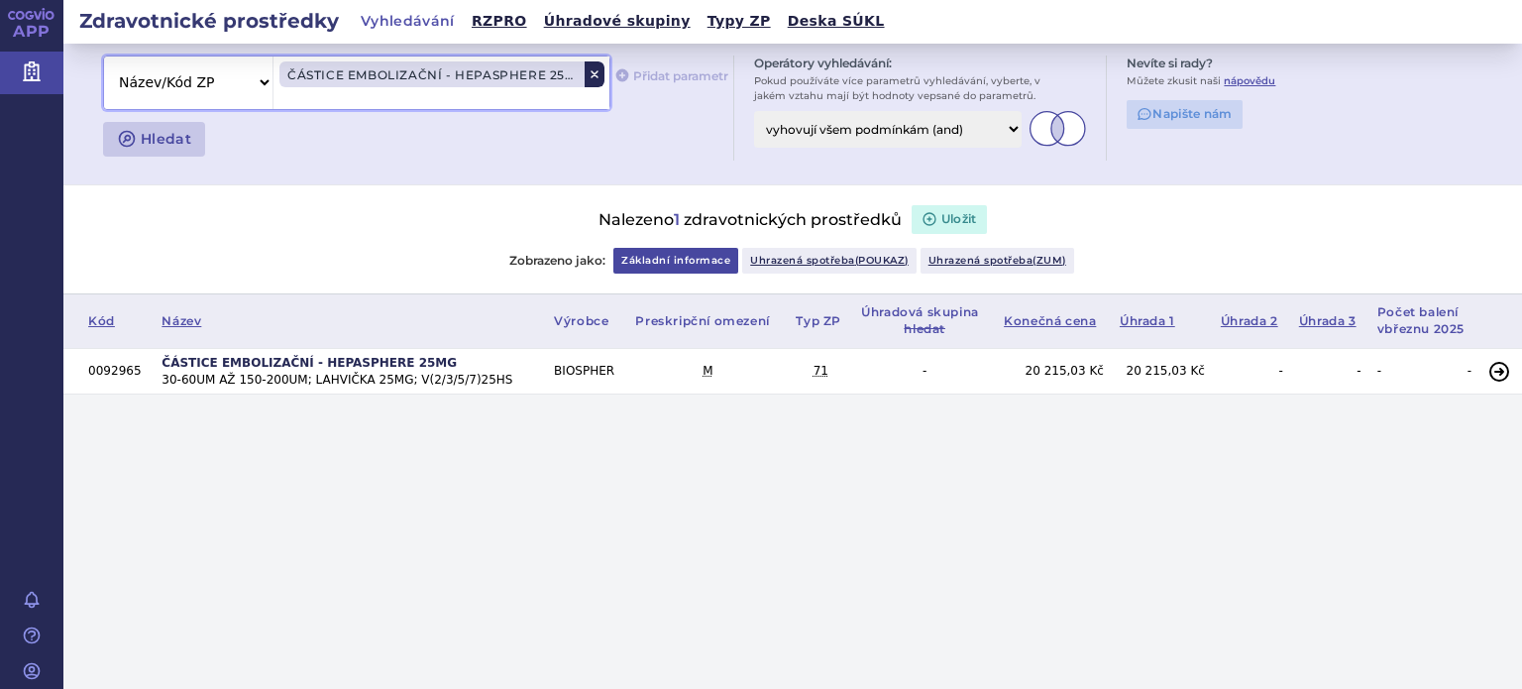
click at [589, 78] on icon at bounding box center [594, 74] width 12 height 12
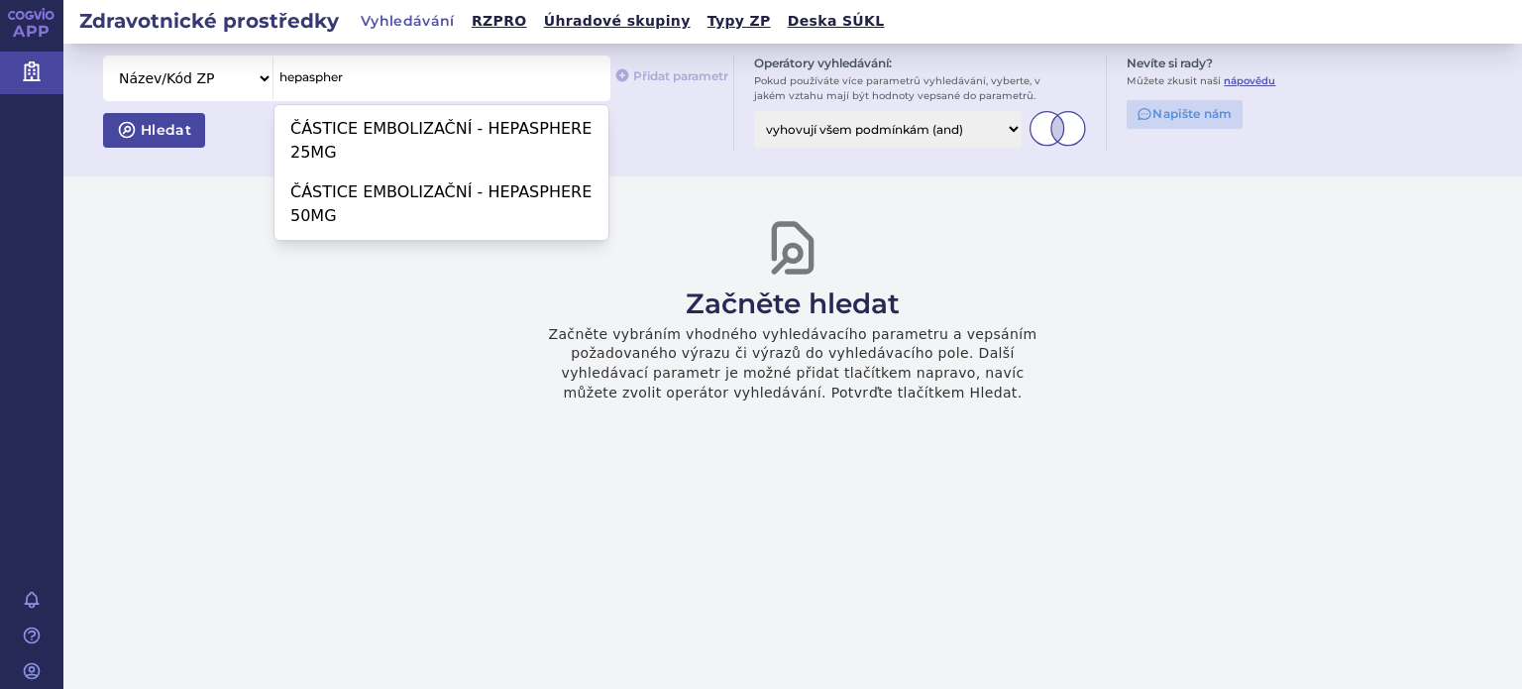
click at [177, 131] on span "Hledat" at bounding box center [164, 130] width 54 height 18
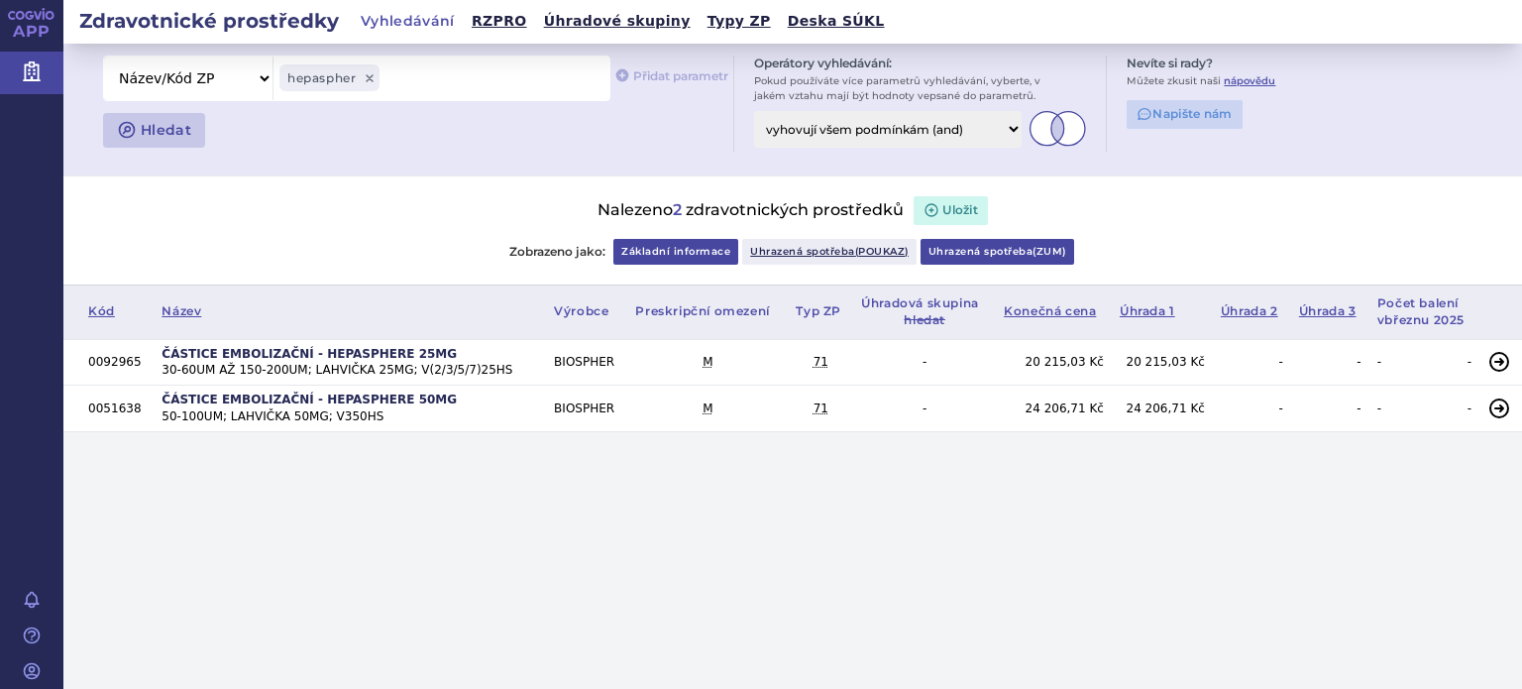
click at [998, 252] on link "Uhrazená spotřeba ( zum )" at bounding box center [997, 252] width 154 height 26
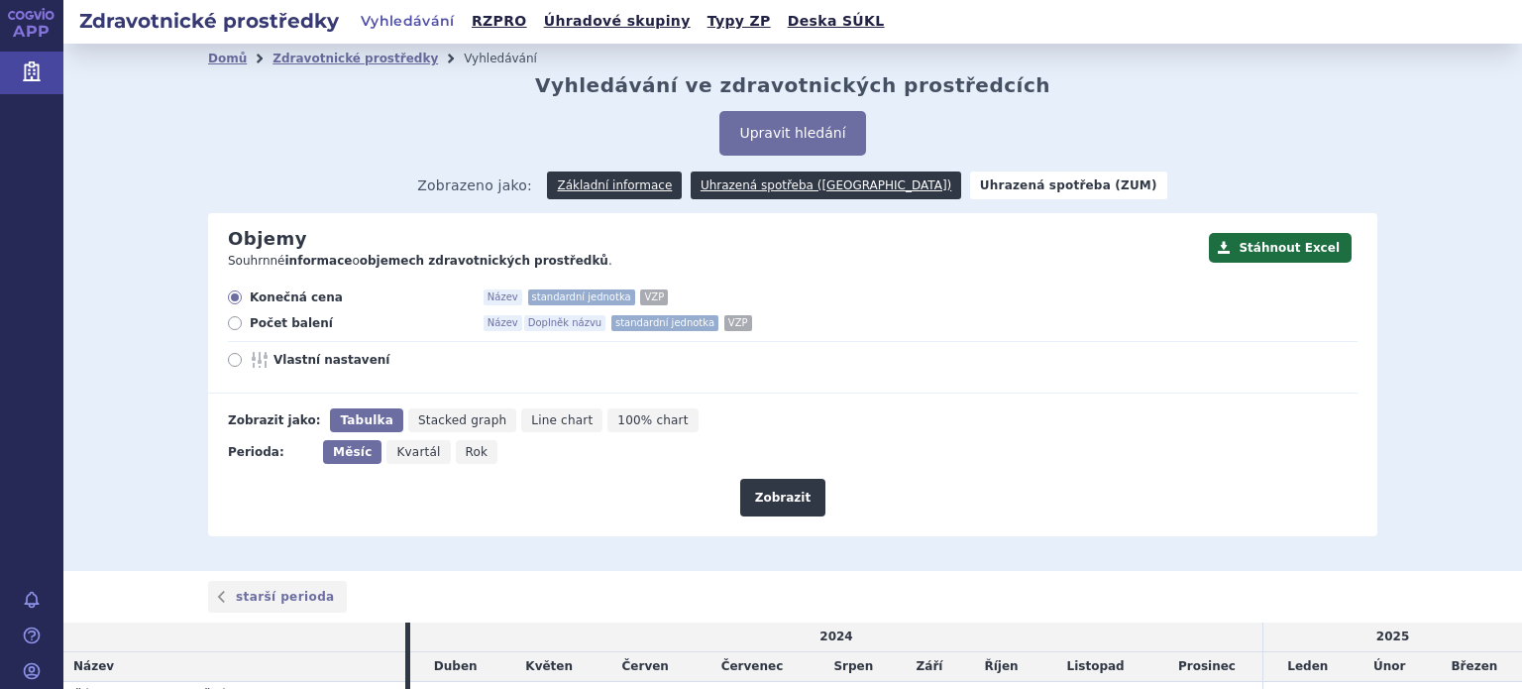
scroll to position [131, 0]
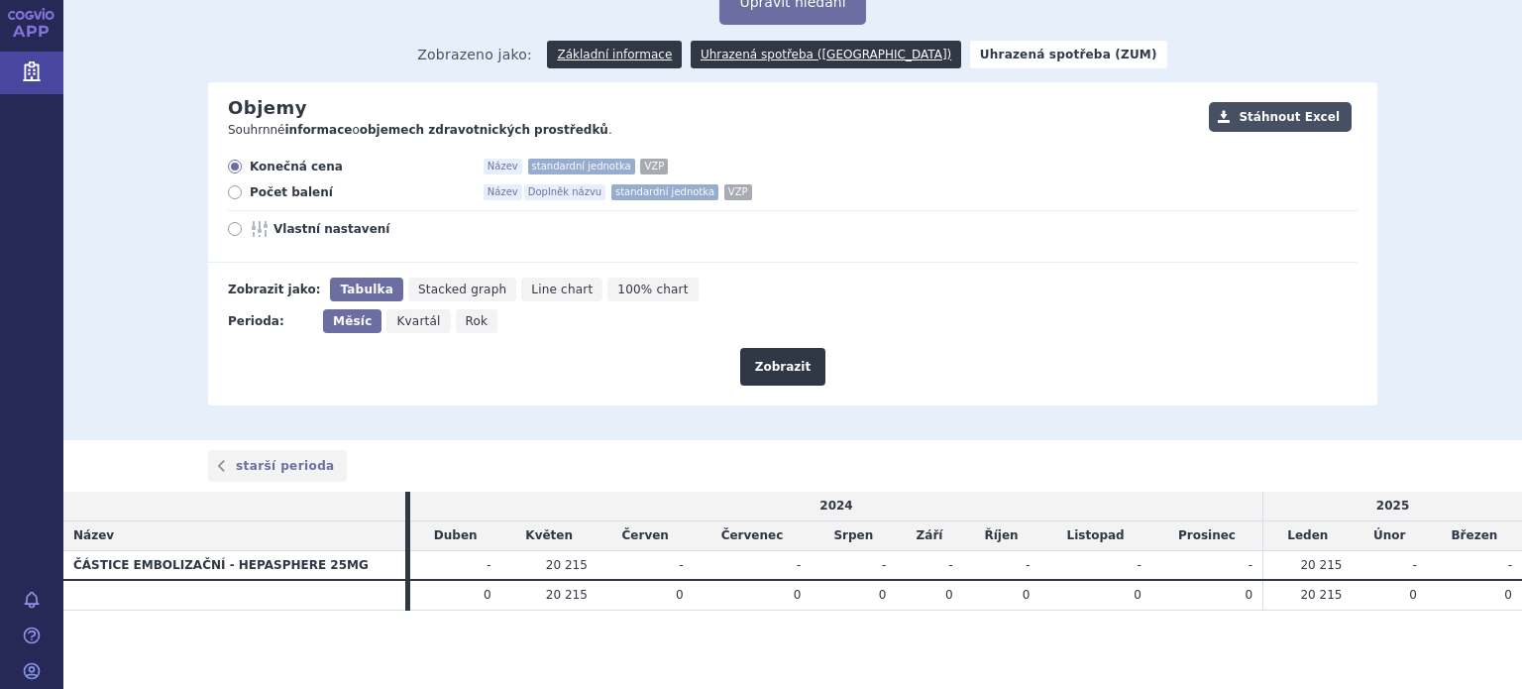
click at [1278, 105] on button "Stáhnout Excel" at bounding box center [1280, 117] width 143 height 30
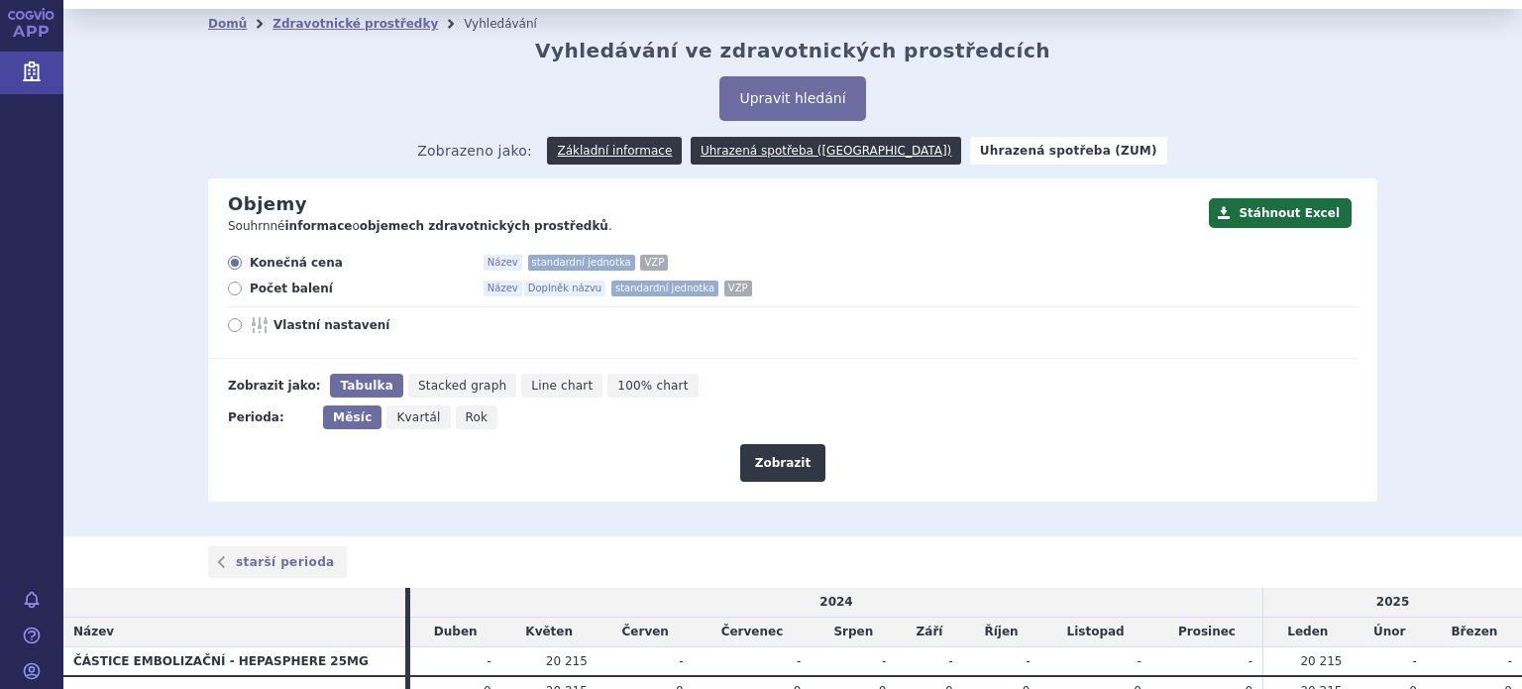
scroll to position [0, 0]
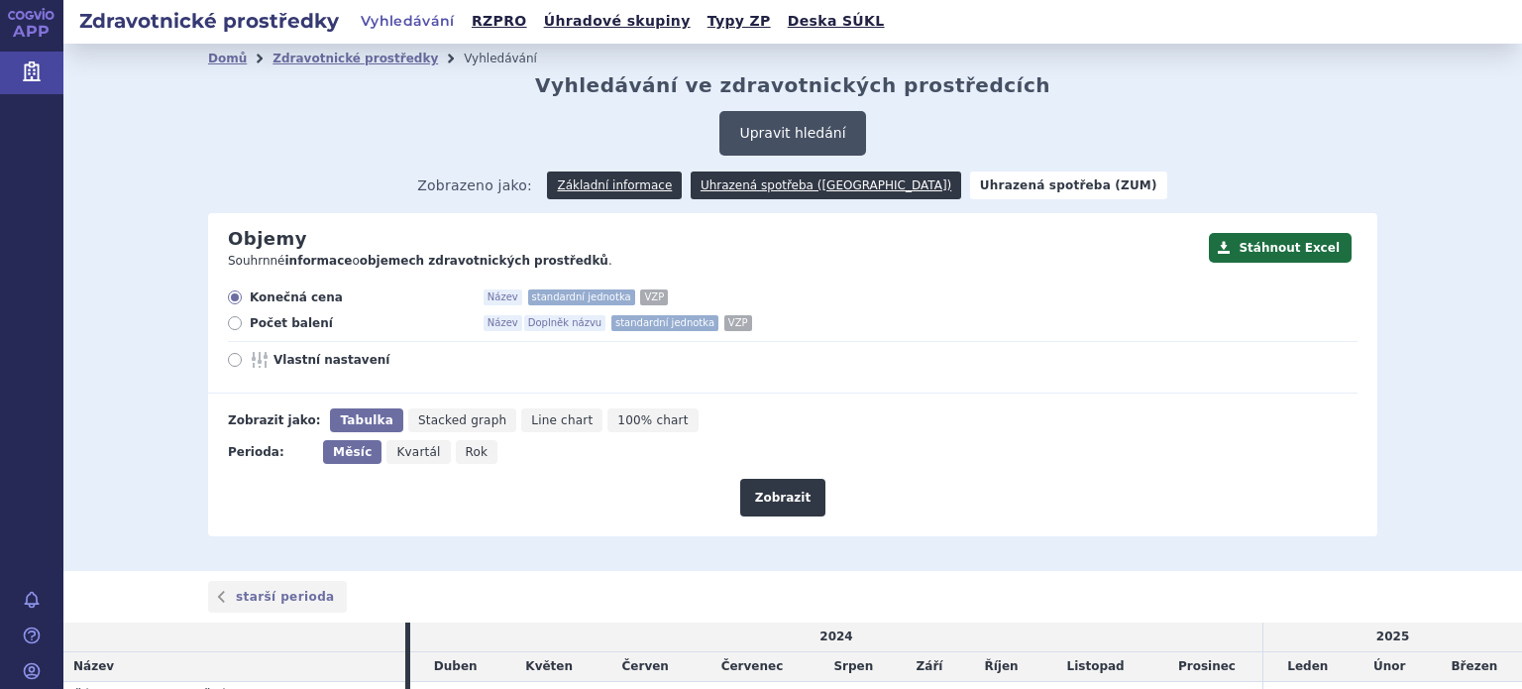
click at [787, 122] on button "Upravit hledání" at bounding box center [792, 133] width 146 height 45
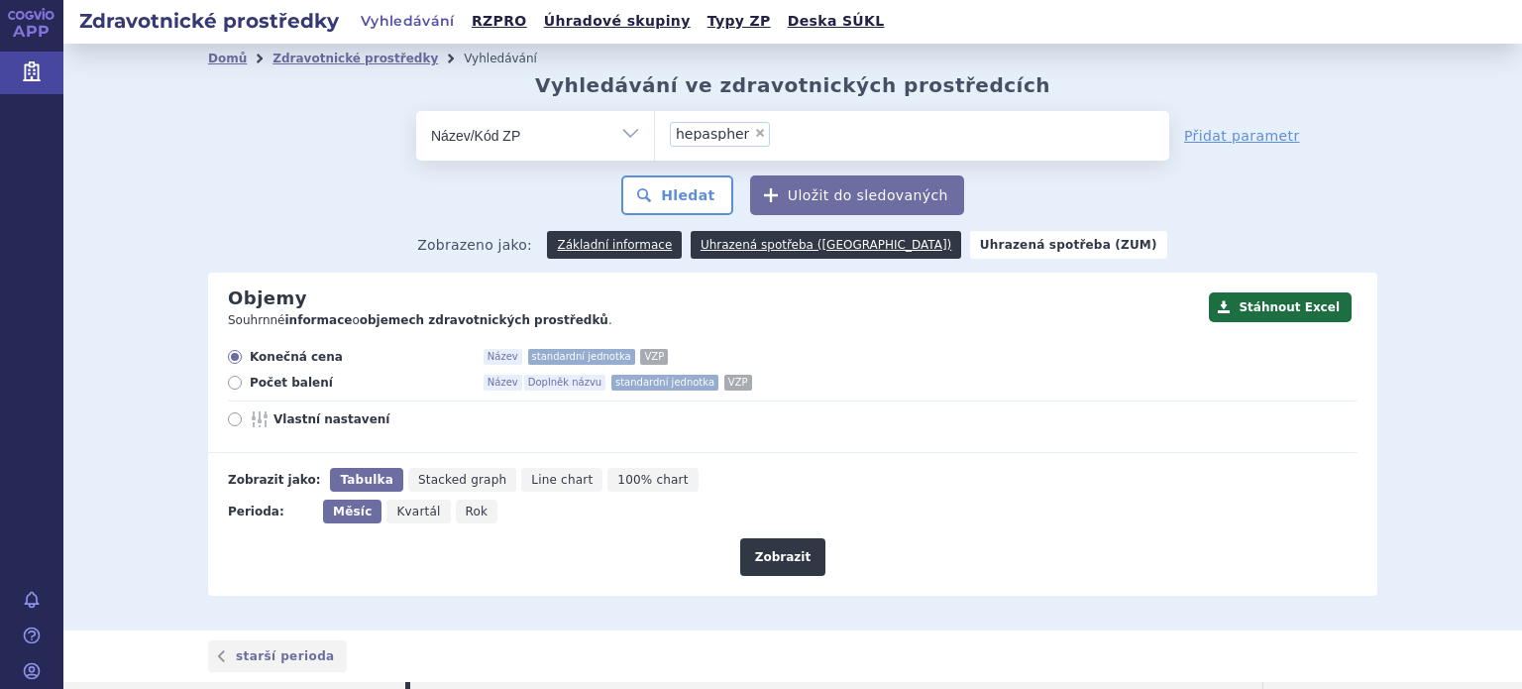
click at [754, 135] on span "×" at bounding box center [760, 133] width 12 height 12
click at [655, 135] on select "hepaspher" at bounding box center [654, 135] width 1 height 50
select select
click at [225, 161] on div "odstranit Vše Název/Kód ZP Výrobce Ohlašovatel Hledat" at bounding box center [792, 163] width 1169 height 104
drag, startPoint x: 107, startPoint y: 81, endPoint x: 120, endPoint y: 86, distance: 13.8
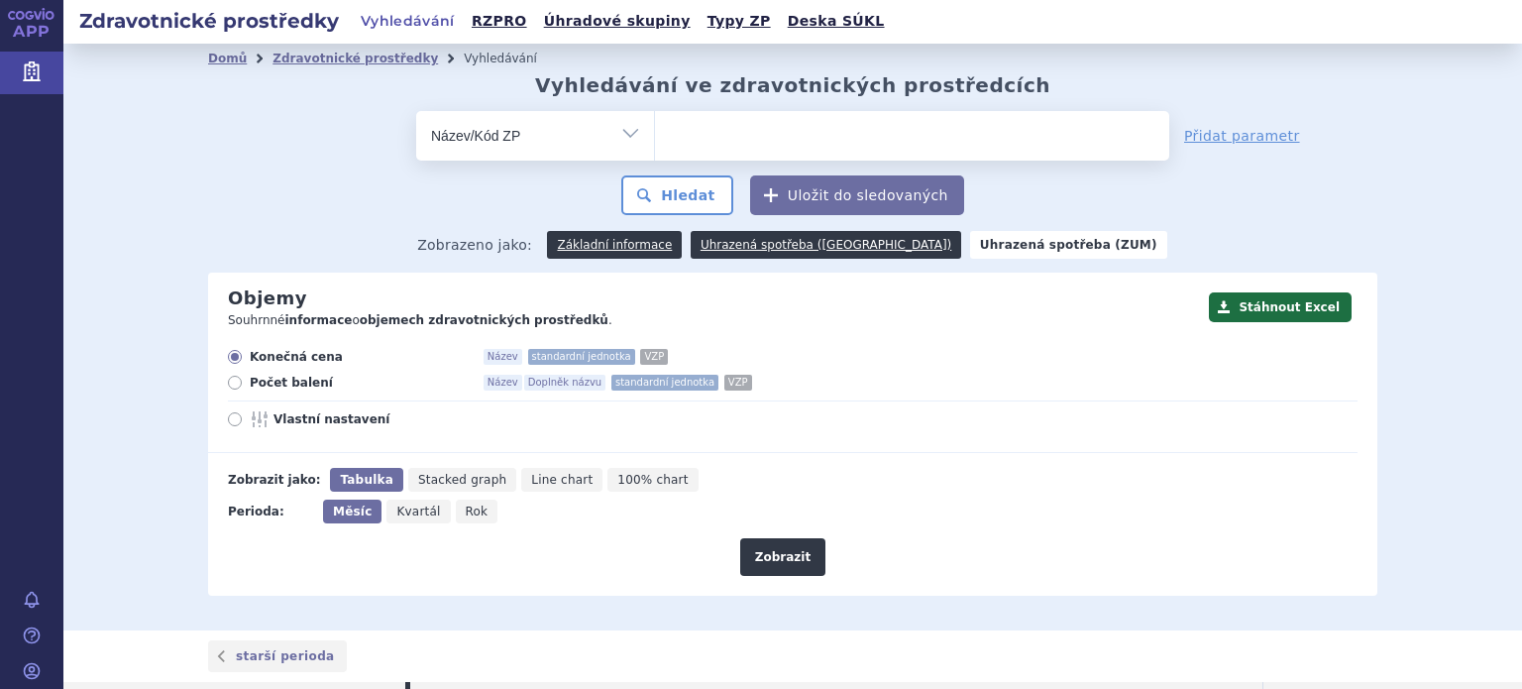
click at [107, 81] on div "Domů Zdravotnické prostředky Vyhledávání Vyhledávání ve zdravotnických prostřed…" at bounding box center [792, 337] width 1458 height 587
click at [697, 136] on ul at bounding box center [912, 132] width 514 height 42
click at [655, 136] on select at bounding box center [654, 135] width 1 height 50
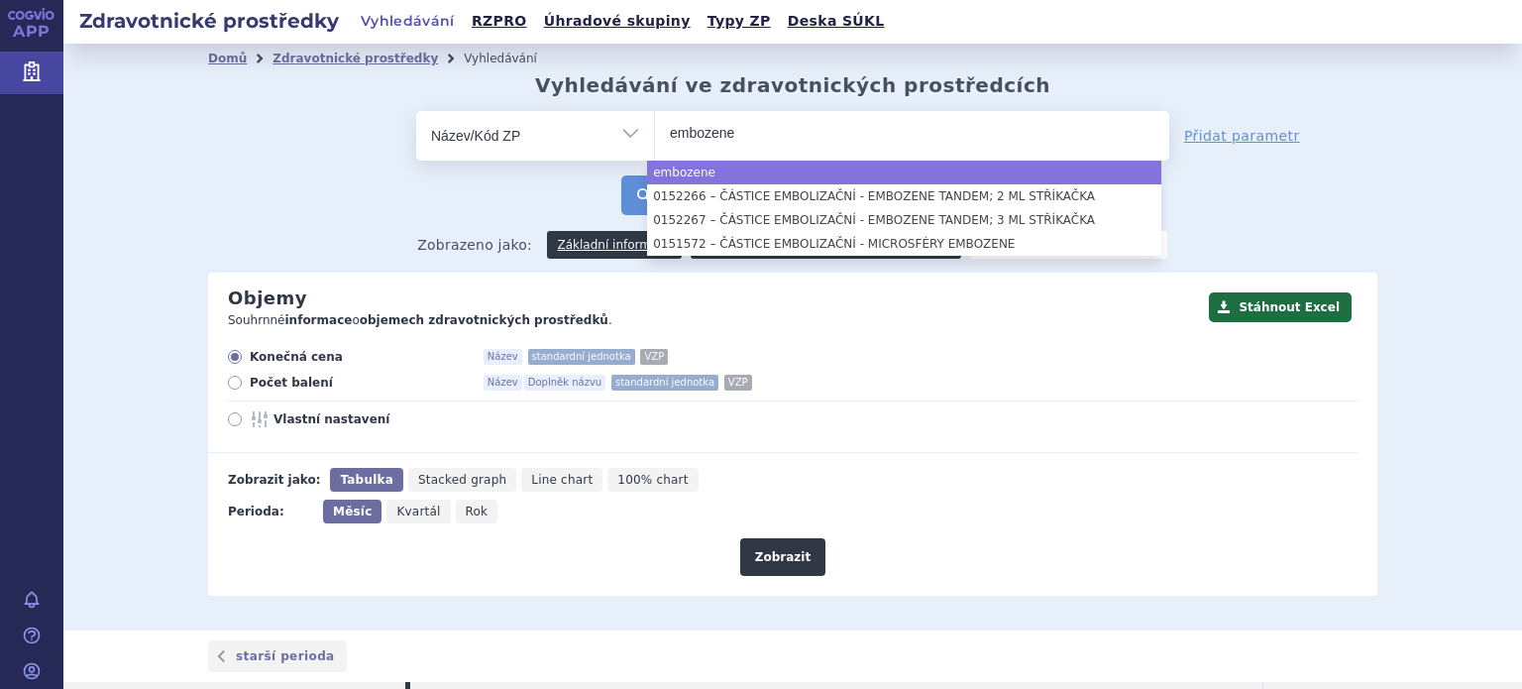
type input "embozene"
click at [638, 195] on button "Hledat" at bounding box center [677, 195] width 112 height 40
select select "embozene"
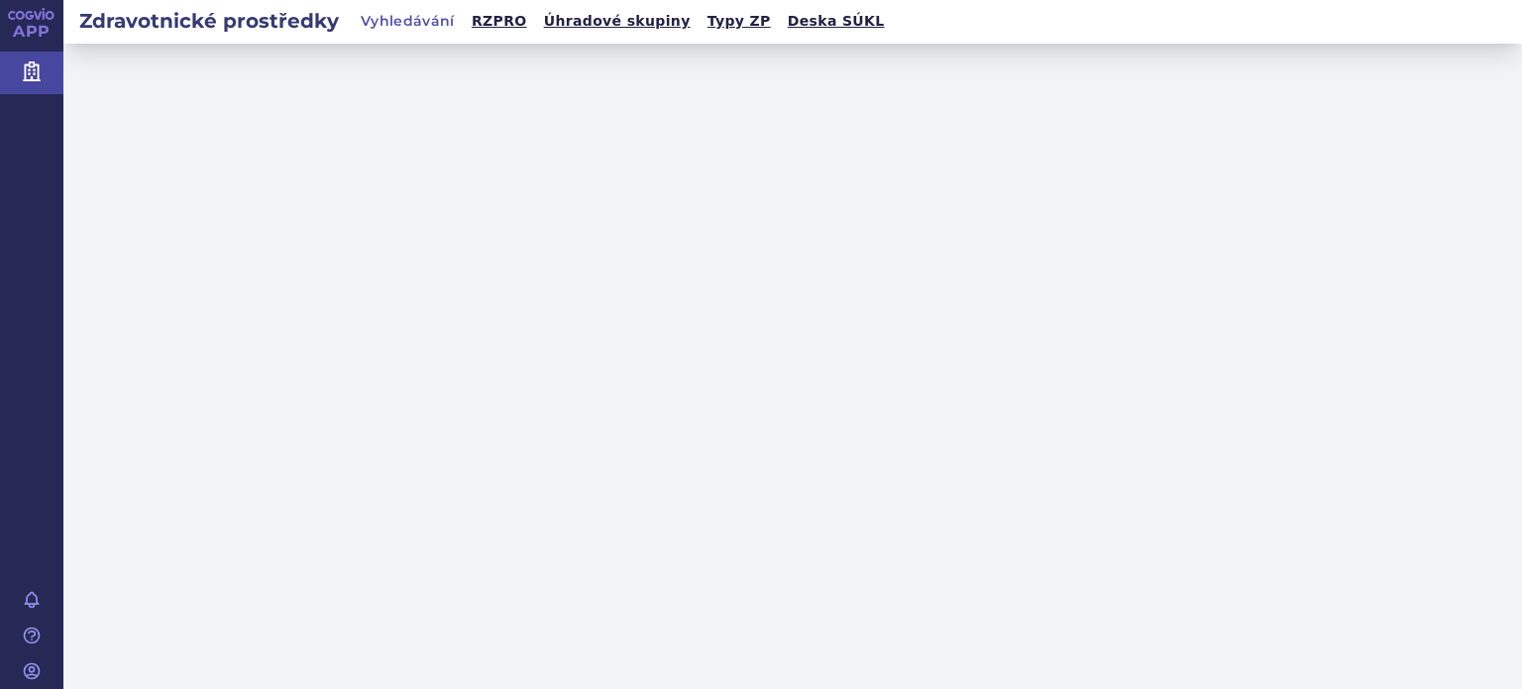
select select "filter-name-code"
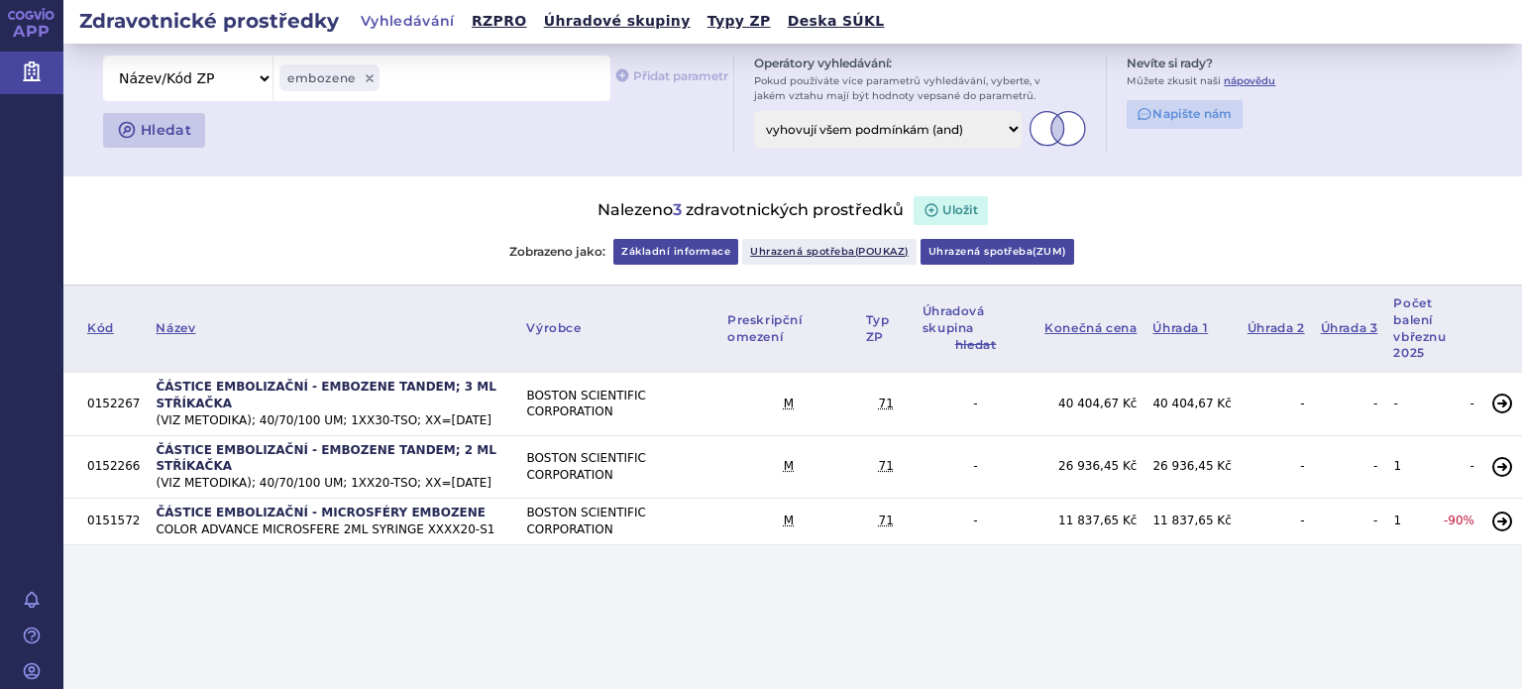
click at [963, 251] on link "Uhrazená spotřeba ( zum )" at bounding box center [997, 252] width 154 height 26
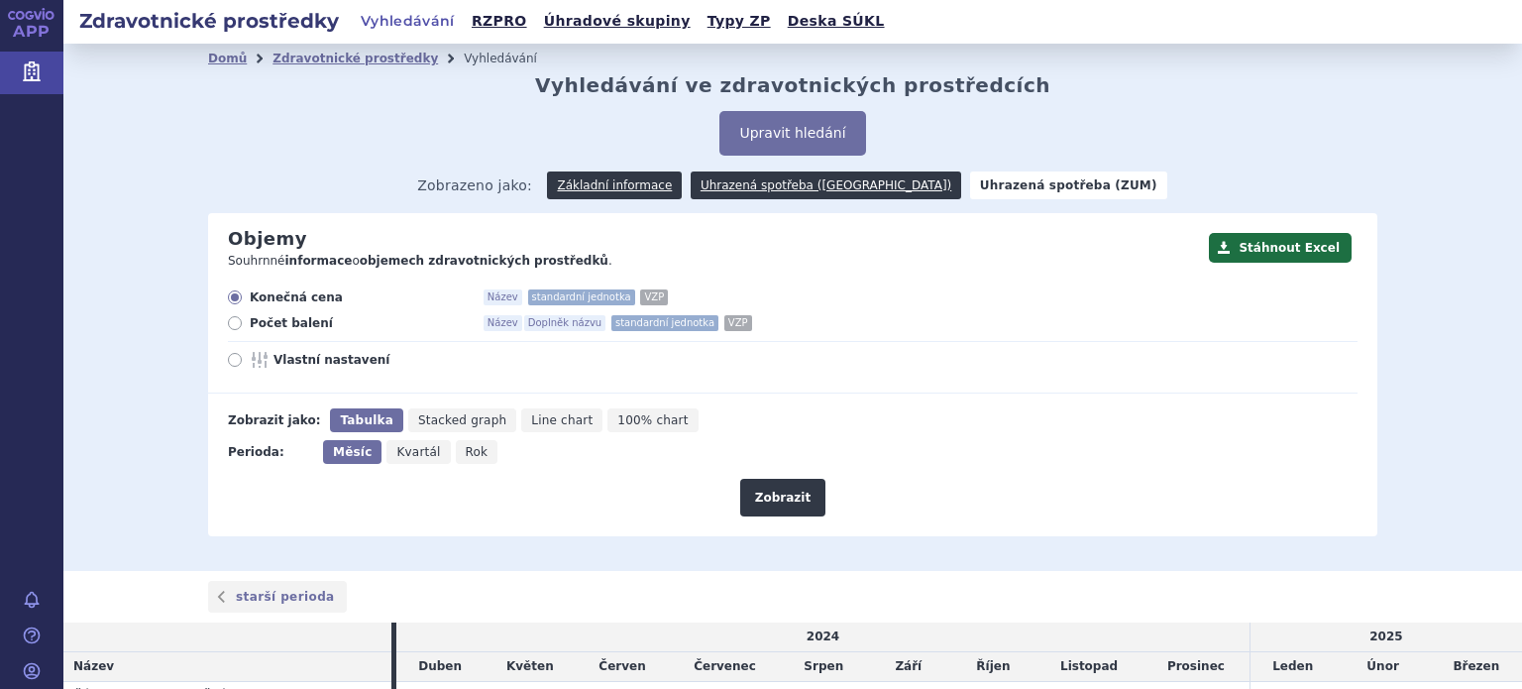
scroll to position [223, 0]
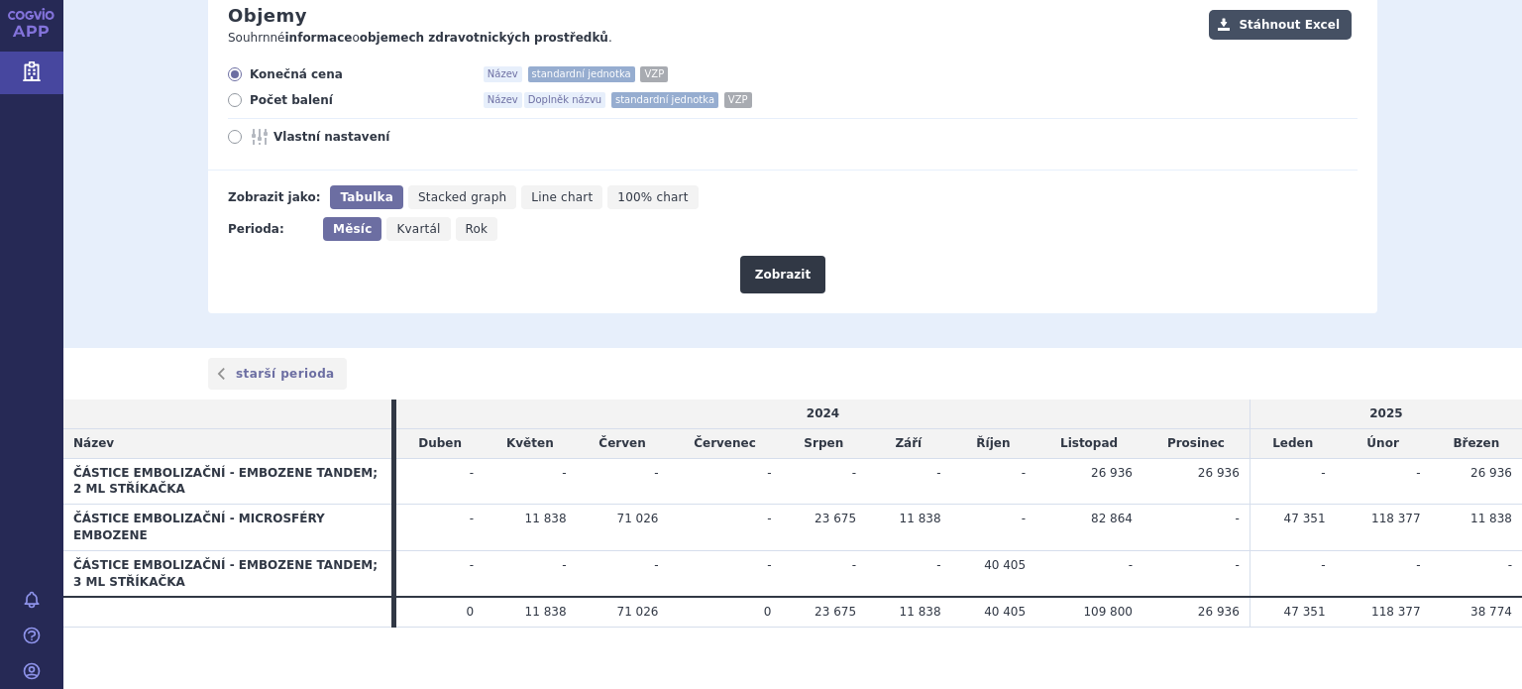
click at [1277, 21] on button "Stáhnout Excel" at bounding box center [1280, 25] width 143 height 30
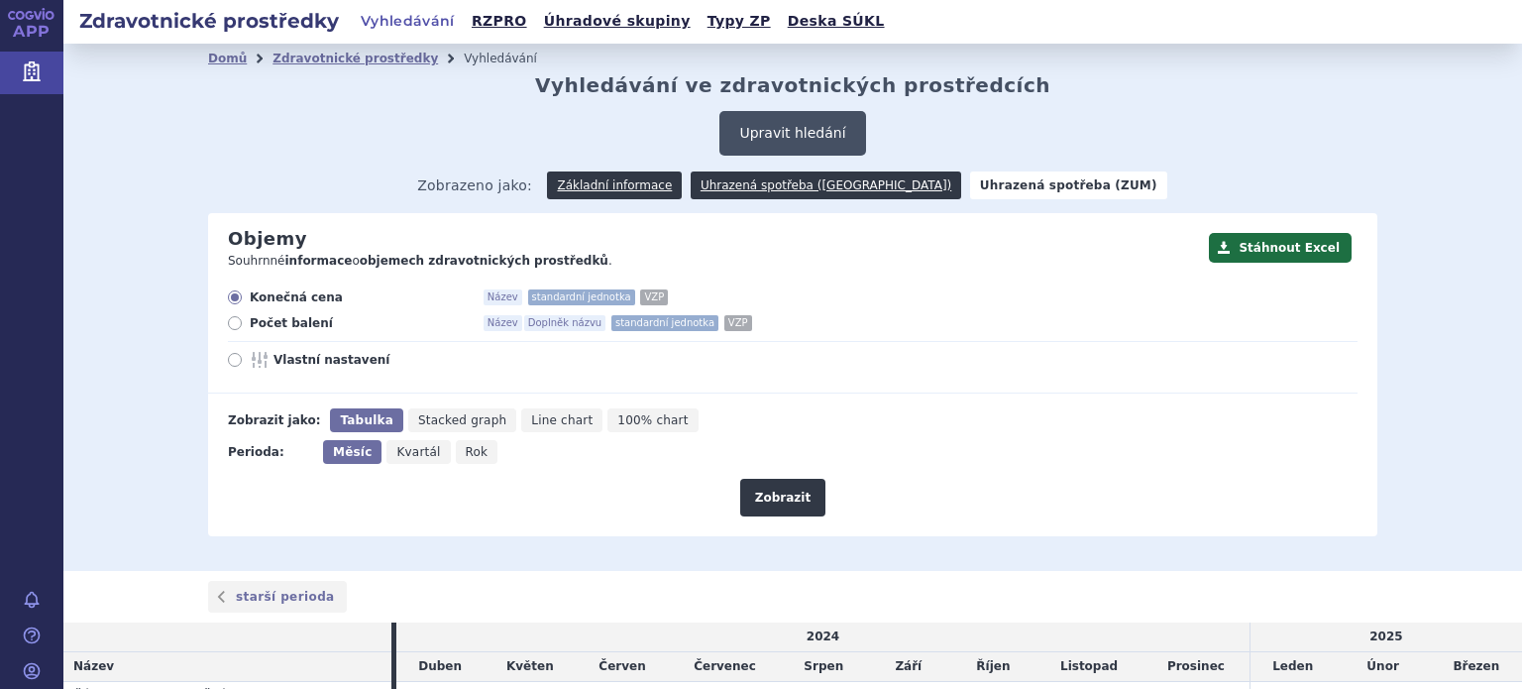
click at [778, 126] on button "Upravit hledání" at bounding box center [792, 133] width 146 height 45
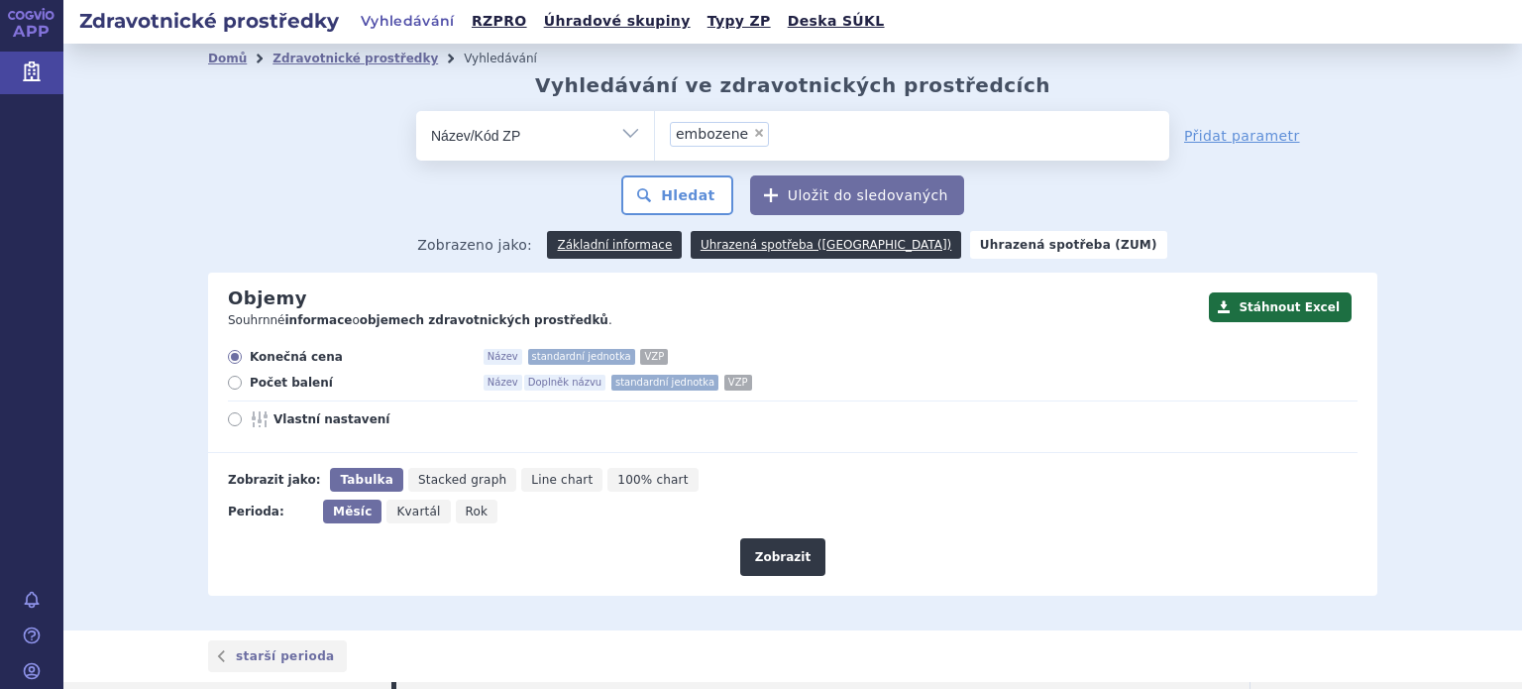
click at [753, 137] on span "×" at bounding box center [759, 133] width 12 height 12
click at [655, 137] on select "embozene" at bounding box center [654, 135] width 1 height 50
select select
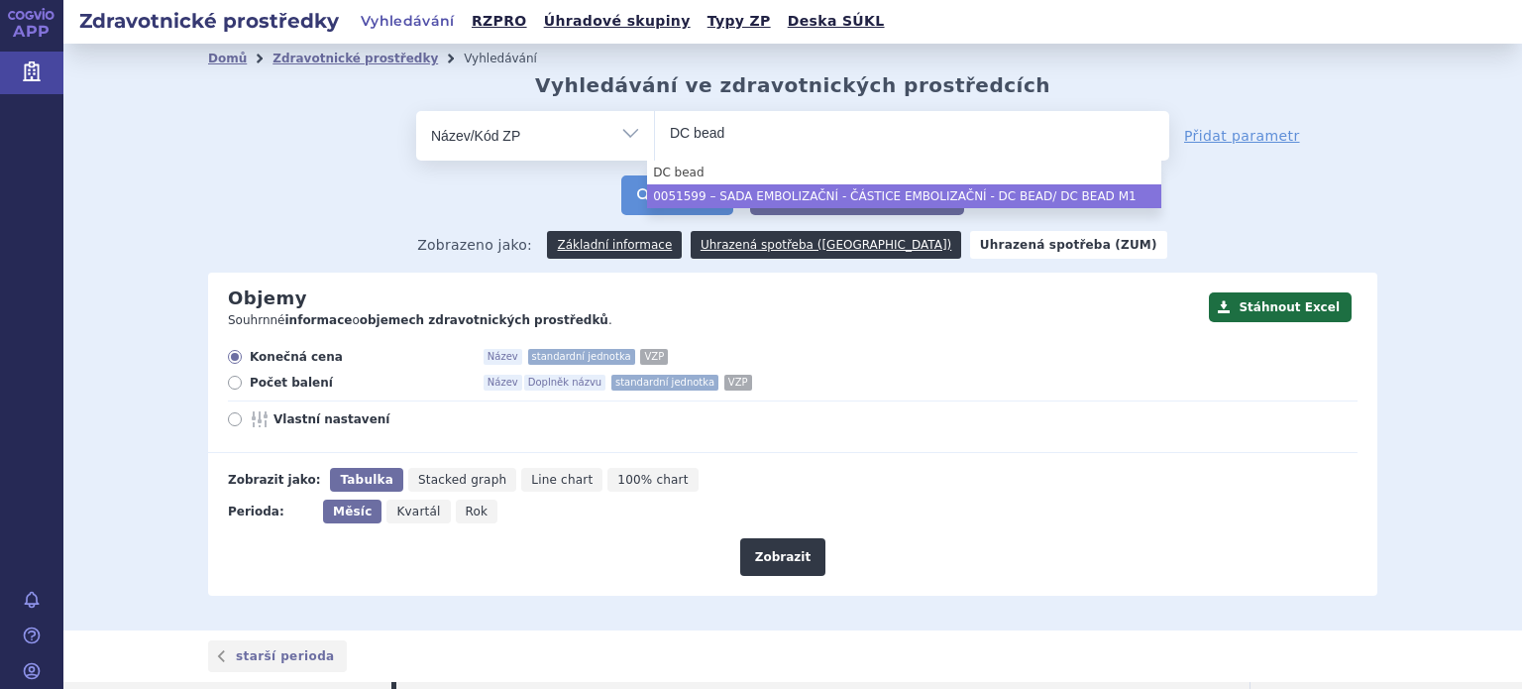
type input "DC bead"
select select "SADA EMBOLIZAČNÍ - ČÁSTICE EMBOLIZAČNÍ - DC BEAD/ DC BEAD M1"
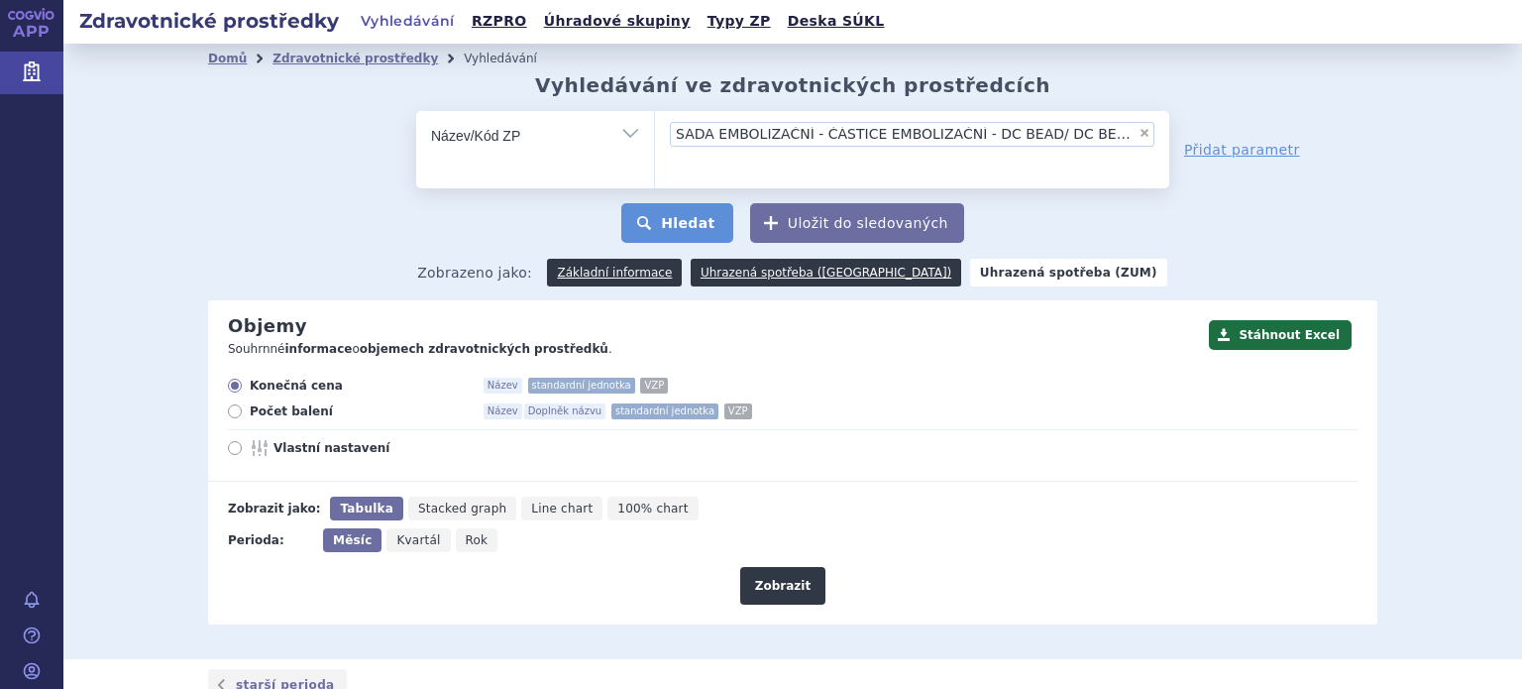
click at [630, 203] on button "Hledat" at bounding box center [677, 223] width 112 height 40
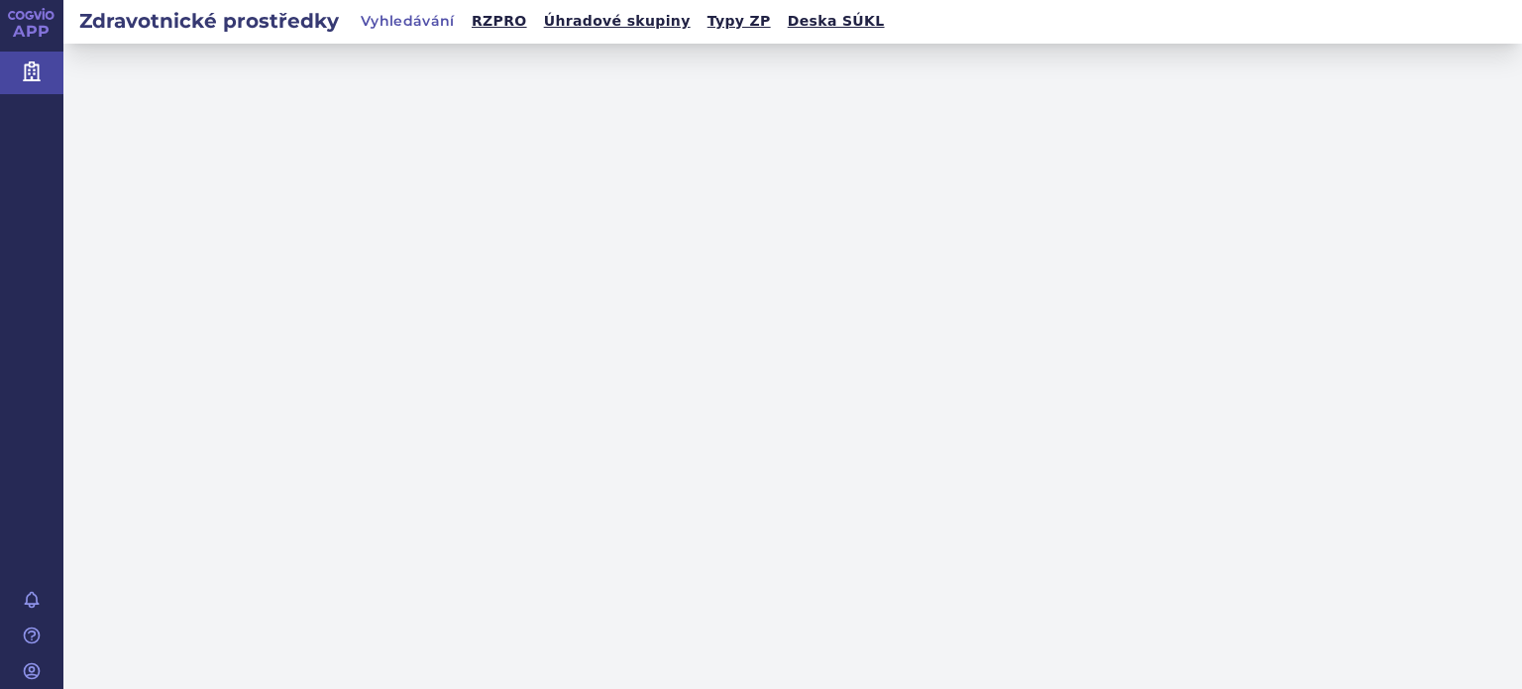
select select "filter-name-code"
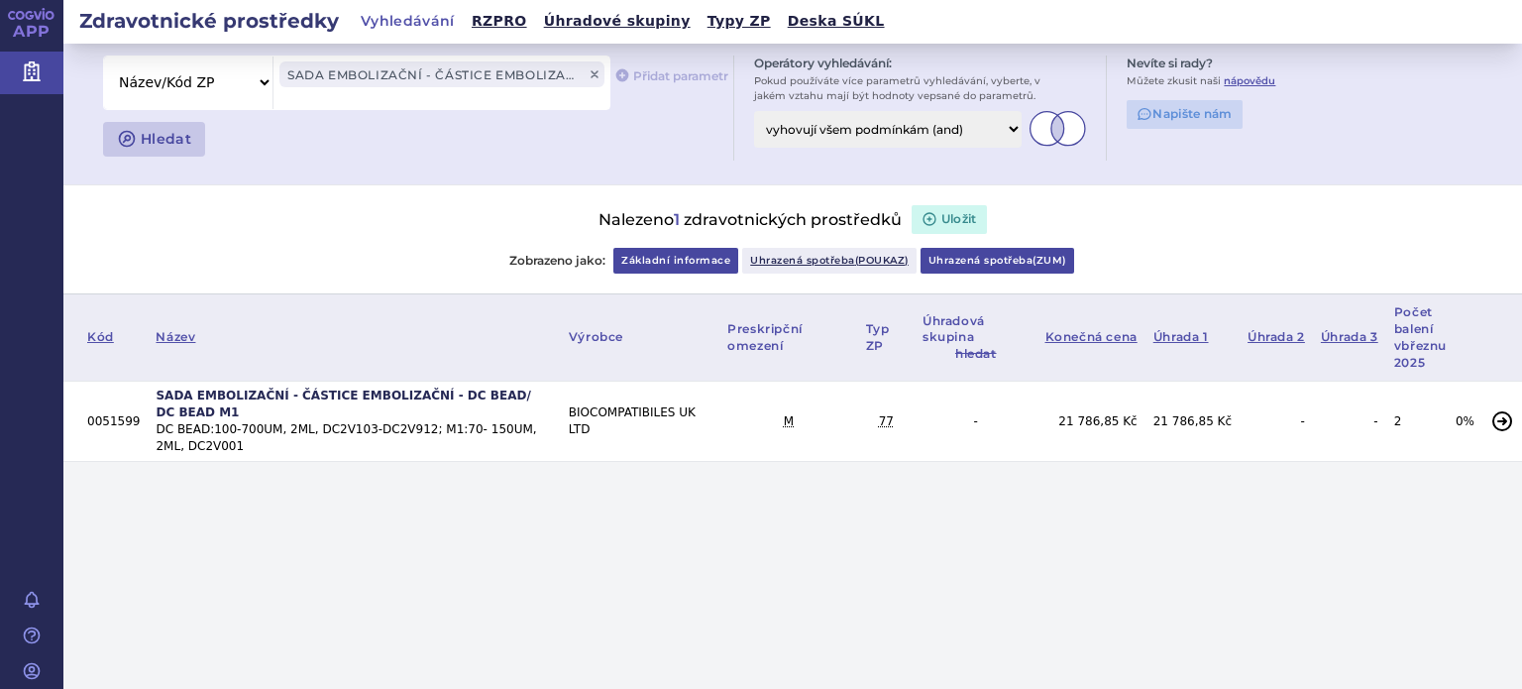
click at [995, 260] on link "Uhrazená spotřeba ( zum )" at bounding box center [997, 261] width 154 height 26
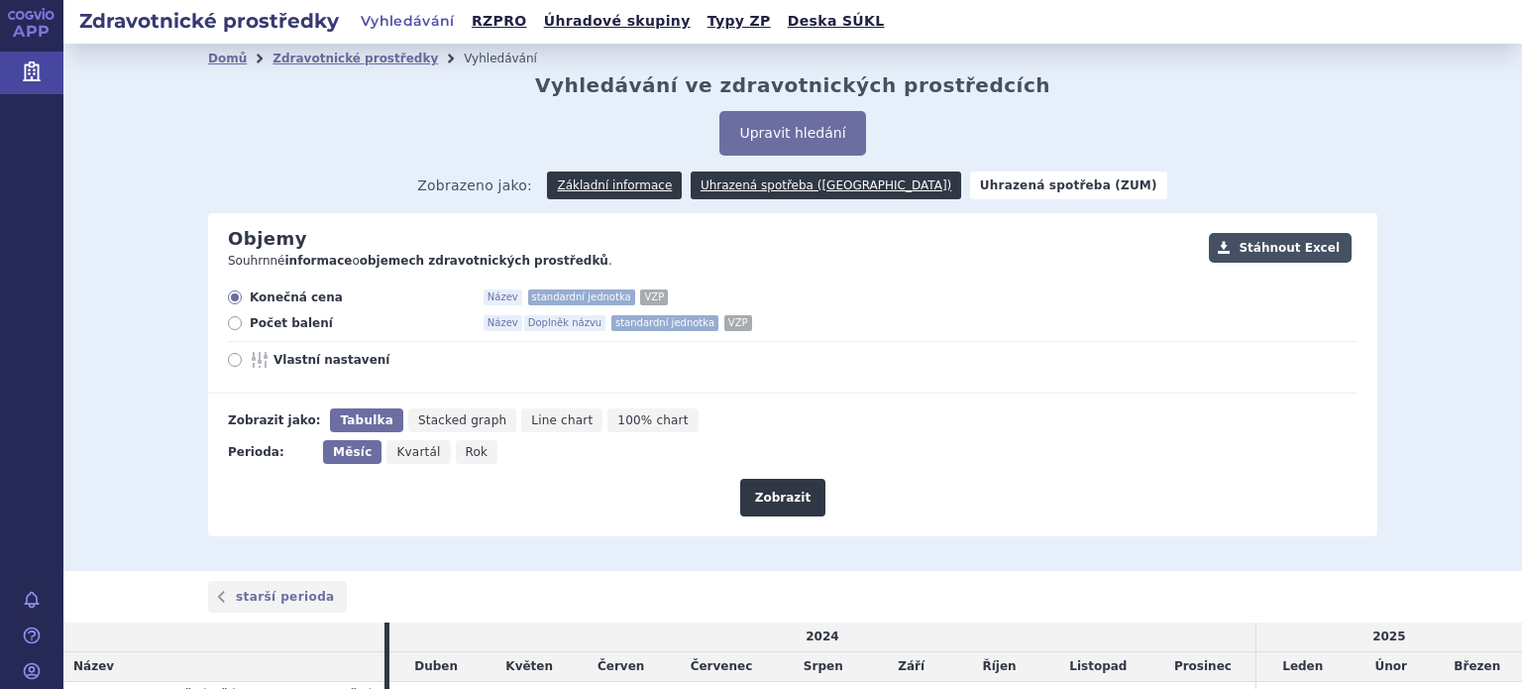
click at [1287, 244] on button "Stáhnout Excel" at bounding box center [1280, 248] width 143 height 30
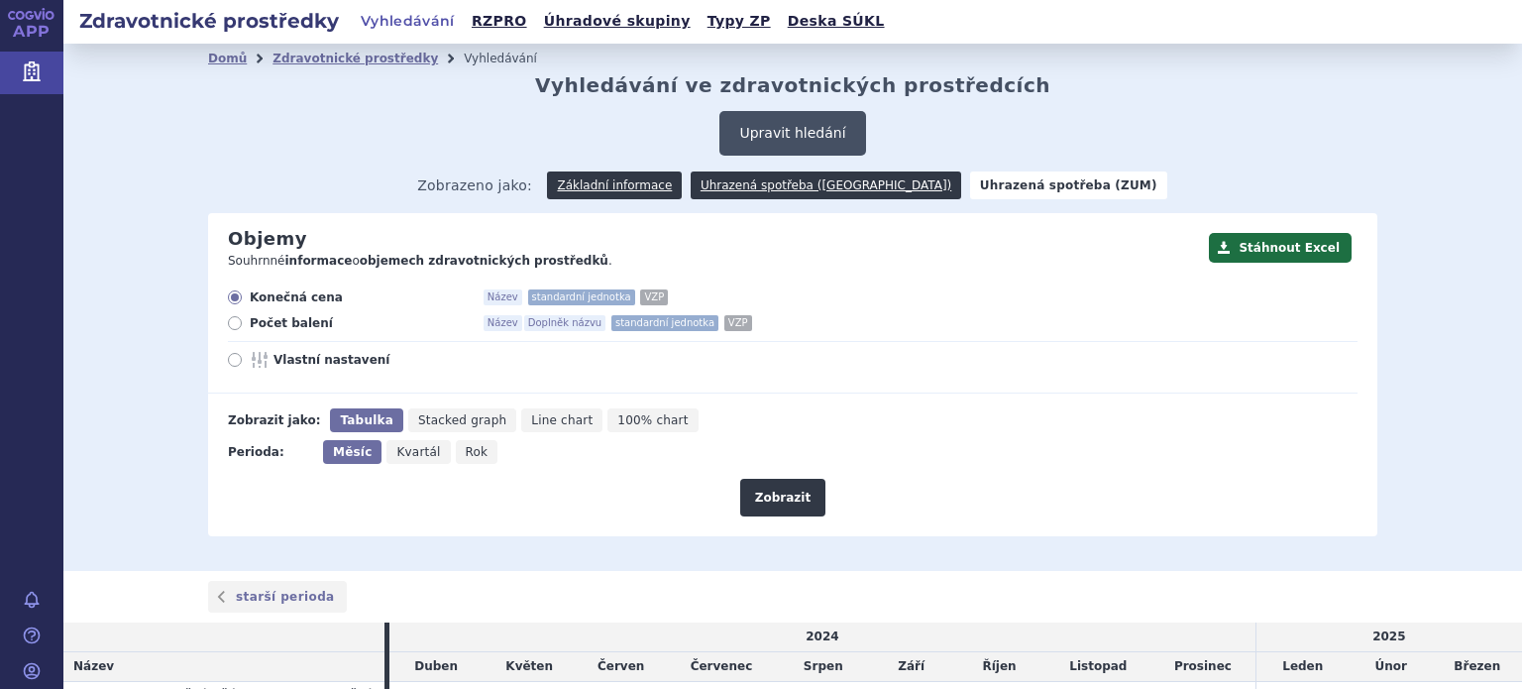
click at [779, 126] on button "Upravit hledání" at bounding box center [792, 133] width 146 height 45
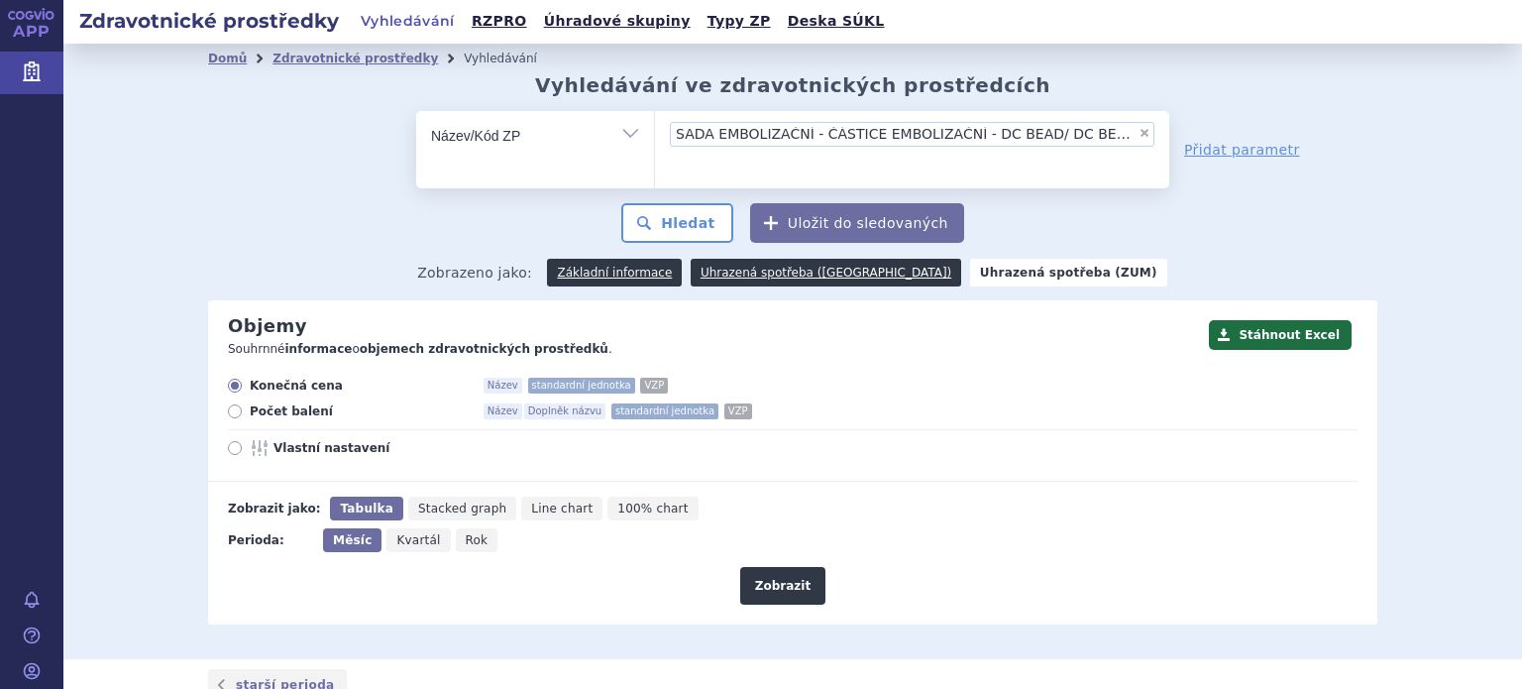
click at [1138, 133] on span "×" at bounding box center [1144, 133] width 12 height 12
click at [655, 133] on select "SADA EMBOLIZAČNÍ - ČÁSTICE EMBOLIZAČNÍ - DC BEAD/ DC BEAD M1" at bounding box center [654, 135] width 1 height 50
select select
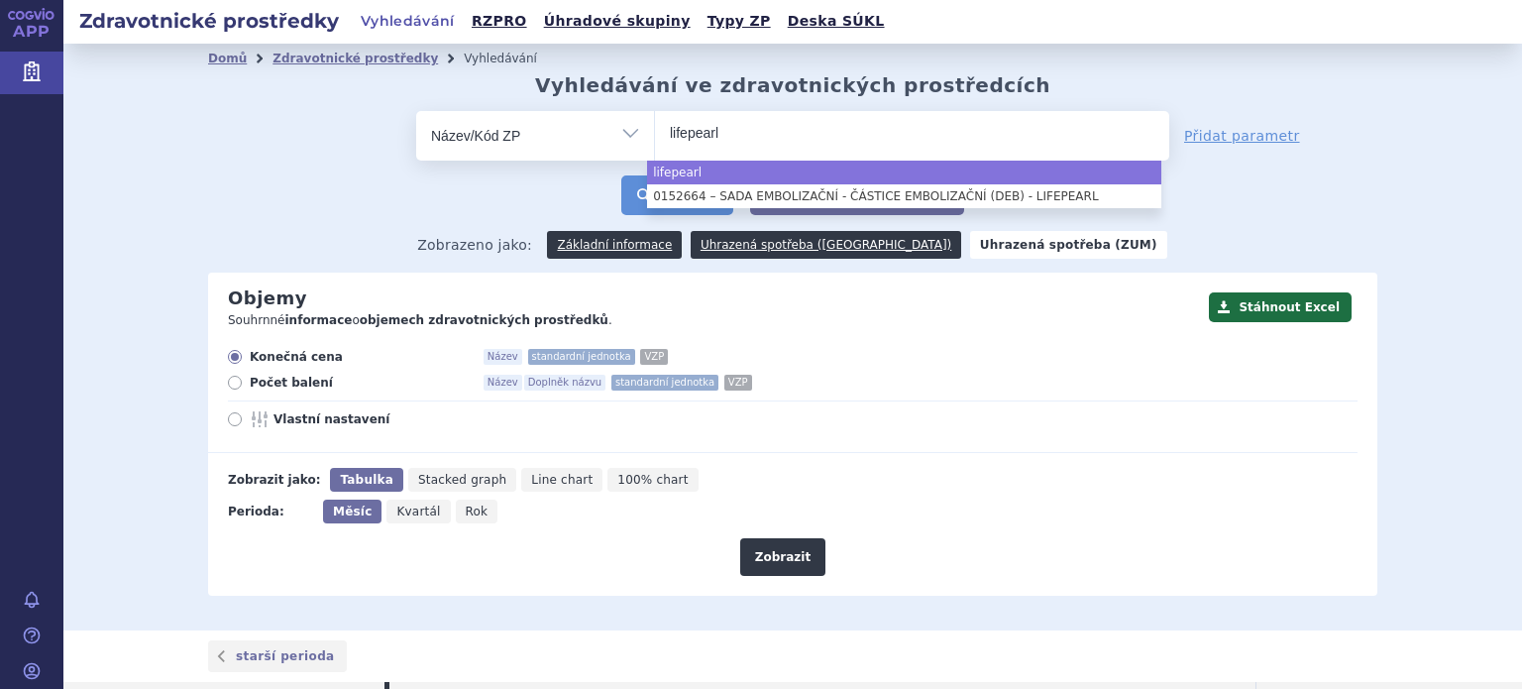
type input "lifepearl"
click at [641, 186] on button "Hledat" at bounding box center [677, 195] width 112 height 40
select select "lifepearl"
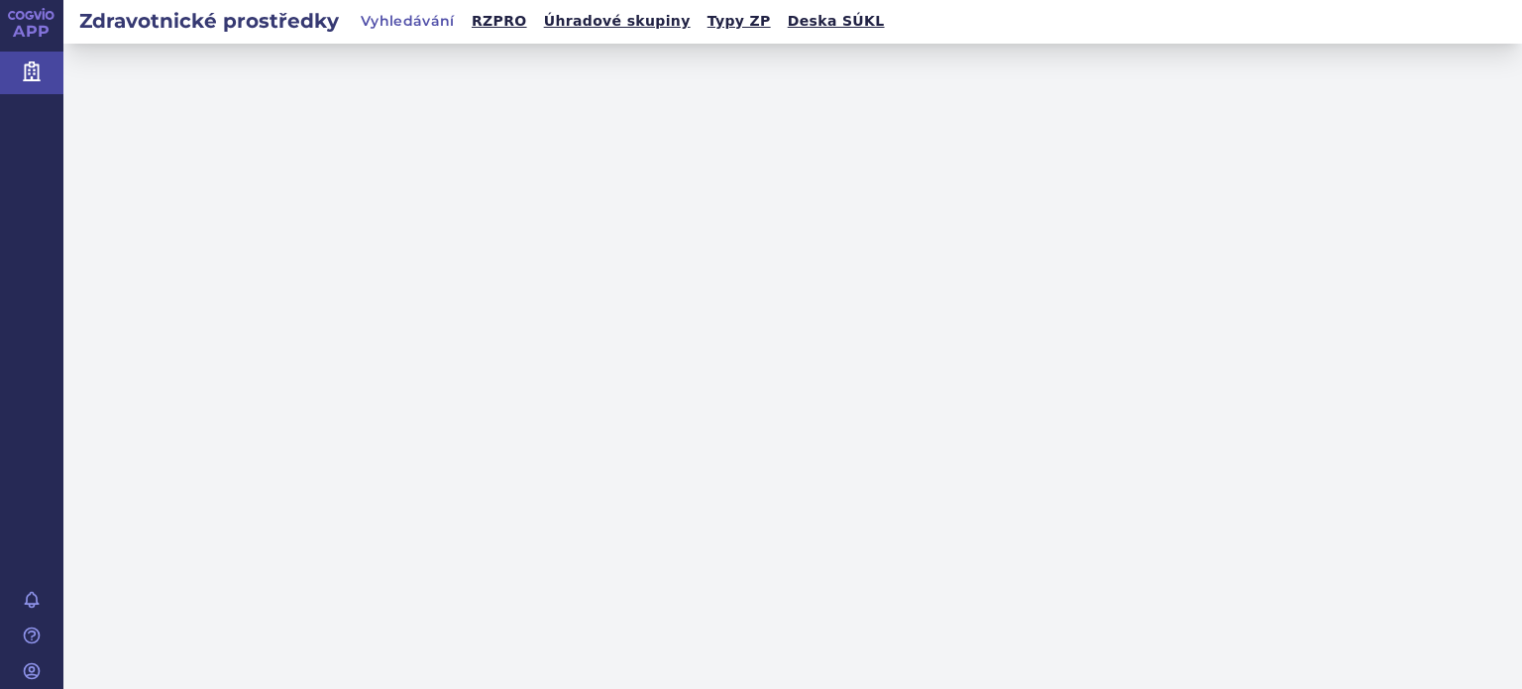
select select "filter-name-code"
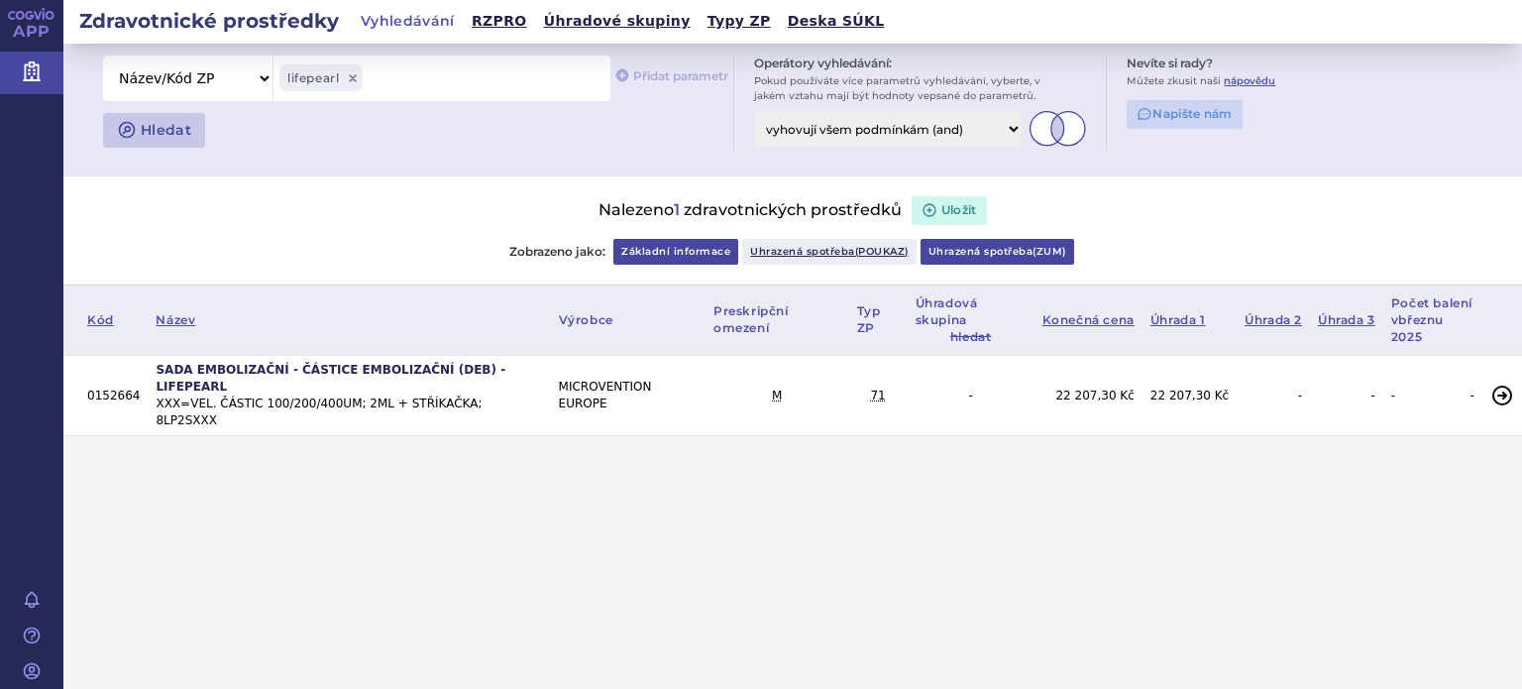
click at [998, 255] on link "Uhrazená spotřeba ( zum )" at bounding box center [997, 252] width 154 height 26
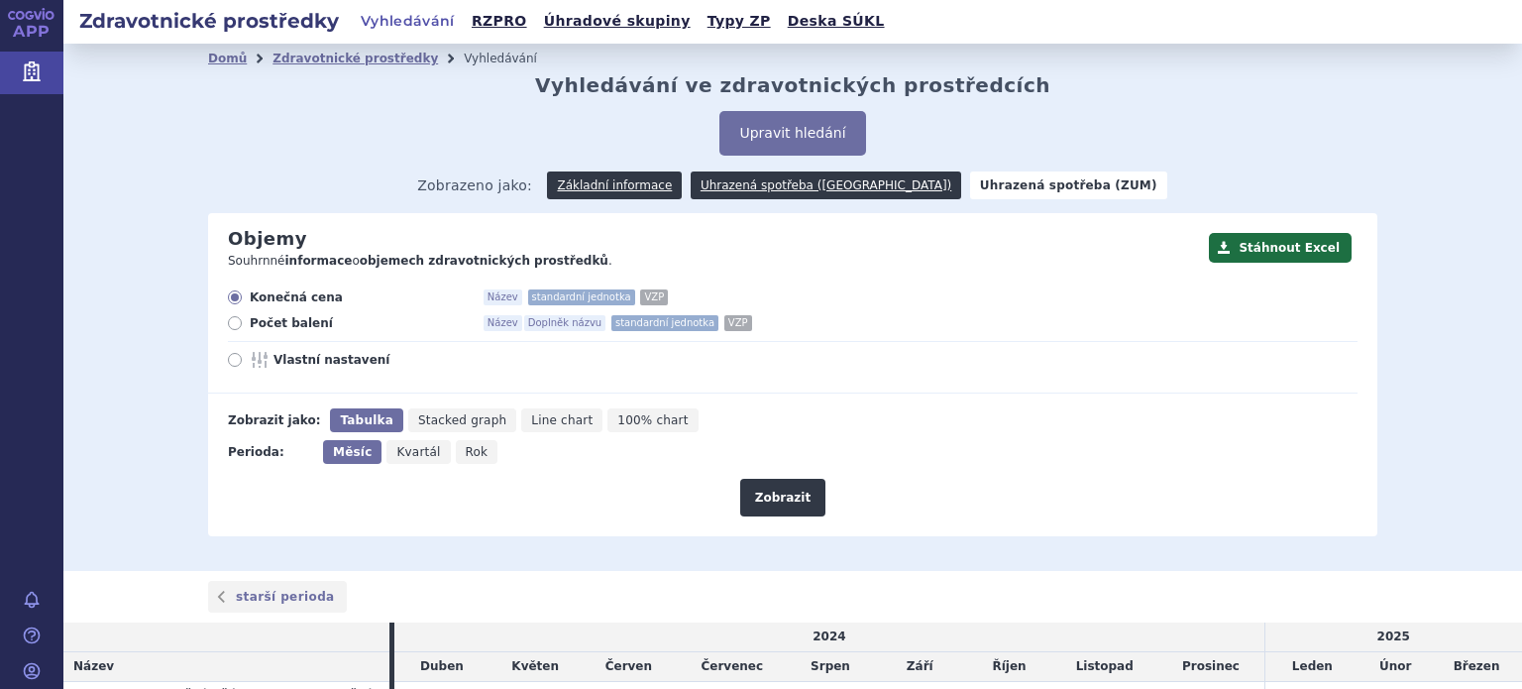
scroll to position [148, 0]
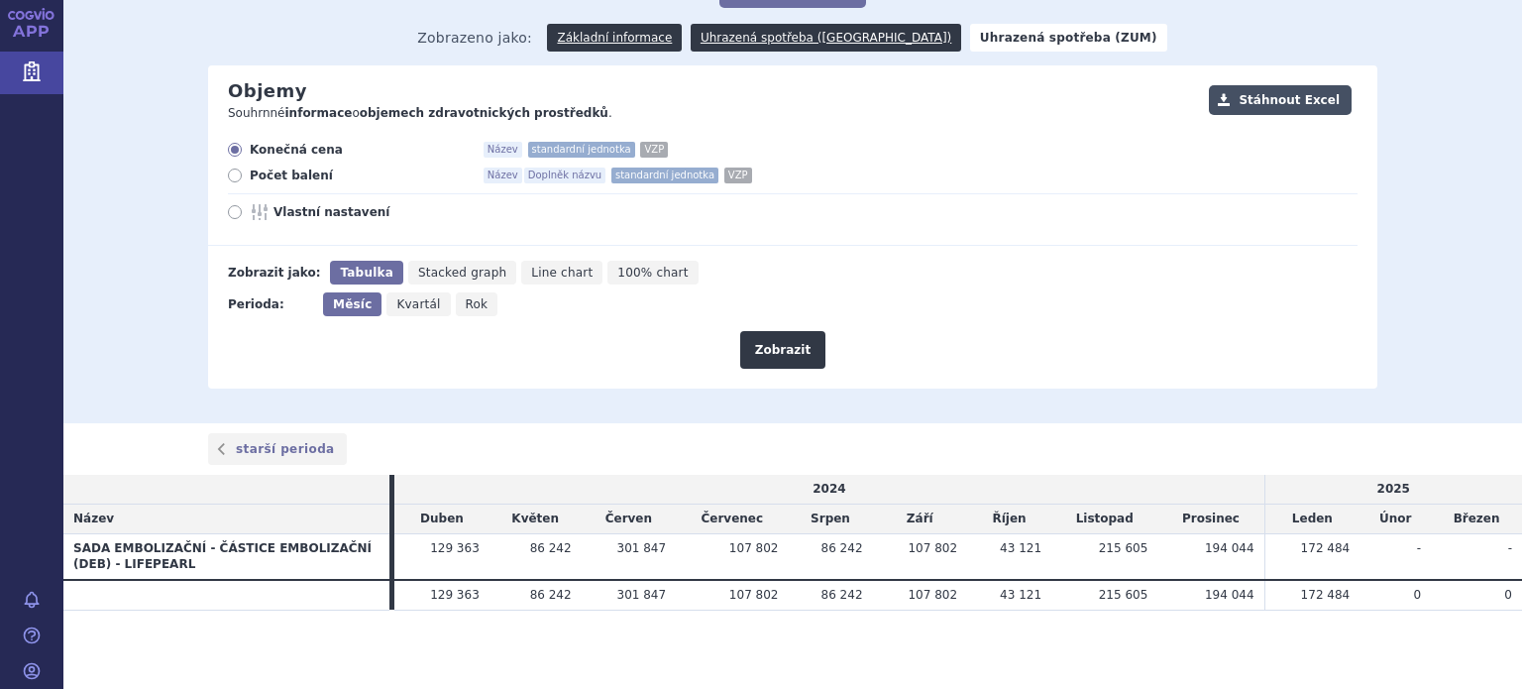
click at [1286, 99] on button "Stáhnout Excel" at bounding box center [1280, 100] width 143 height 30
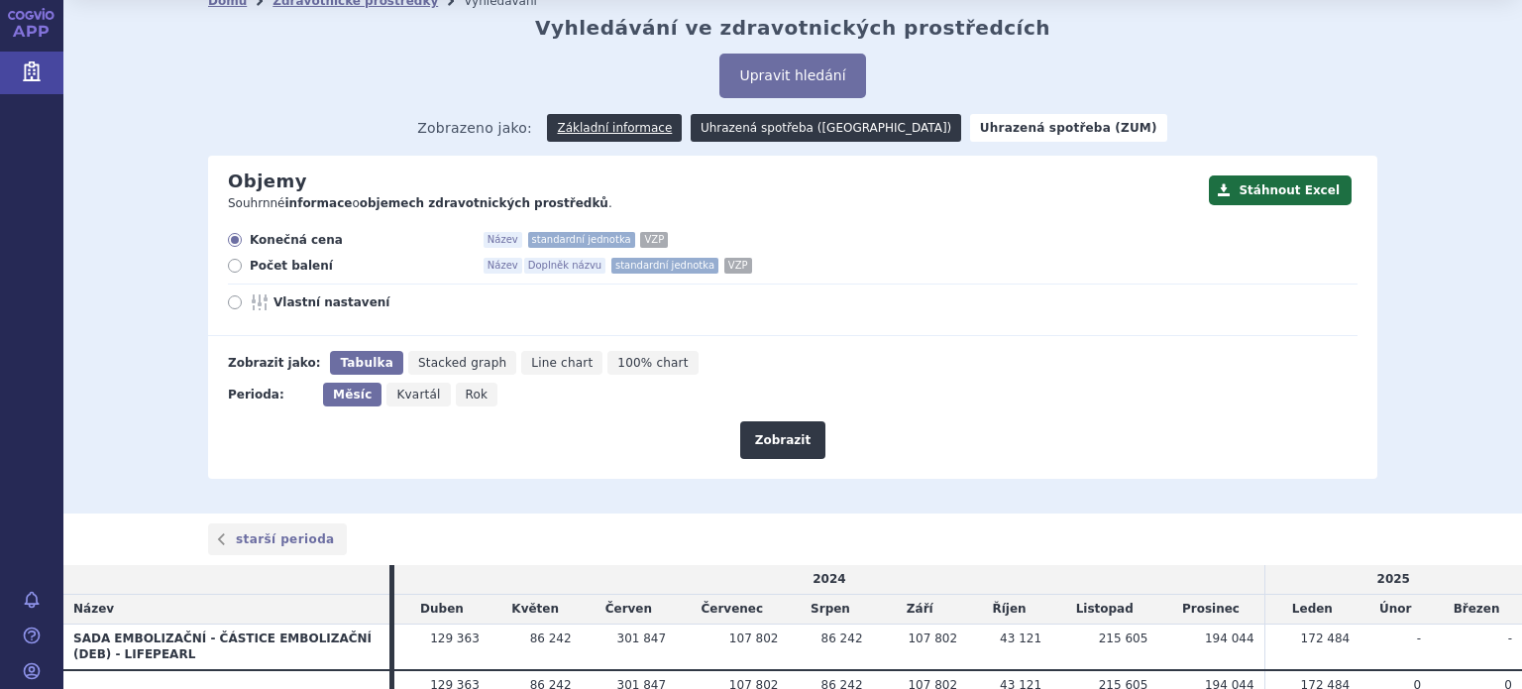
scroll to position [0, 0]
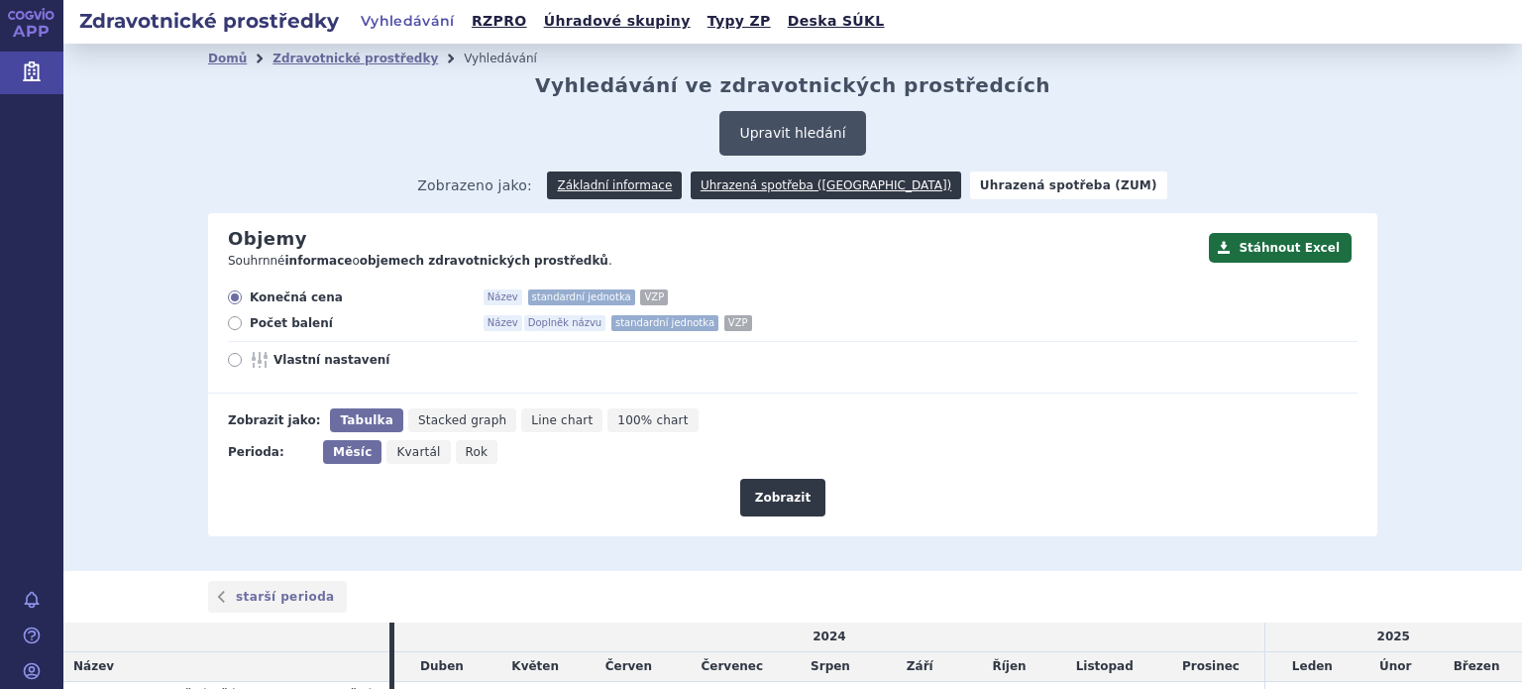
click at [781, 134] on button "Upravit hledání" at bounding box center [792, 133] width 146 height 45
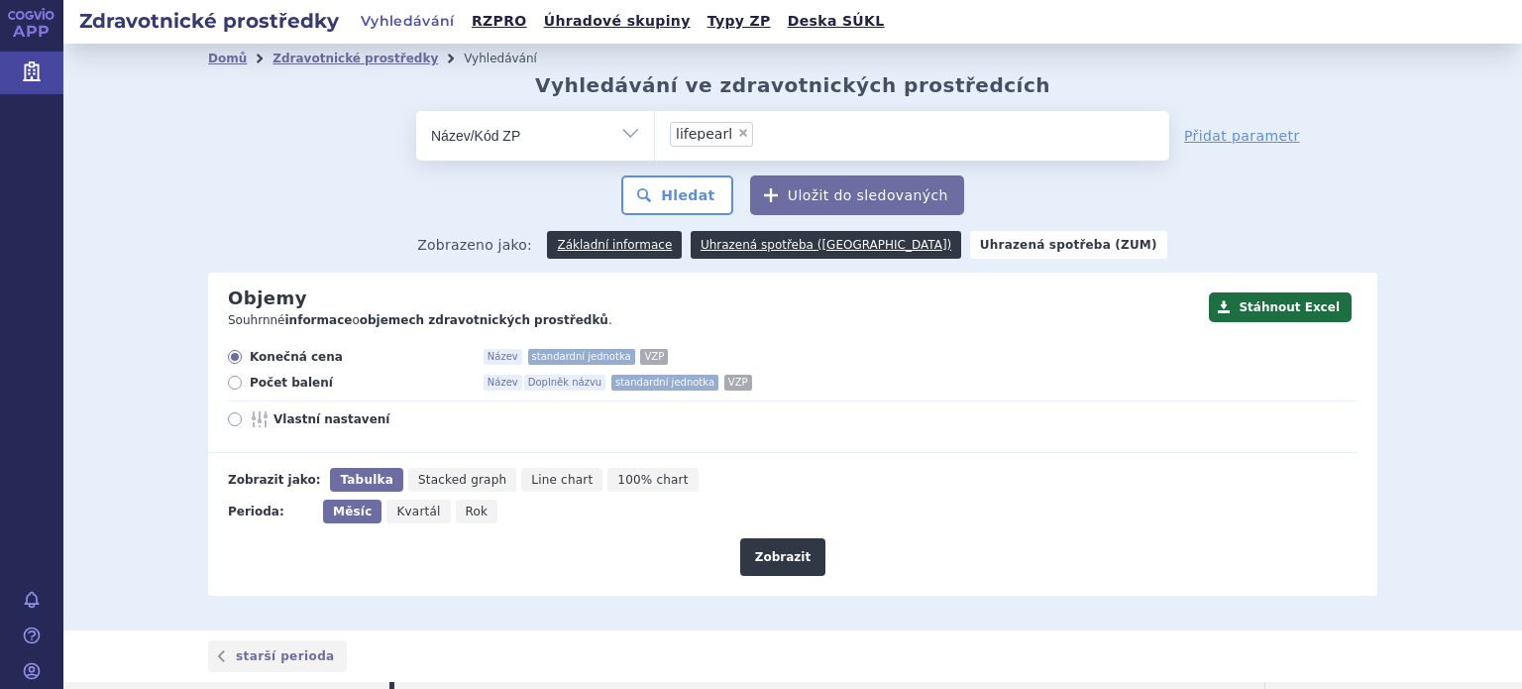
click at [737, 131] on span "×" at bounding box center [743, 133] width 12 height 12
click at [655, 131] on select "lifepearl" at bounding box center [654, 135] width 1 height 50
select select
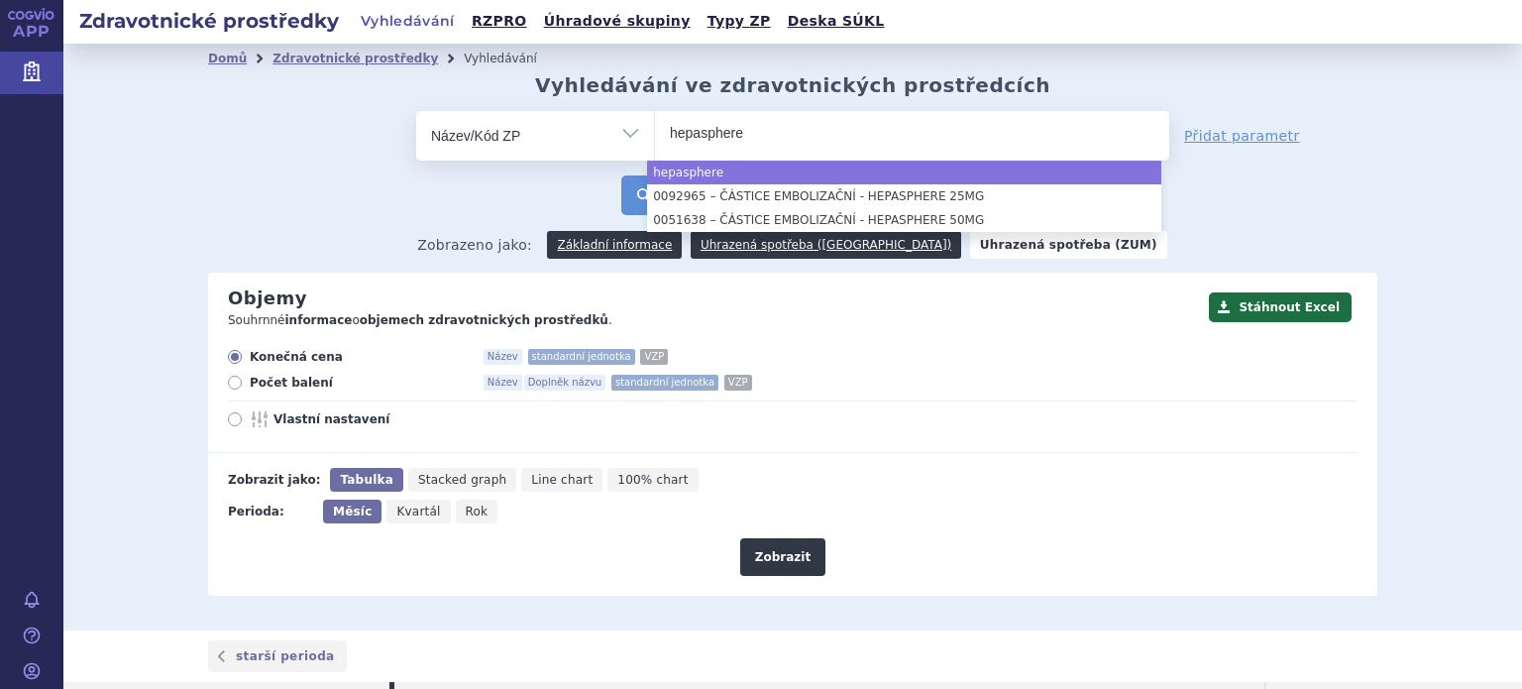
type input "hepasphere"
click at [632, 205] on button "Hledat" at bounding box center [677, 195] width 112 height 40
select select "hepasphere"
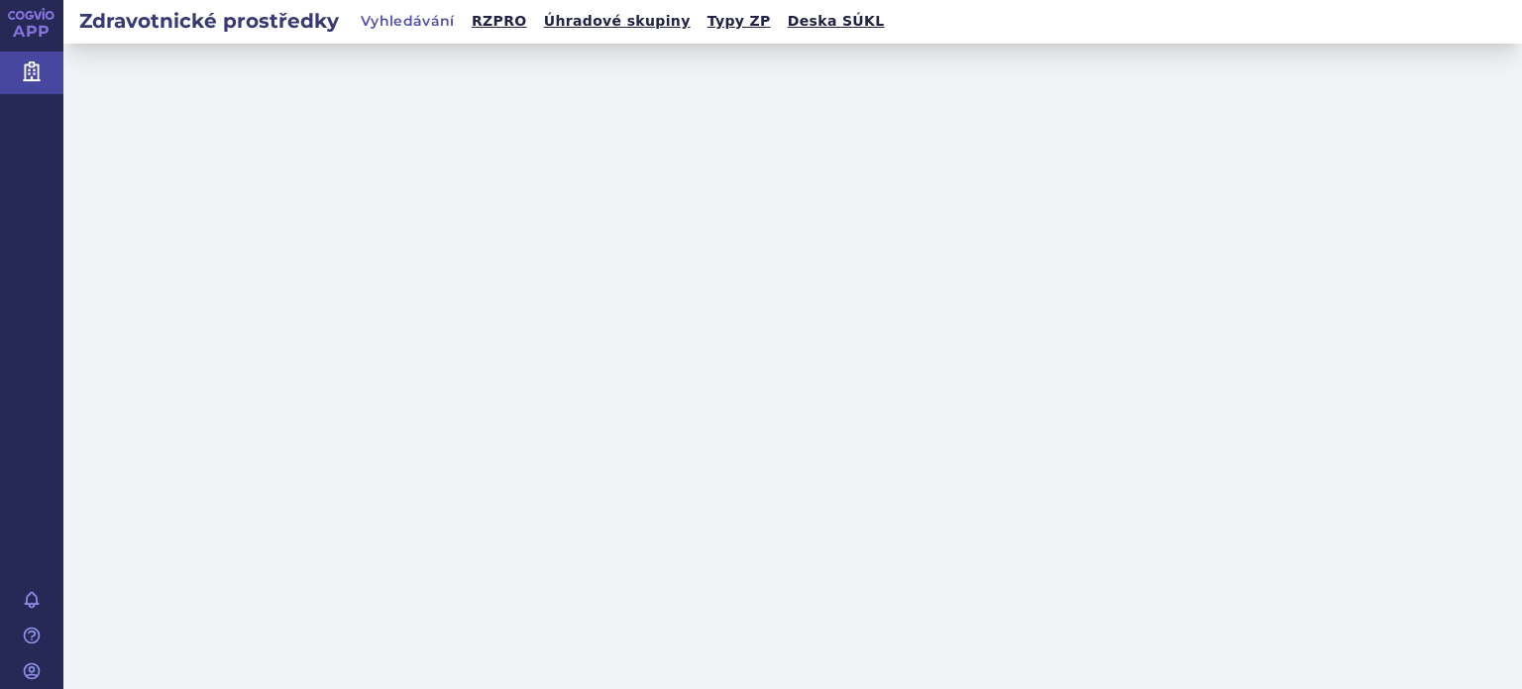
select select "filter-name-code"
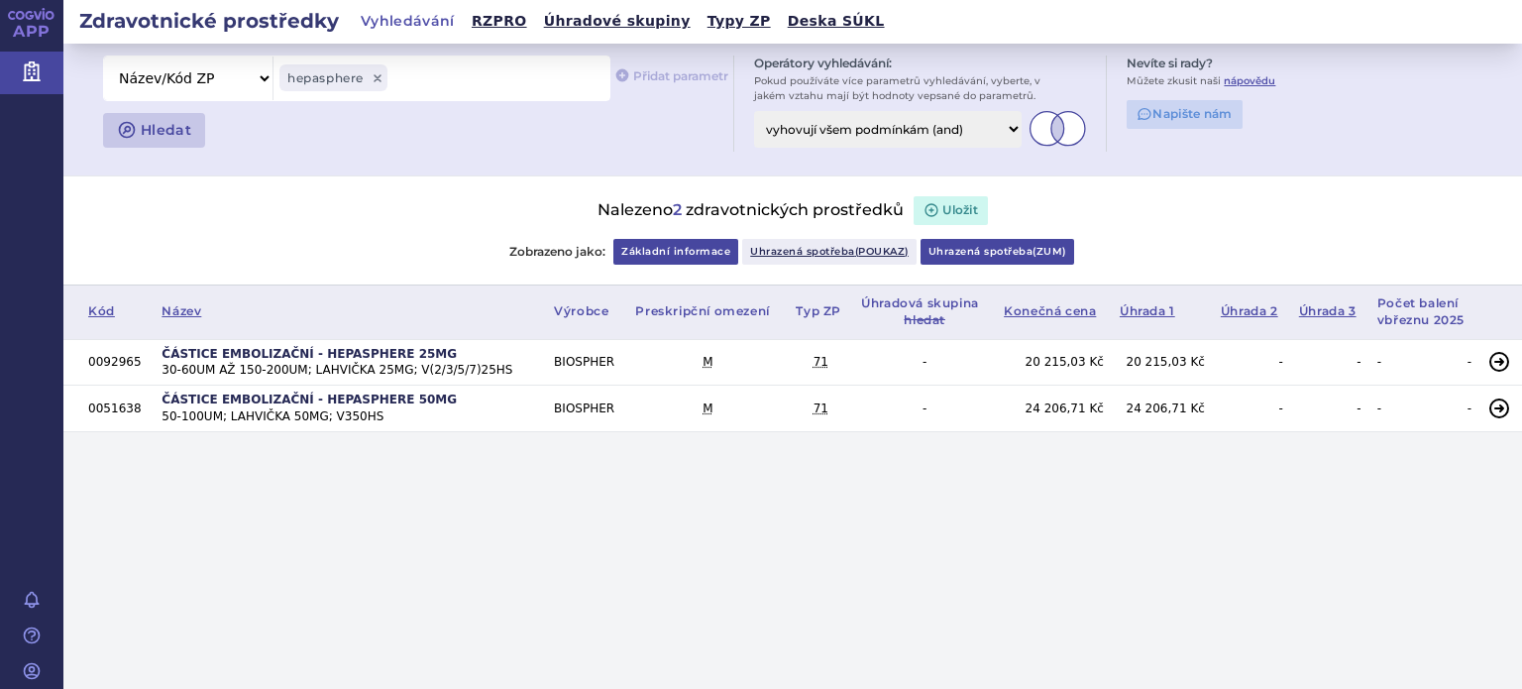
click at [990, 251] on link "Uhrazená spotřeba ( zum )" at bounding box center [997, 252] width 154 height 26
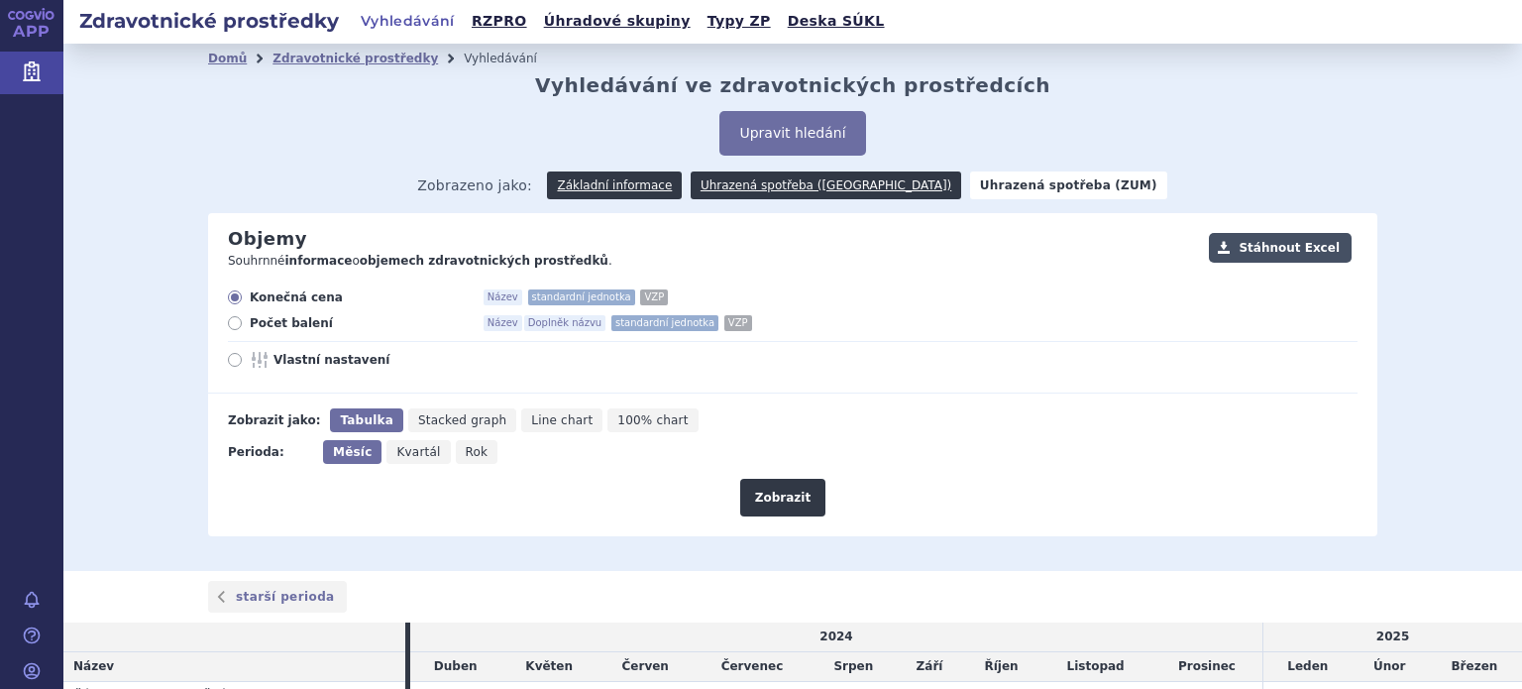
click at [1304, 244] on button "Stáhnout Excel" at bounding box center [1280, 248] width 143 height 30
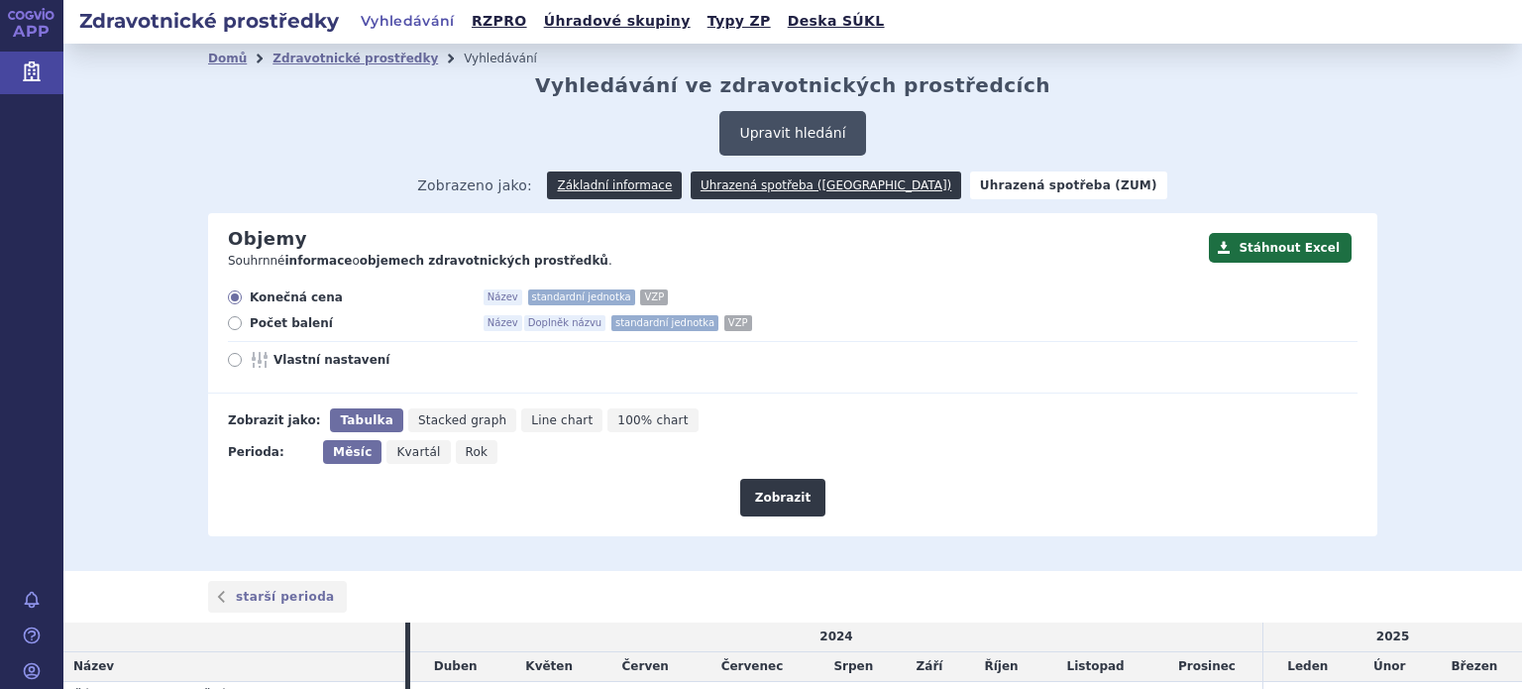
click at [785, 142] on button "Upravit hledání" at bounding box center [792, 133] width 146 height 45
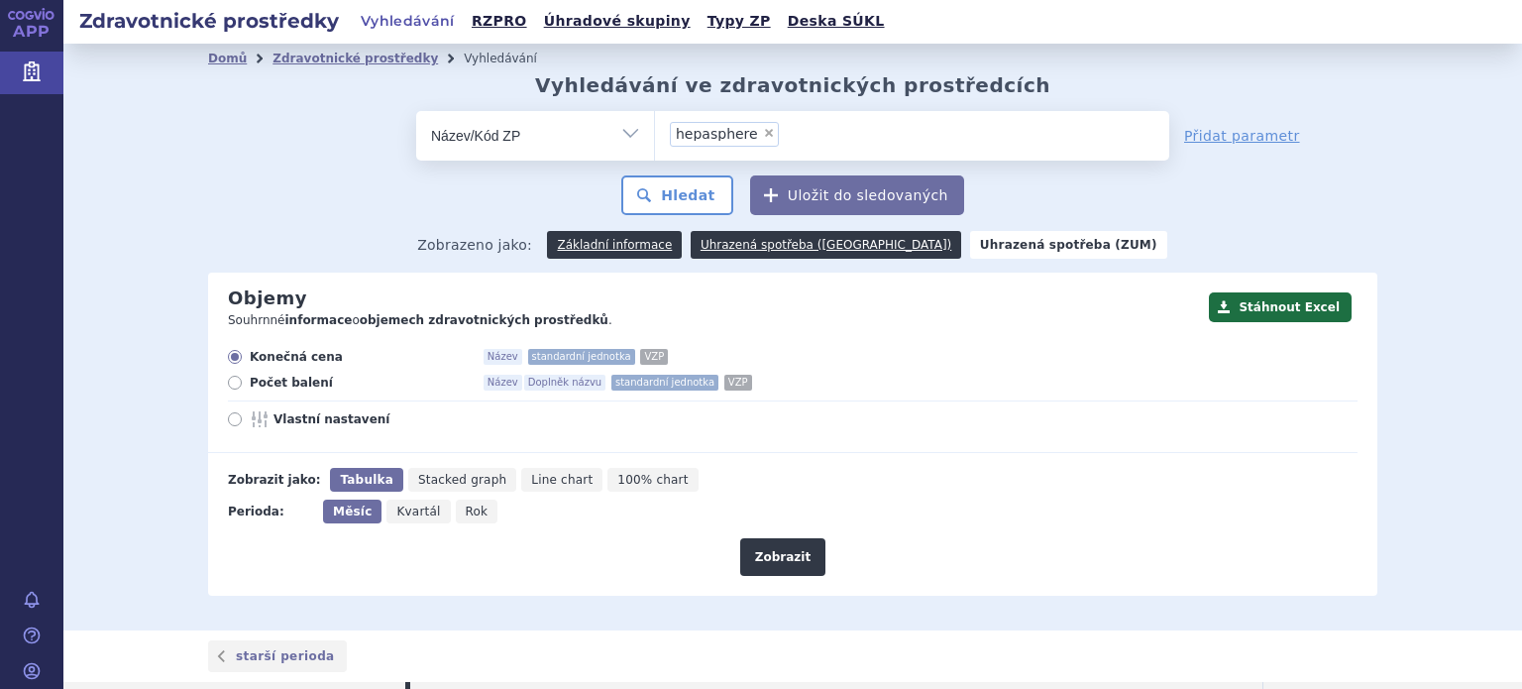
click at [763, 137] on span "×" at bounding box center [769, 133] width 12 height 12
click at [655, 137] on select "hepasphere" at bounding box center [654, 135] width 1 height 50
select select
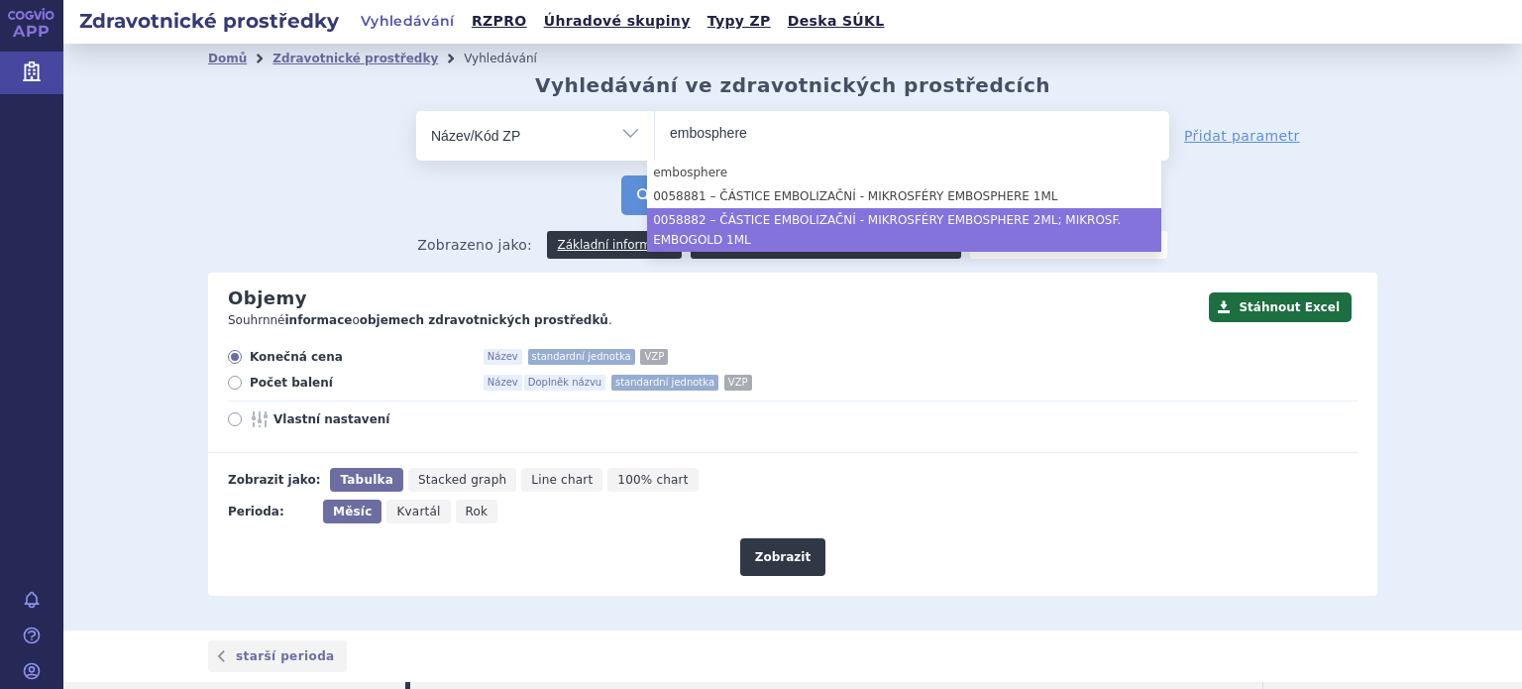
type input "embosphere"
click at [635, 206] on button "Hledat" at bounding box center [677, 195] width 112 height 40
select select "ČÁSTICE EMBOLIZAČNÍ - MIKROSFÉRY EMBOSPHERE 2ML; MIKROSF. EMBOGOLD 1ML"
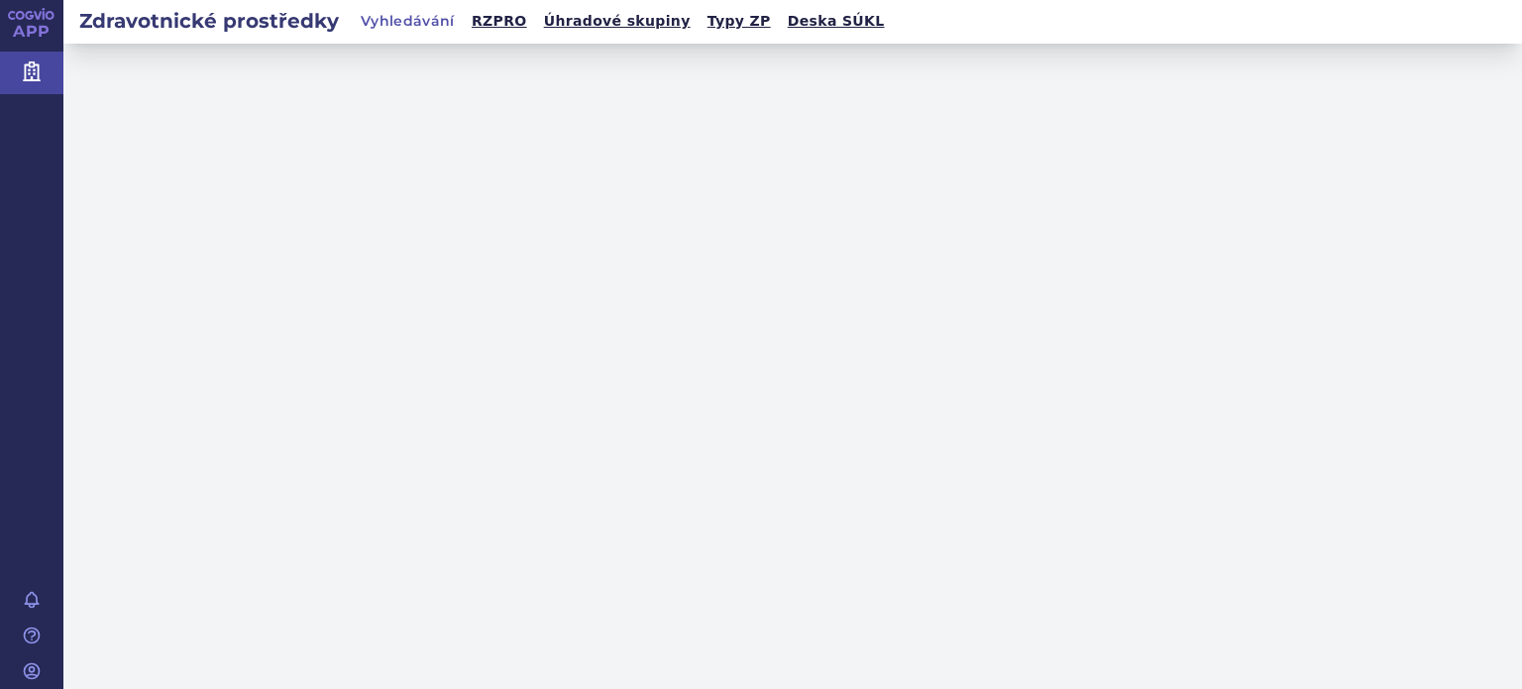
select select "filter-name-code"
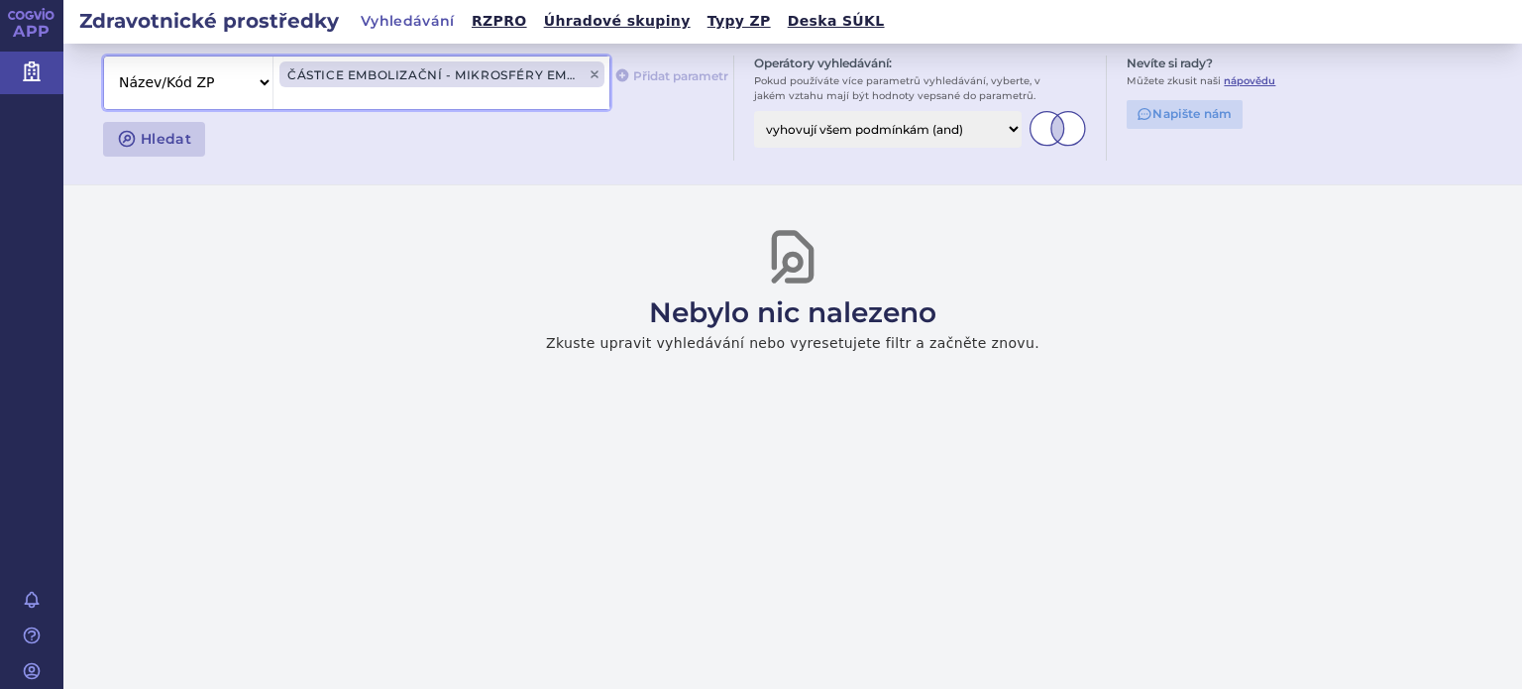
click at [409, 78] on span "ČÁSTICE EMBOLIZAČNÍ - MIKROSFÉRY EMBOSPHERE 2ML; MIKROSF. EMBOGOLD 1ML" at bounding box center [441, 74] width 325 height 27
click at [590, 68] on icon at bounding box center [594, 74] width 12 height 12
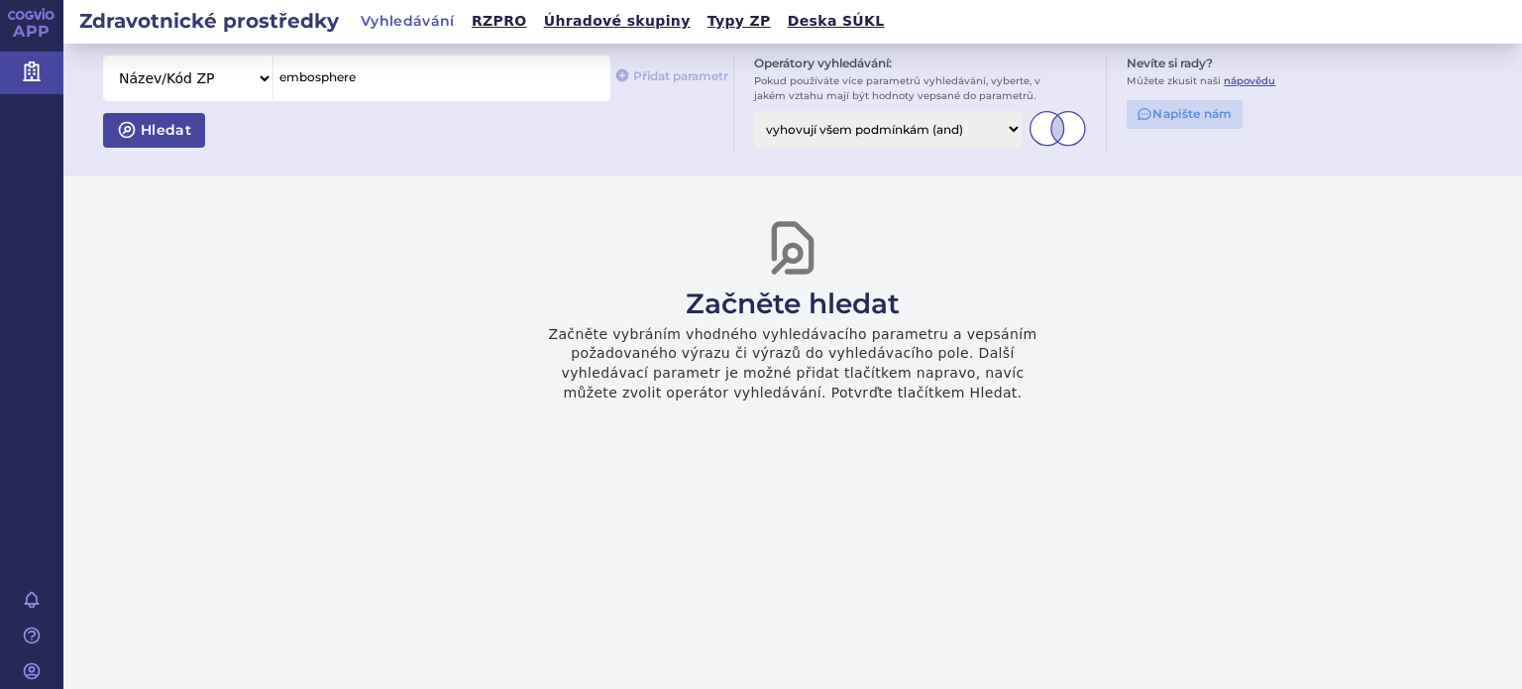
click at [134, 134] on icon "submit" at bounding box center [127, 129] width 15 height 15
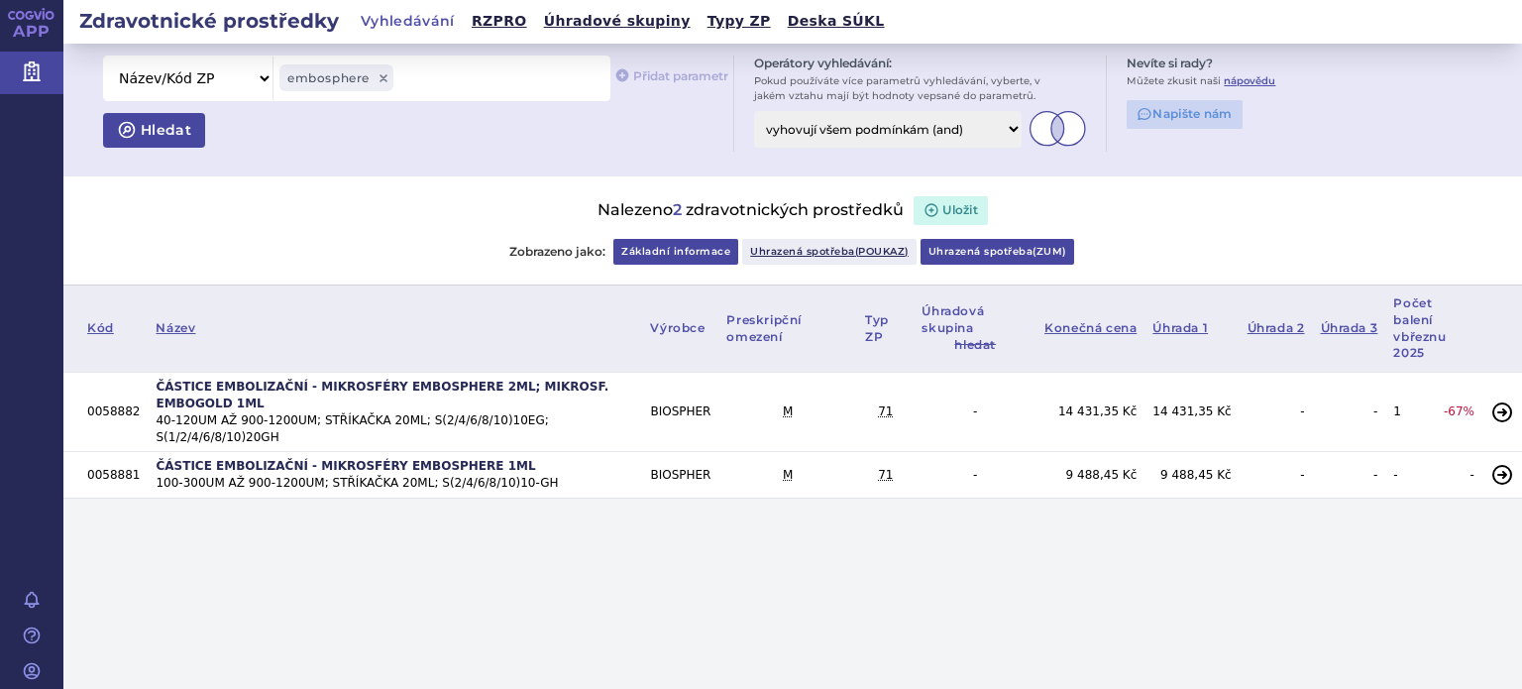
click at [1002, 250] on link "Uhrazená spotřeba ( zum )" at bounding box center [997, 252] width 154 height 26
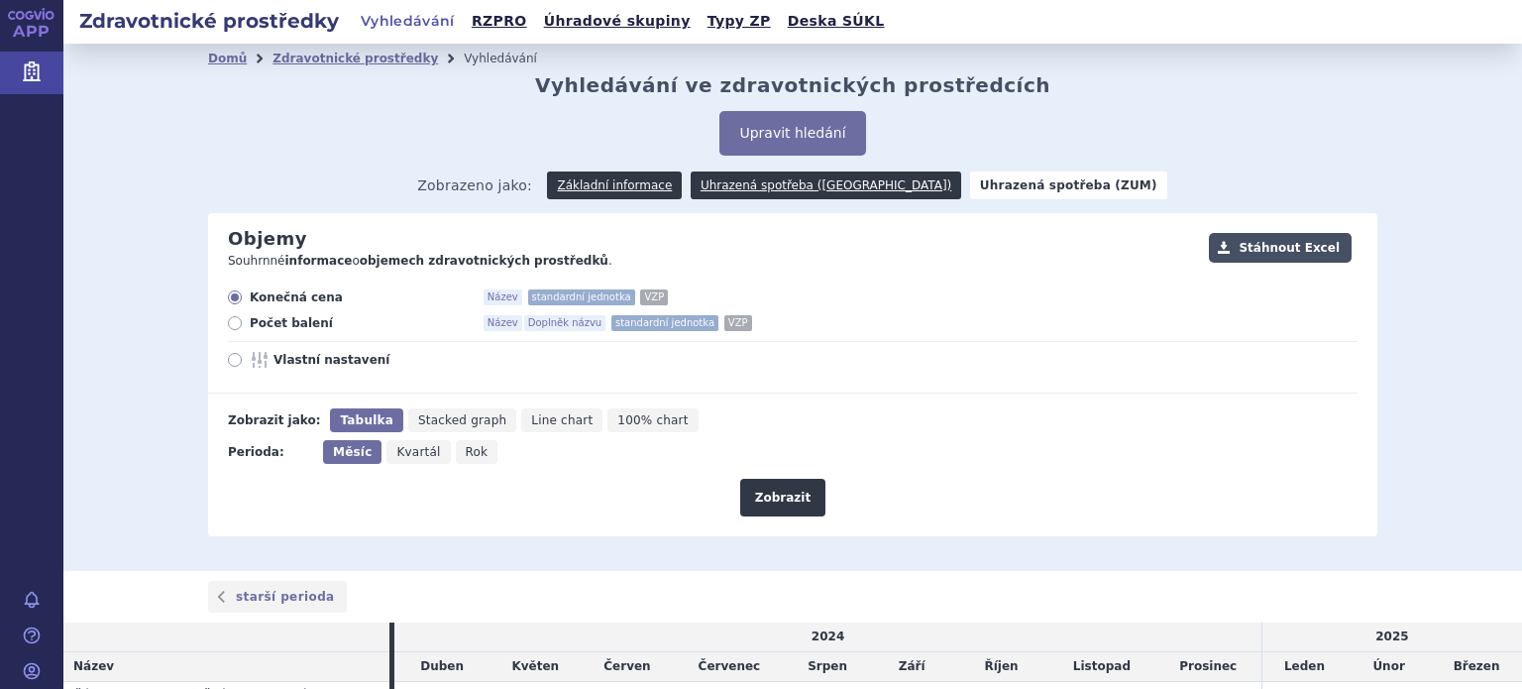
click at [1277, 244] on button "Stáhnout Excel" at bounding box center [1280, 248] width 143 height 30
